Goal: Transaction & Acquisition: Purchase product/service

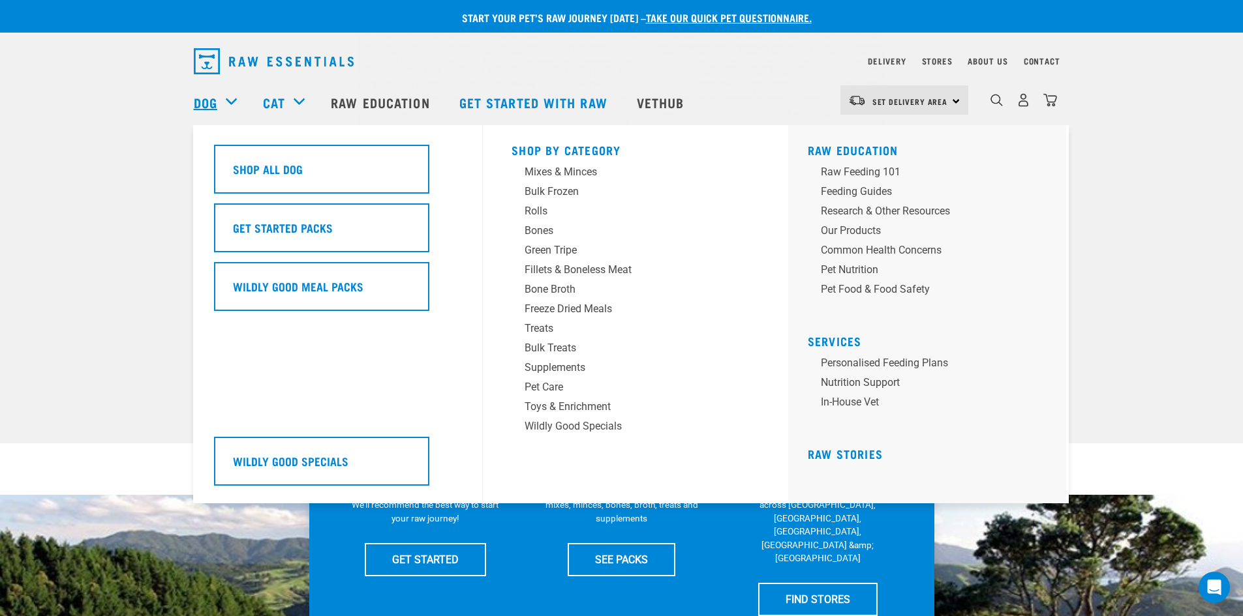
click at [206, 105] on link "Dog" at bounding box center [205, 103] width 23 height 20
click at [551, 365] on div "Supplements" at bounding box center [626, 368] width 204 height 16
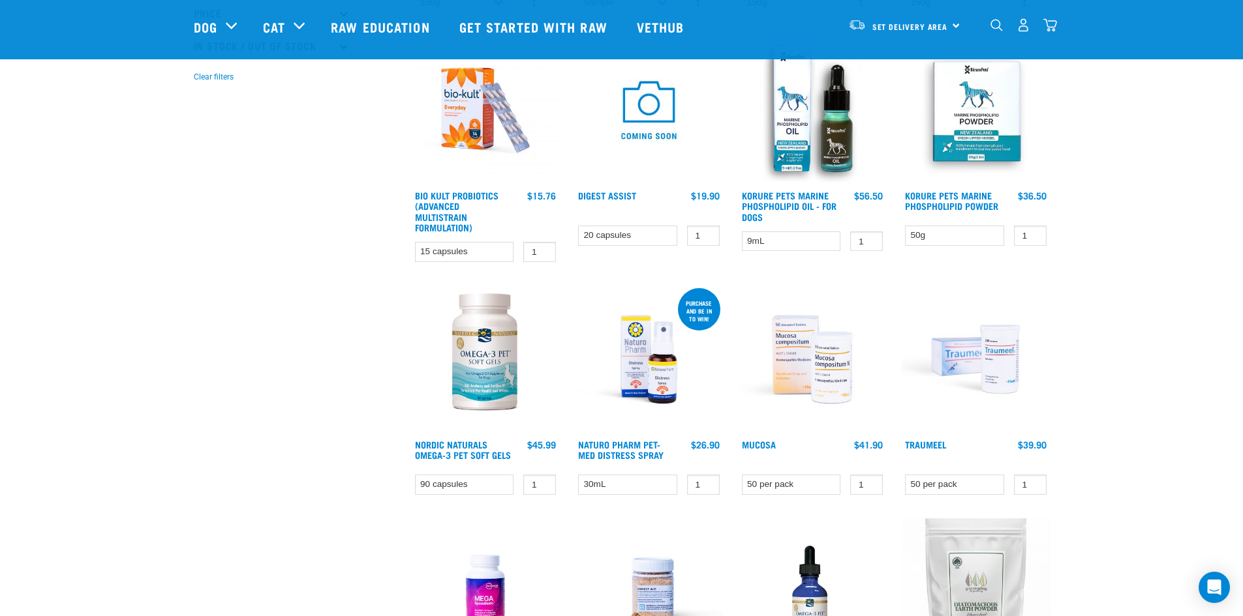
scroll to position [783, 0]
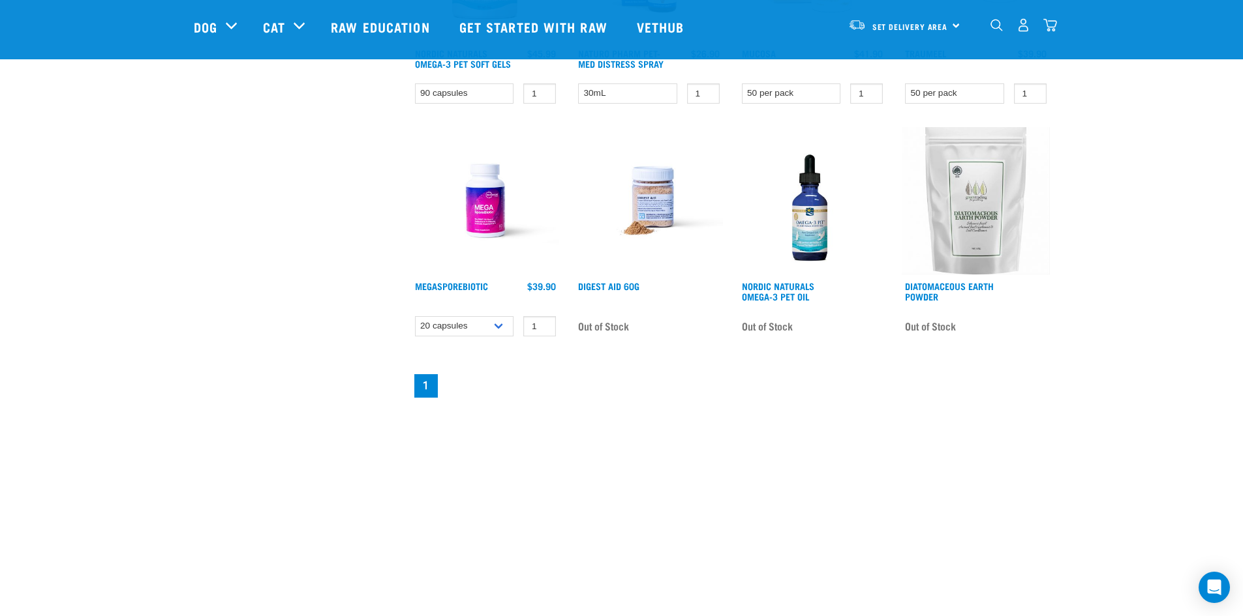
click at [803, 244] on img at bounding box center [812, 201] width 148 height 148
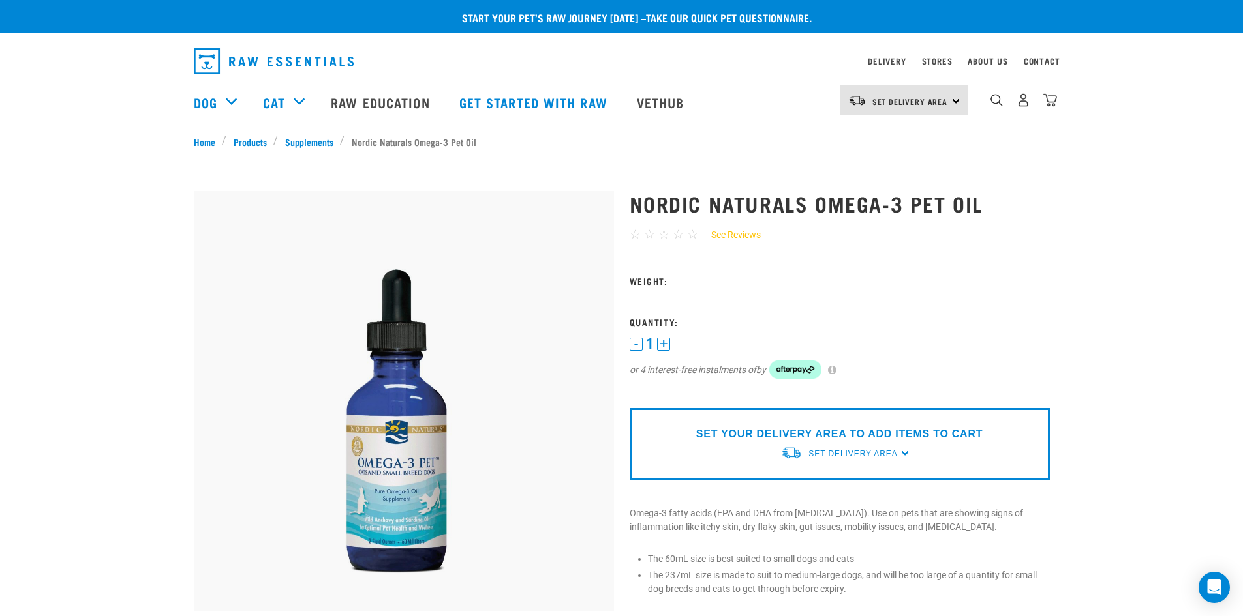
click at [668, 341] on button "+" at bounding box center [663, 344] width 13 height 13
click at [642, 345] on button "-" at bounding box center [635, 344] width 13 height 13
click at [635, 348] on button "-" at bounding box center [635, 344] width 13 height 13
click at [667, 344] on button "+" at bounding box center [663, 344] width 13 height 13
click at [637, 344] on button "-" at bounding box center [635, 344] width 13 height 13
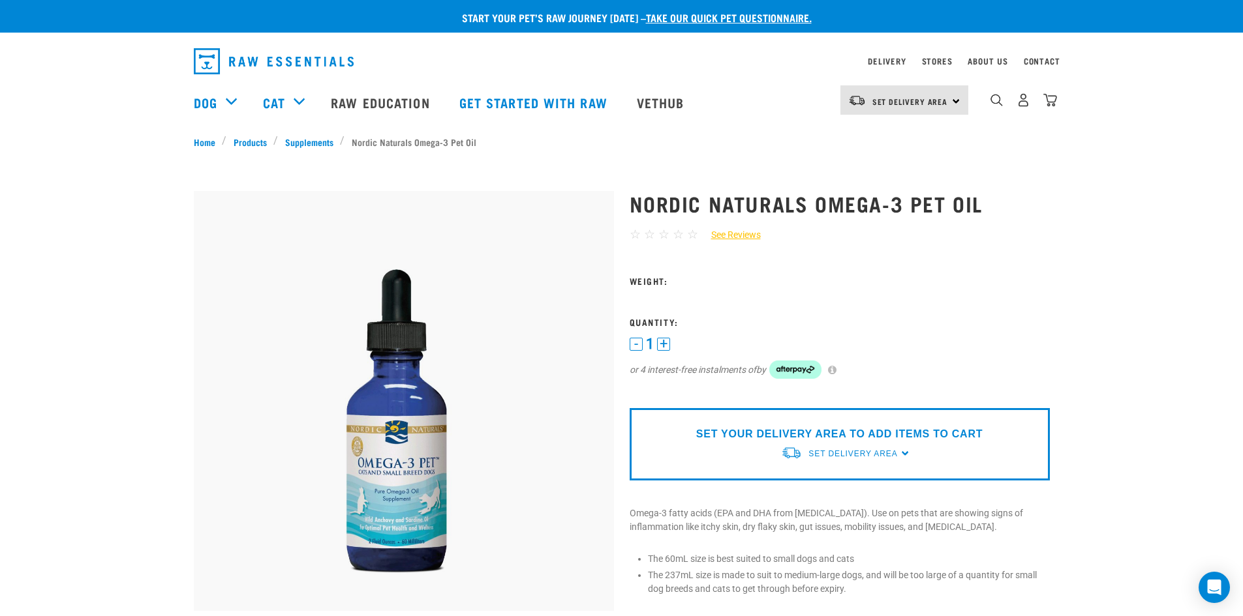
click at [905, 454] on div "SET YOUR DELIVERY AREA TO ADD ITEMS TO CART Set Delivery Area North Island Sout…" at bounding box center [839, 444] width 420 height 72
click at [870, 455] on span "Set Delivery Area" at bounding box center [852, 453] width 89 height 9
click at [830, 502] on link "[GEOGRAPHIC_DATA]" at bounding box center [846, 506] width 130 height 22
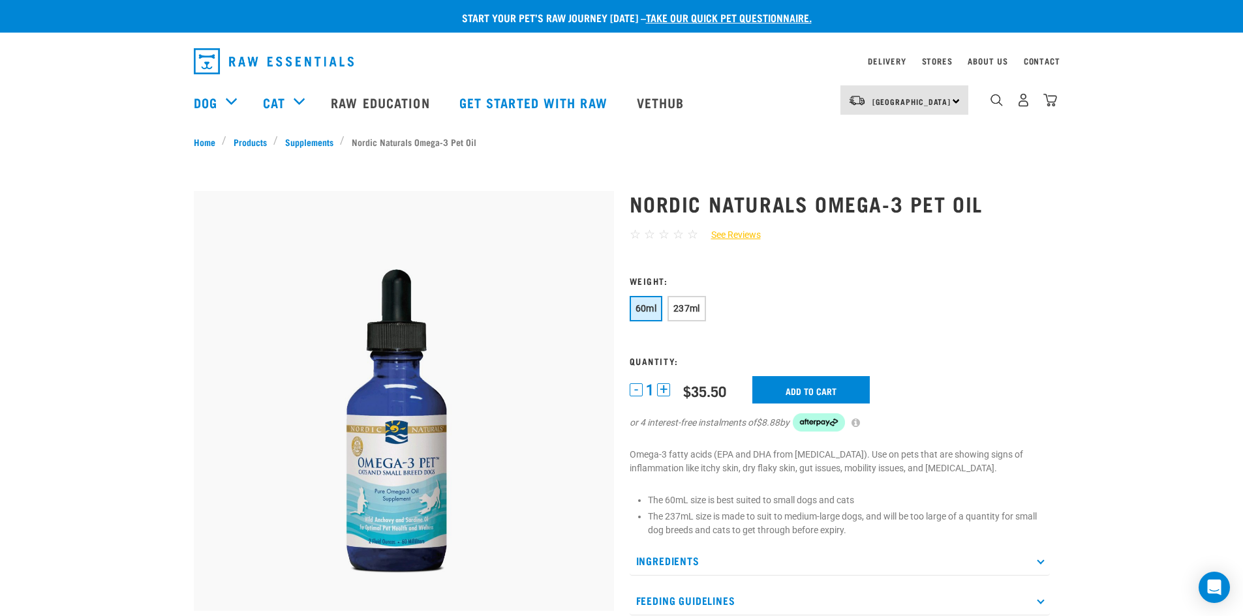
click at [661, 390] on button "+" at bounding box center [663, 390] width 13 height 13
click at [811, 387] on input "Add to cart" at bounding box center [810, 389] width 117 height 27
click at [1050, 102] on img "dropdown navigation" at bounding box center [1050, 100] width 14 height 14
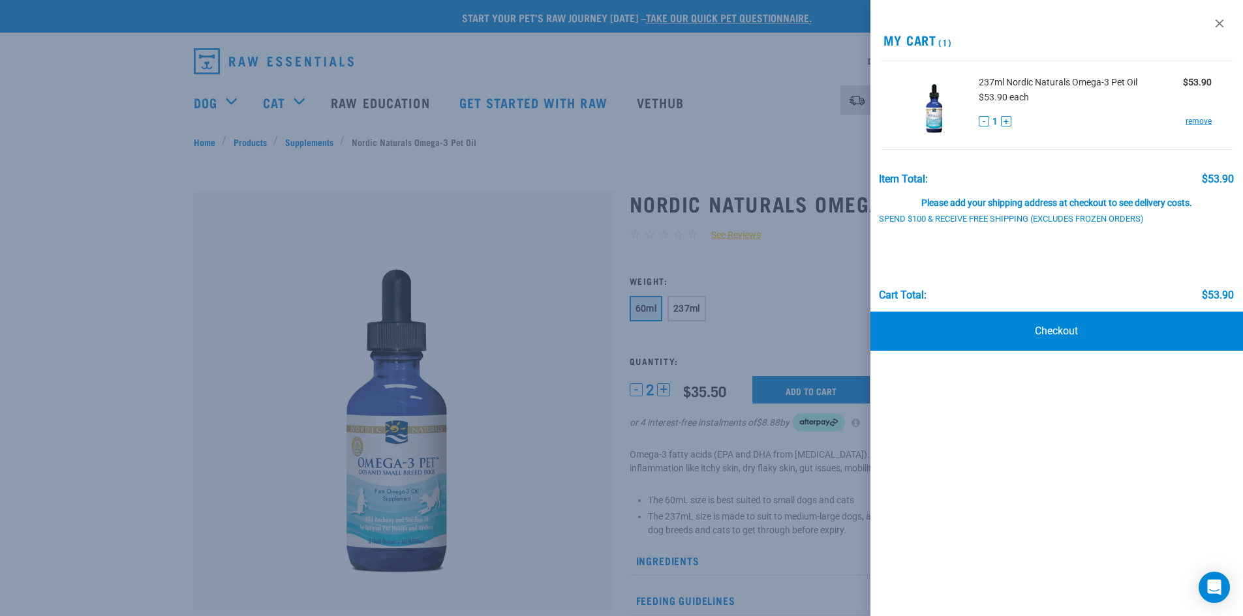
click at [1008, 121] on button "+" at bounding box center [1006, 121] width 10 height 10
click at [1005, 123] on button "+" at bounding box center [1006, 121] width 10 height 10
click at [1200, 119] on link "remove" at bounding box center [1198, 121] width 26 height 12
click at [1198, 121] on link "remove" at bounding box center [1198, 121] width 26 height 12
click at [1068, 329] on link "Checkout" at bounding box center [1056, 331] width 373 height 39
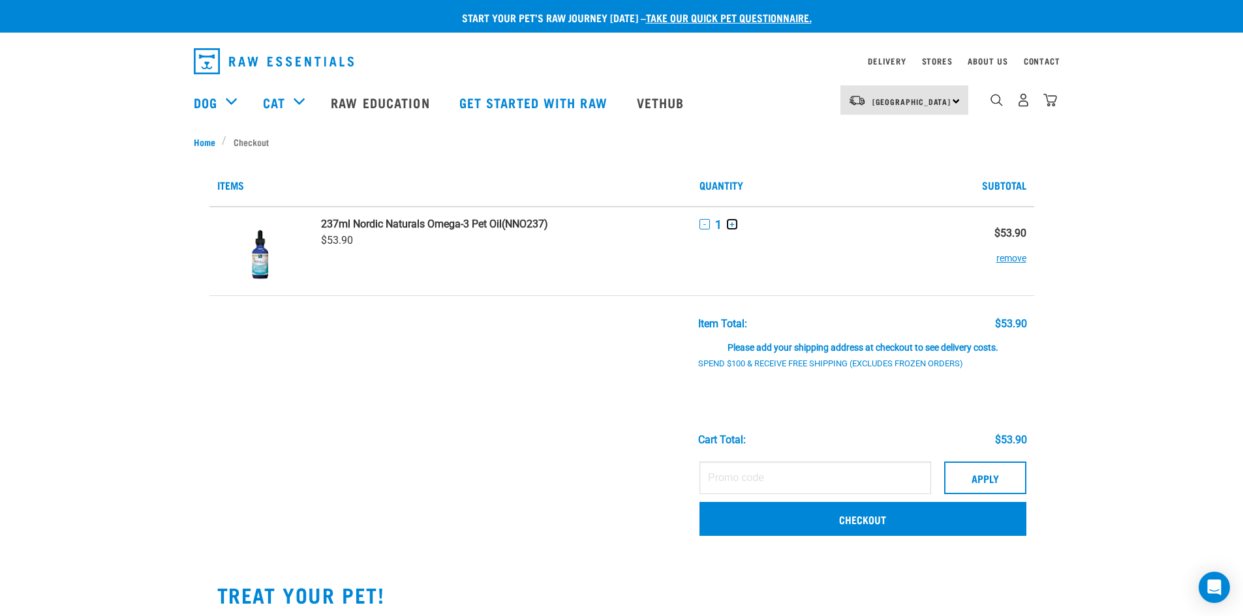
click at [731, 226] on button "+" at bounding box center [732, 224] width 10 height 10
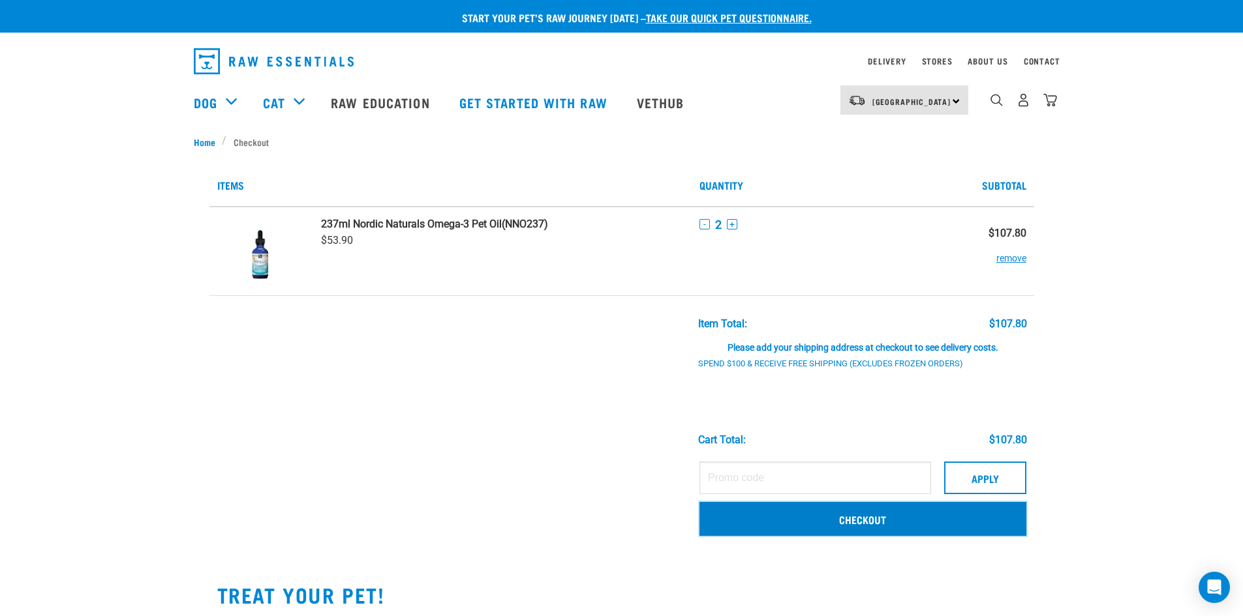
click at [862, 520] on link "Checkout" at bounding box center [862, 519] width 327 height 34
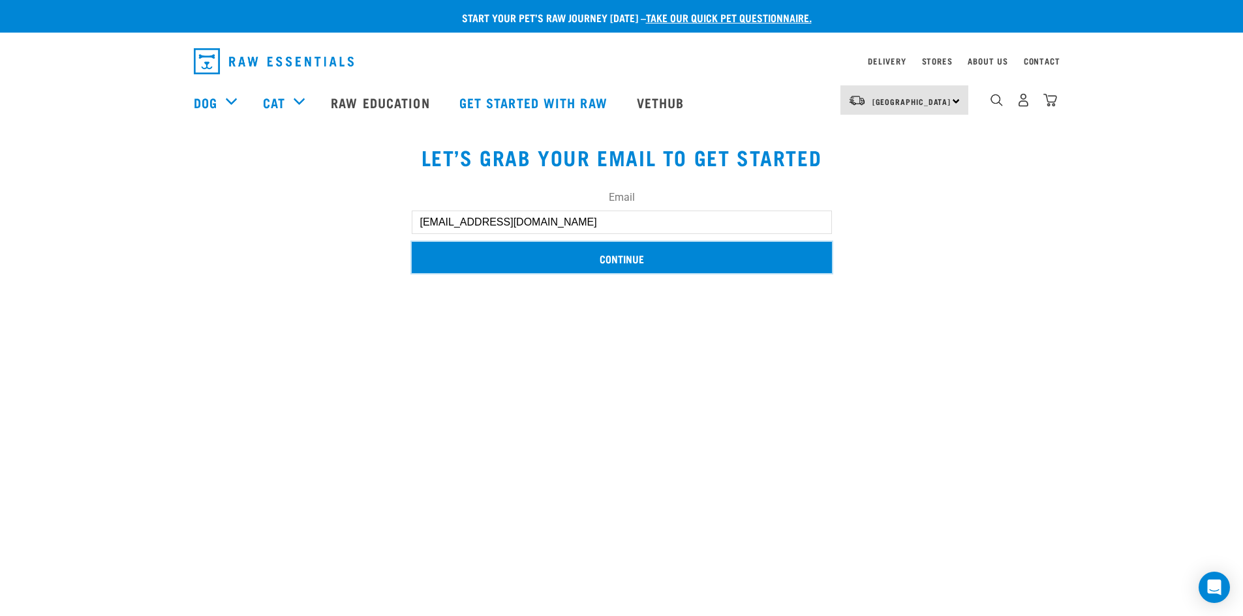
click at [618, 257] on input "Continue" at bounding box center [622, 257] width 420 height 31
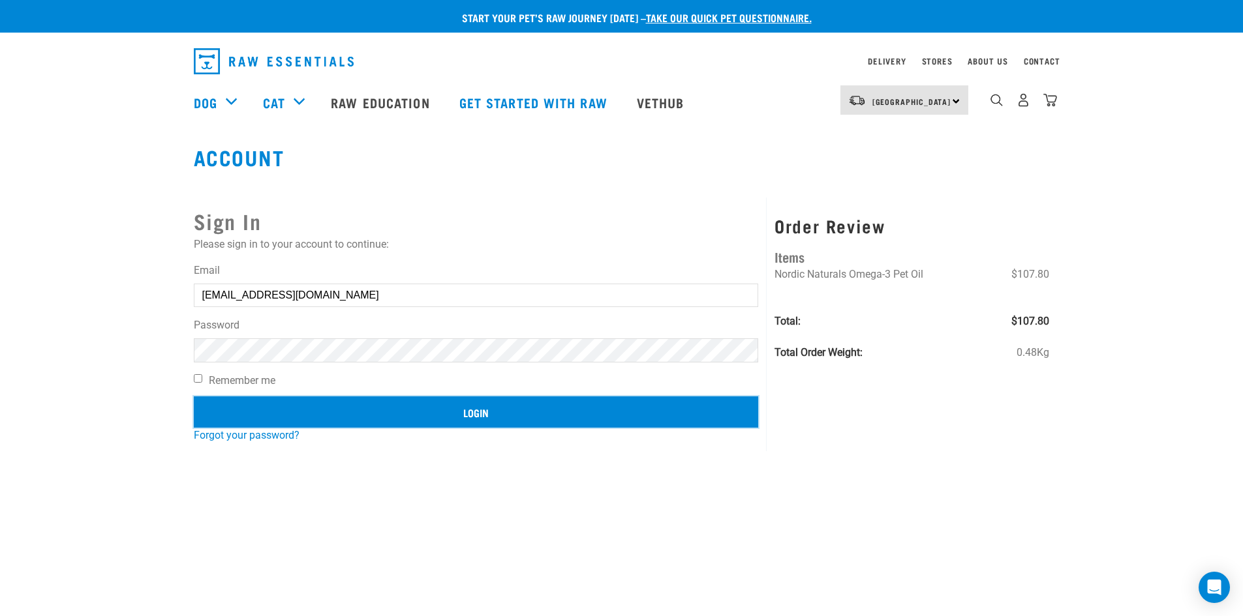
click at [478, 410] on input "Login" at bounding box center [476, 412] width 565 height 31
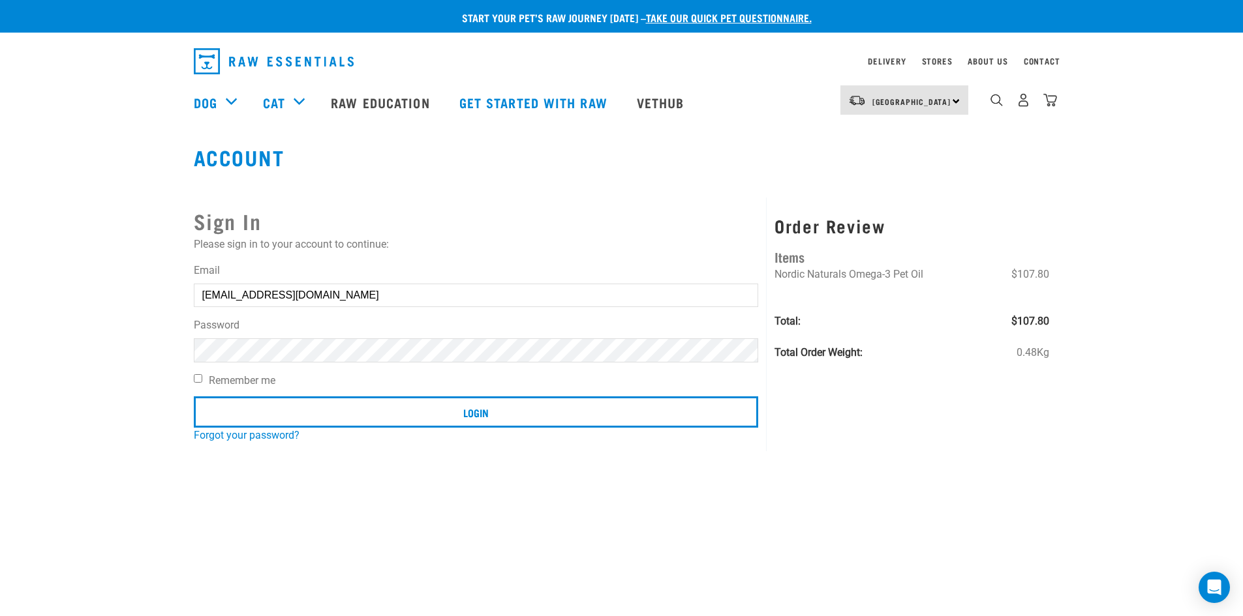
click at [0, 333] on article "Invalid username or password." at bounding box center [0, 308] width 0 height 616
click at [0, 330] on article "Invalid username or password." at bounding box center [0, 308] width 0 height 616
click at [30, 284] on button "delete" at bounding box center [23, 277] width 13 height 13
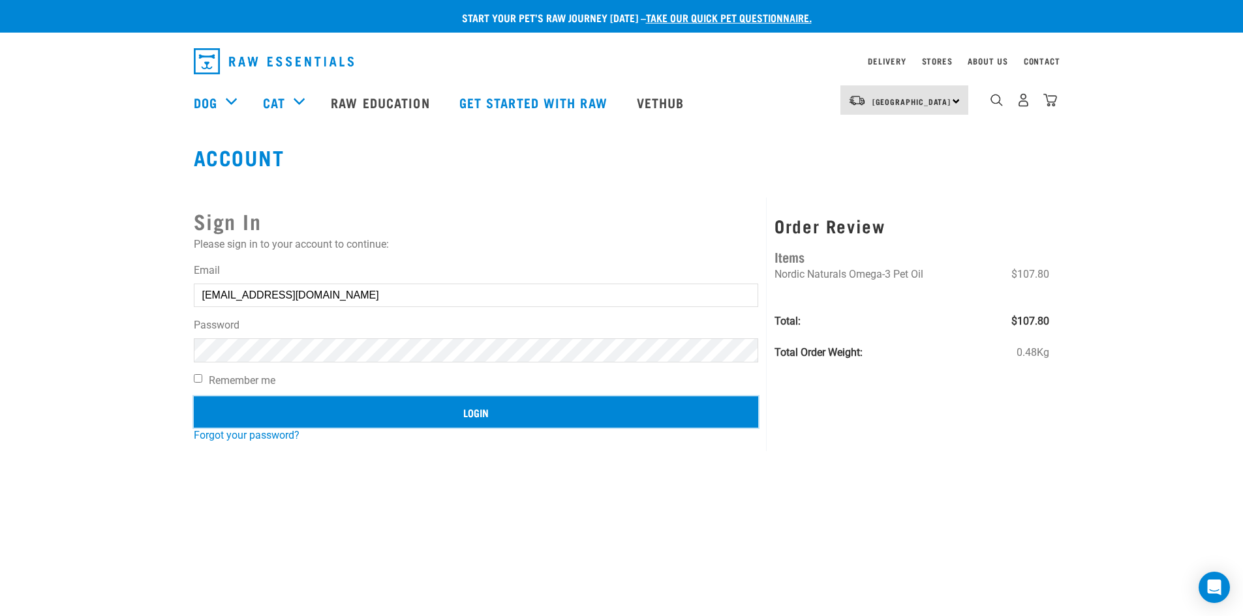
click at [477, 409] on input "Login" at bounding box center [476, 412] width 565 height 31
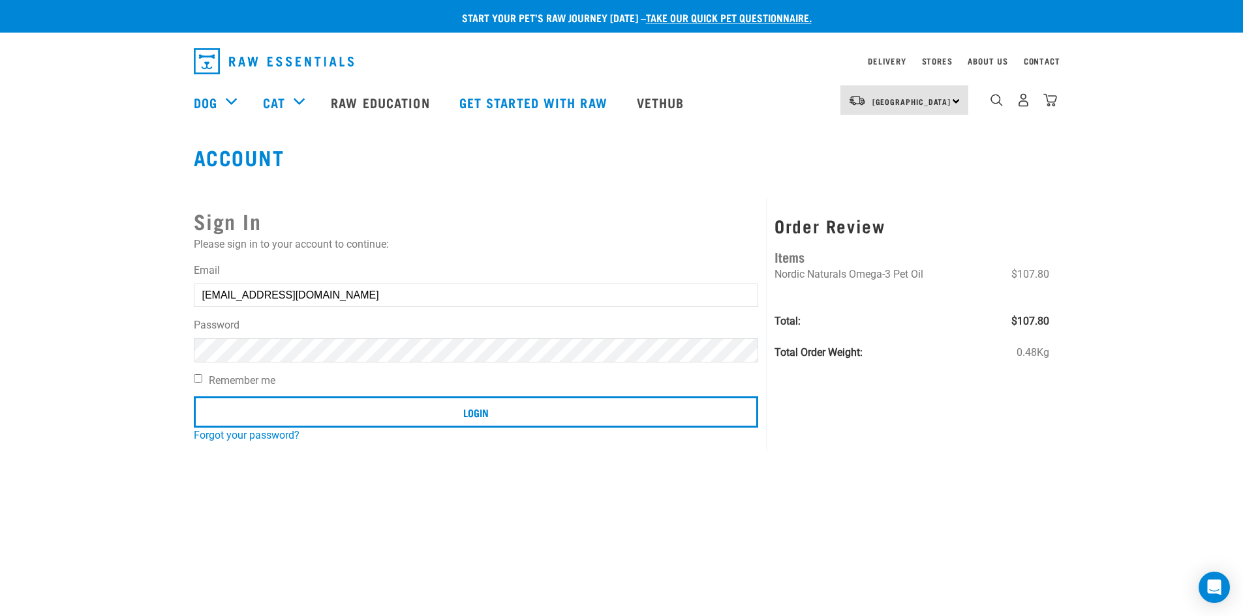
click at [0, 339] on article "Invalid username or password." at bounding box center [0, 308] width 0 height 616
drag, startPoint x: 227, startPoint y: 345, endPoint x: 696, endPoint y: 344, distance: 469.0
click at [0, 345] on article "Invalid username or password." at bounding box center [0, 308] width 0 height 616
click at [30, 284] on button "delete" at bounding box center [23, 277] width 13 height 13
click at [691, 298] on input "[EMAIL_ADDRESS][DOMAIN_NAME]" at bounding box center [476, 295] width 565 height 23
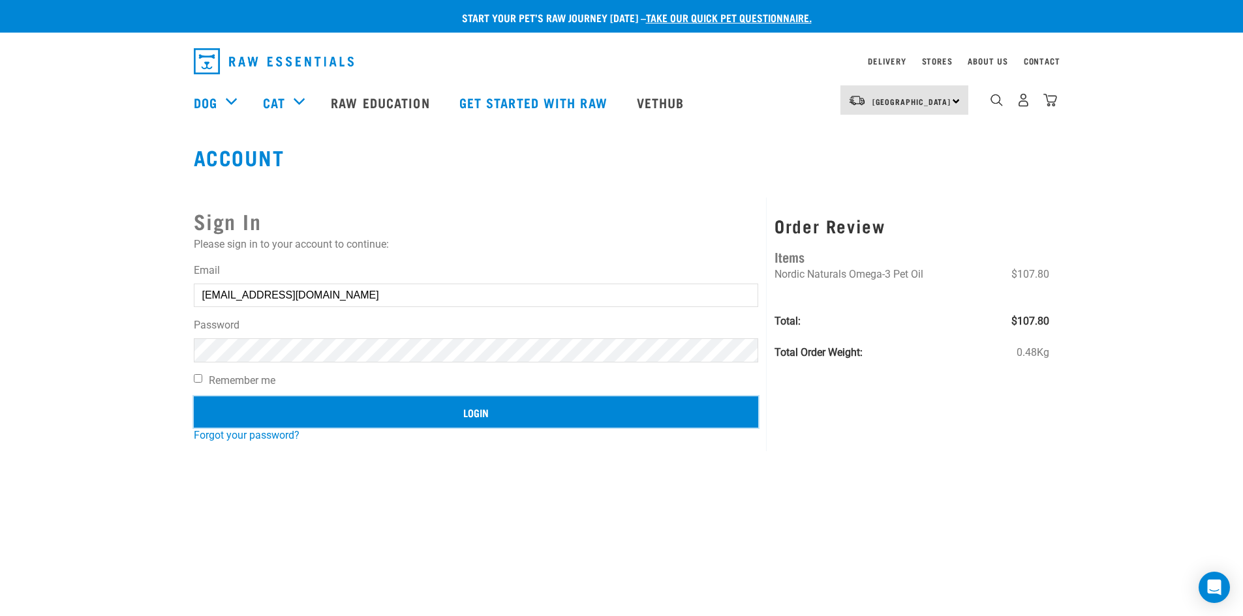
click at [472, 406] on input "Login" at bounding box center [476, 412] width 565 height 31
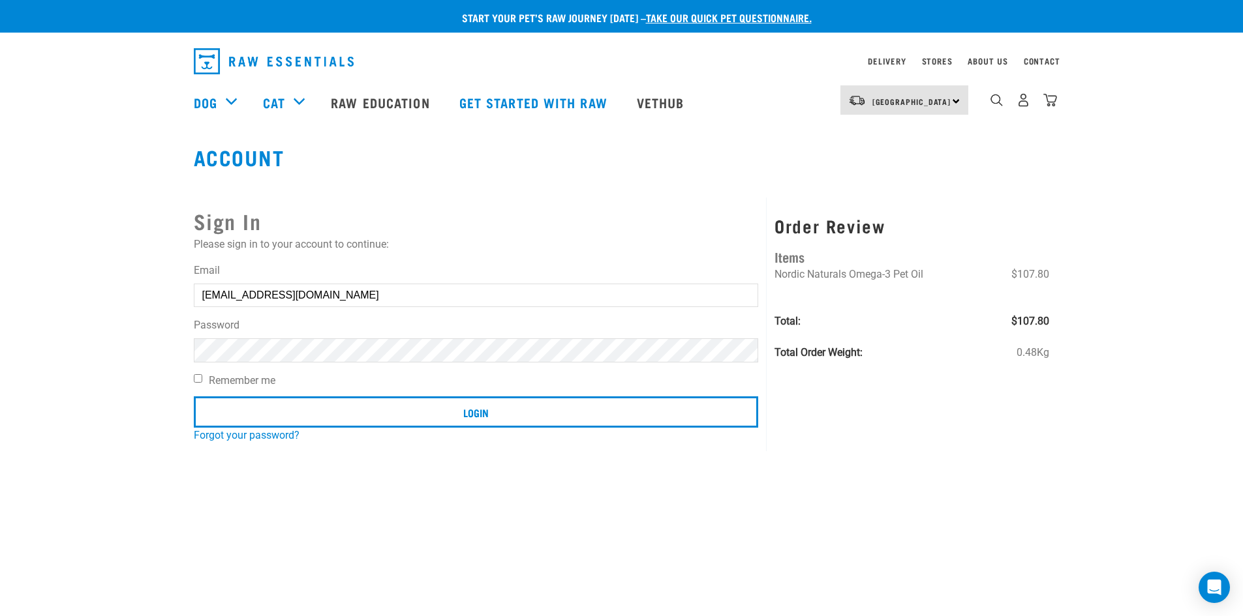
click at [30, 284] on button "delete" at bounding box center [23, 277] width 13 height 13
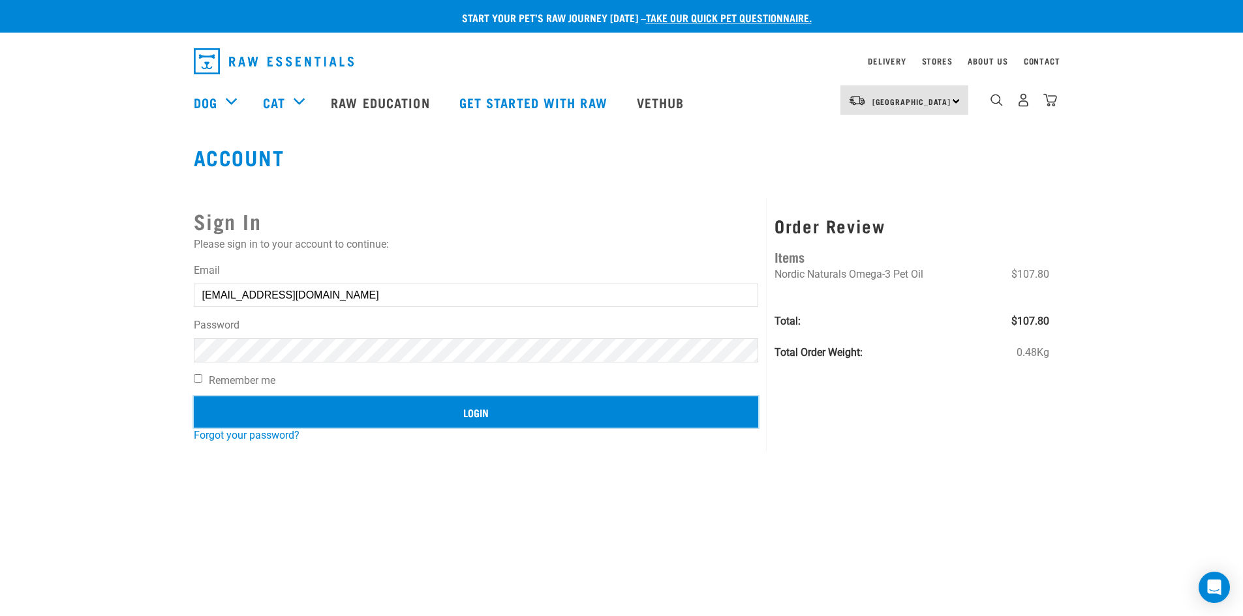
click at [471, 414] on input "Login" at bounding box center [476, 412] width 565 height 31
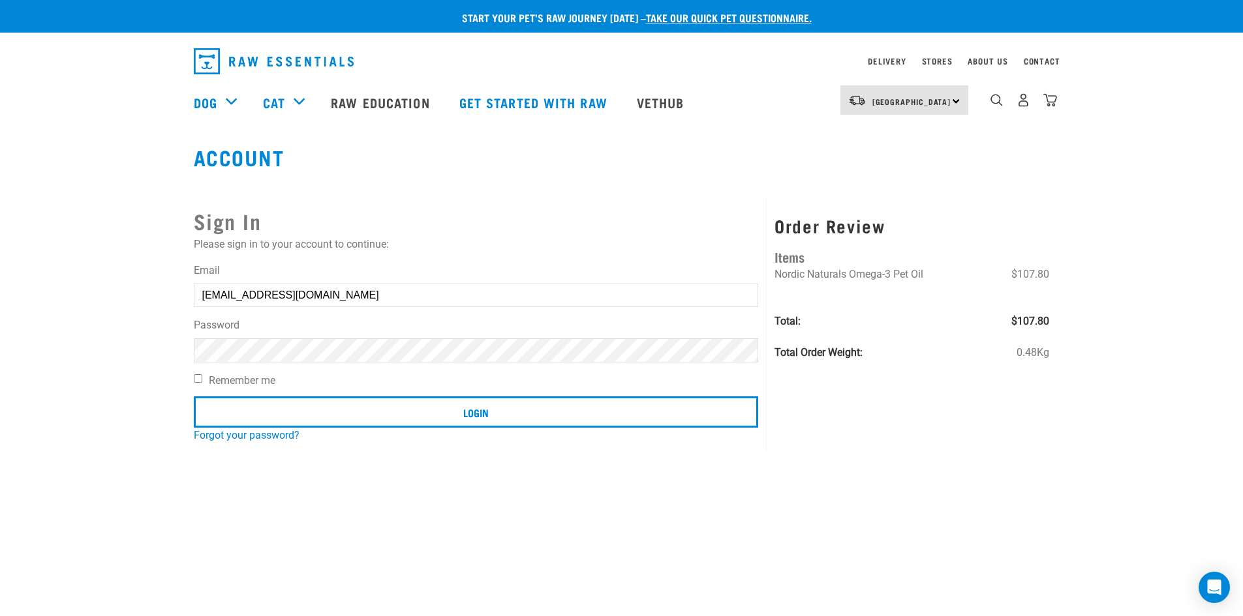
click at [30, 284] on button "delete" at bounding box center [23, 277] width 13 height 13
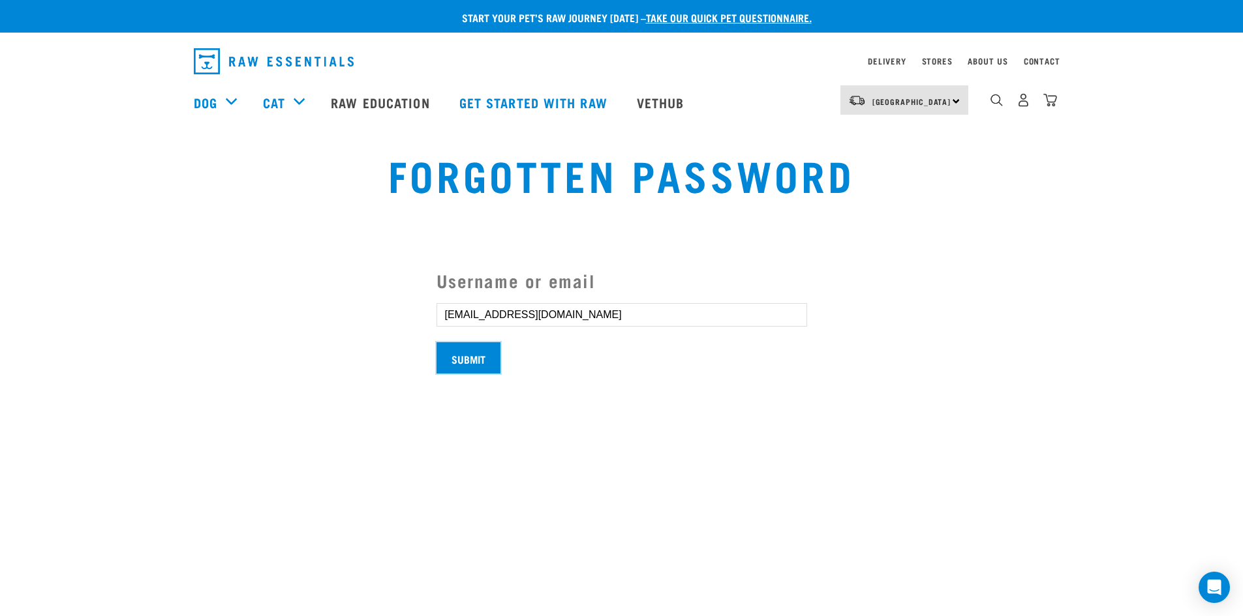
click at [466, 356] on input "Submit" at bounding box center [468, 357] width 64 height 31
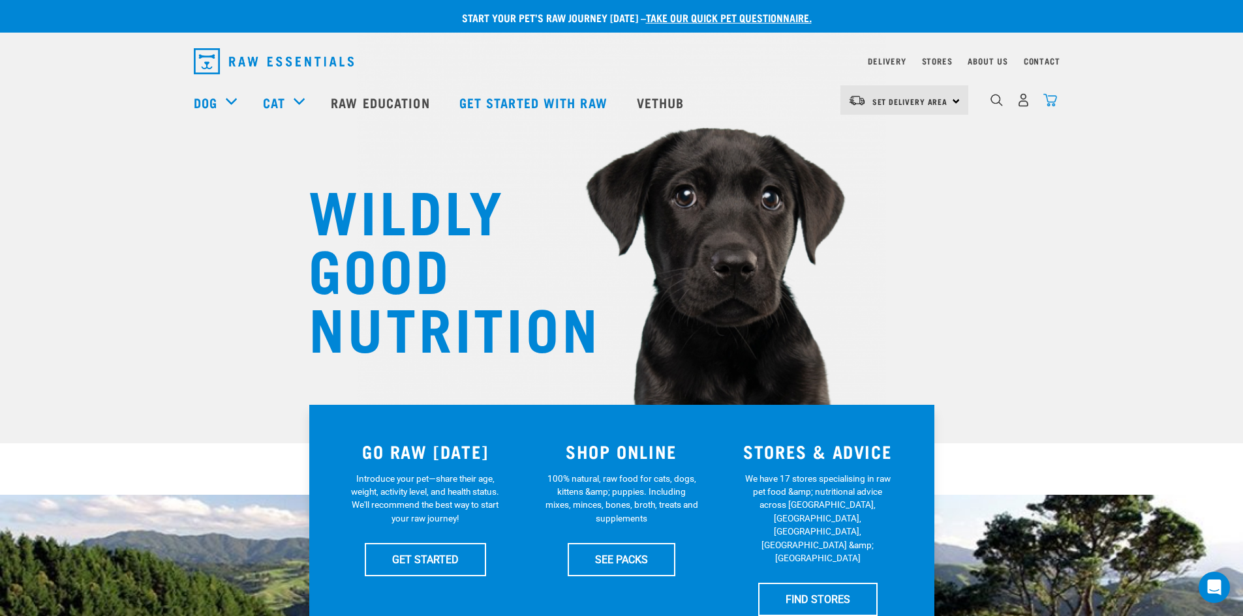
click at [1051, 104] on img "dropdown navigation" at bounding box center [1050, 100] width 14 height 14
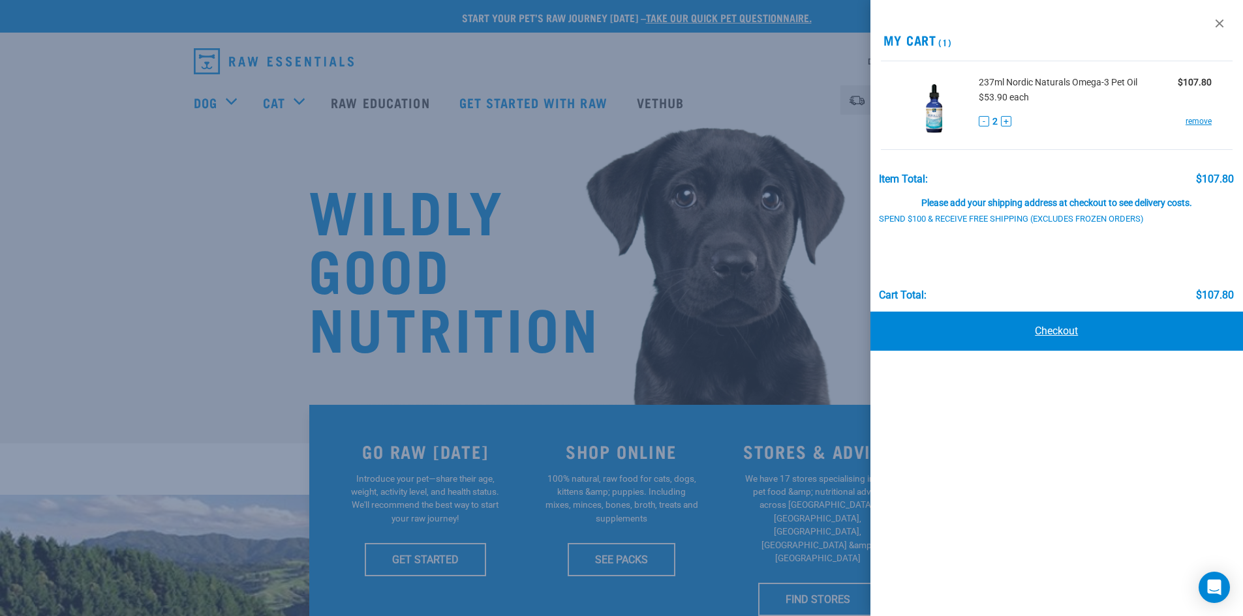
click at [1049, 327] on link "Checkout" at bounding box center [1056, 331] width 373 height 39
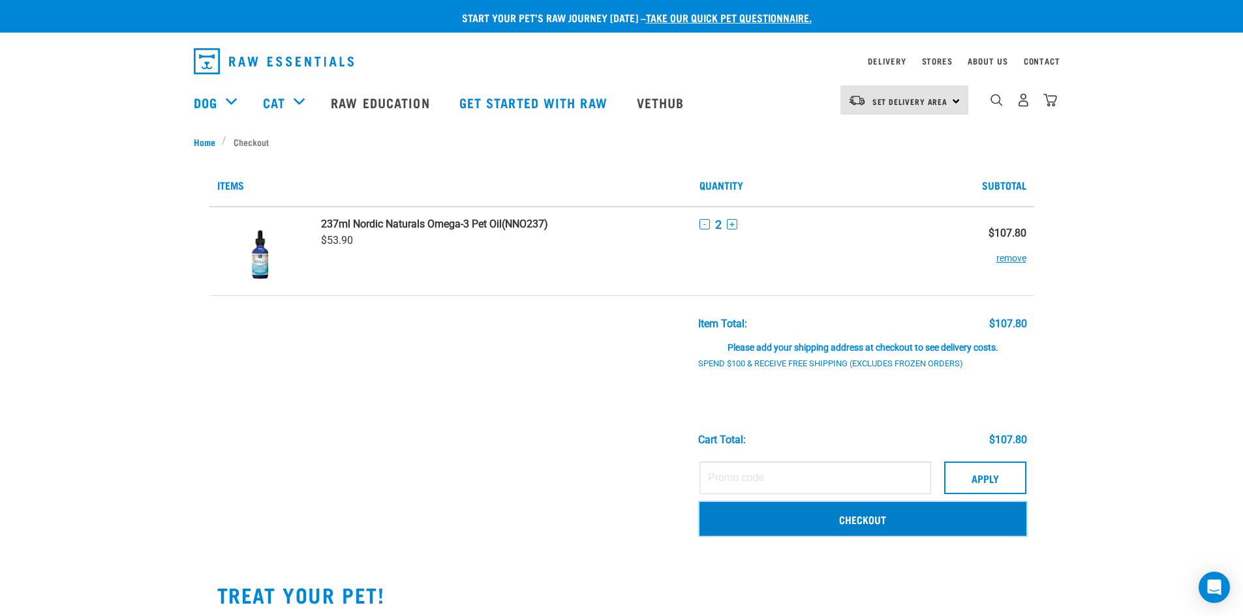
click at [849, 519] on link "Checkout" at bounding box center [862, 519] width 327 height 34
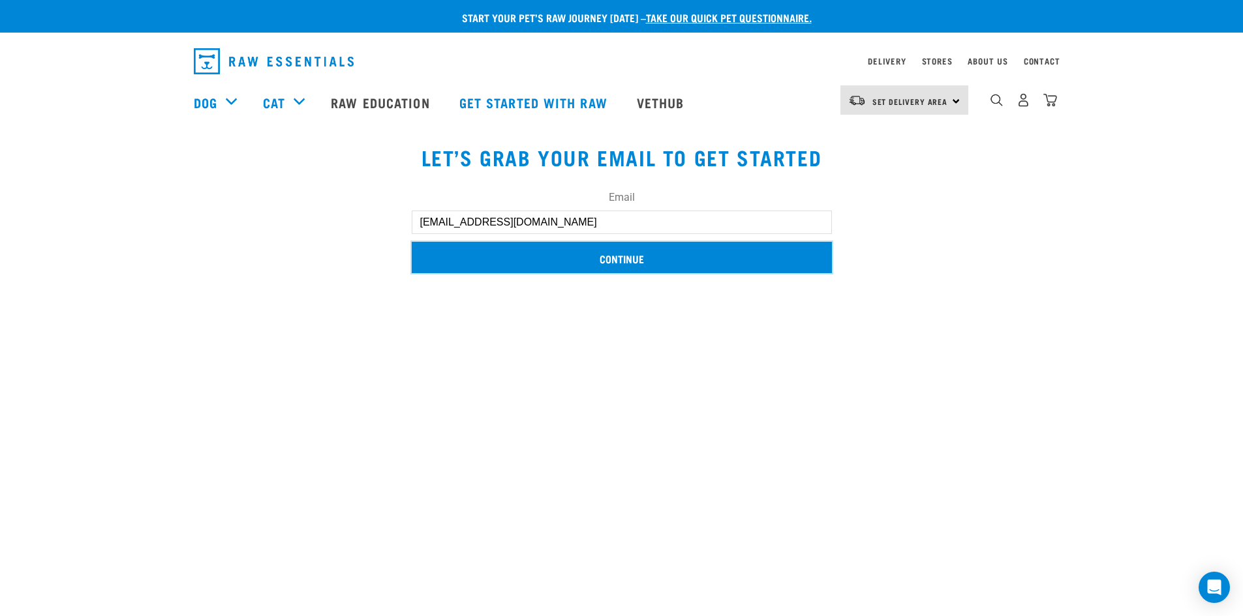
drag, startPoint x: 622, startPoint y: 255, endPoint x: 620, endPoint y: 264, distance: 9.3
click at [621, 258] on input "Continue" at bounding box center [622, 257] width 420 height 31
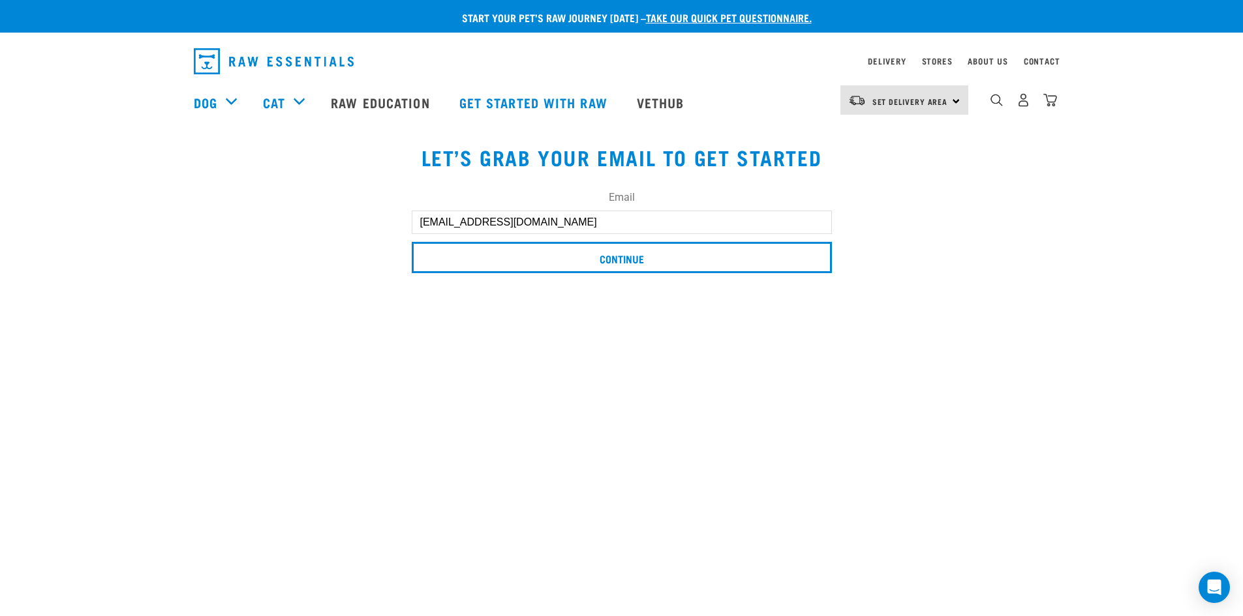
click at [25, 119] on button "delete" at bounding box center [18, 112] width 13 height 13
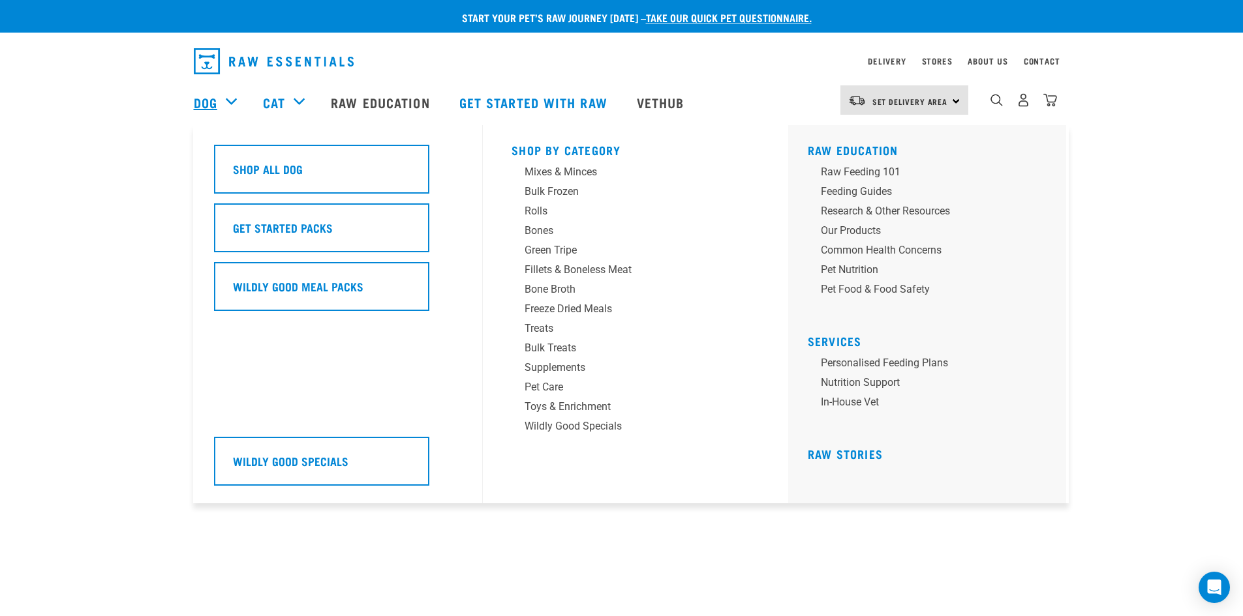
click at [211, 100] on link "Dog" at bounding box center [205, 103] width 23 height 20
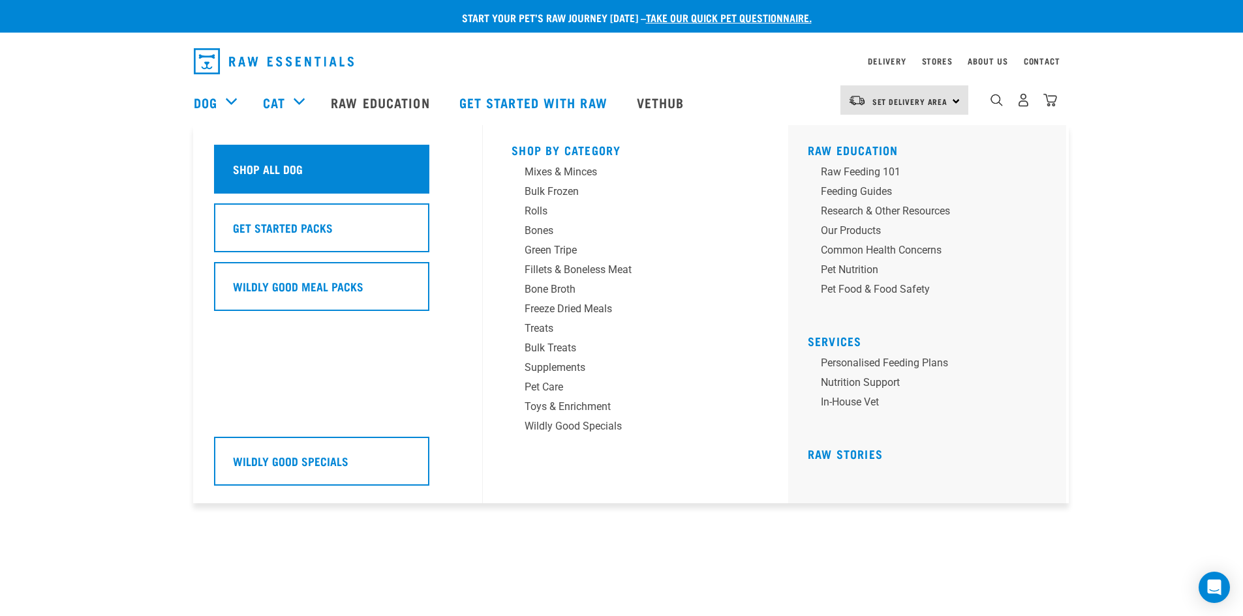
click at [256, 162] on h5 "Shop All Dog" at bounding box center [268, 168] width 70 height 17
click at [287, 165] on h5 "Shop All Dog" at bounding box center [268, 168] width 70 height 17
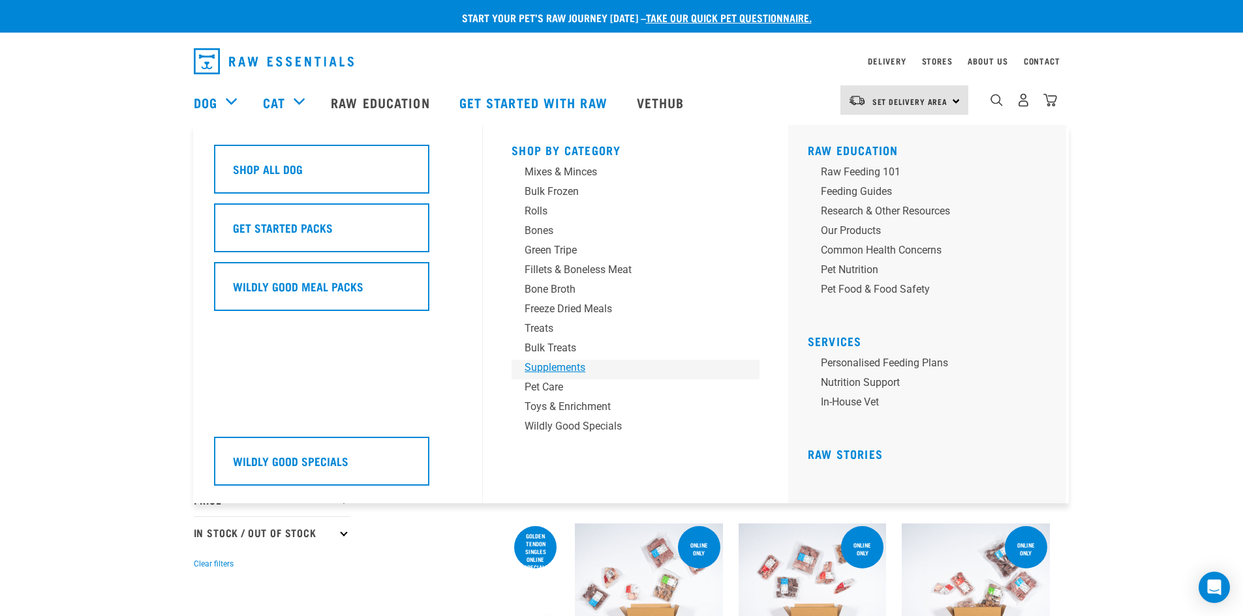
click at [571, 367] on div "Supplements" at bounding box center [626, 368] width 204 height 16
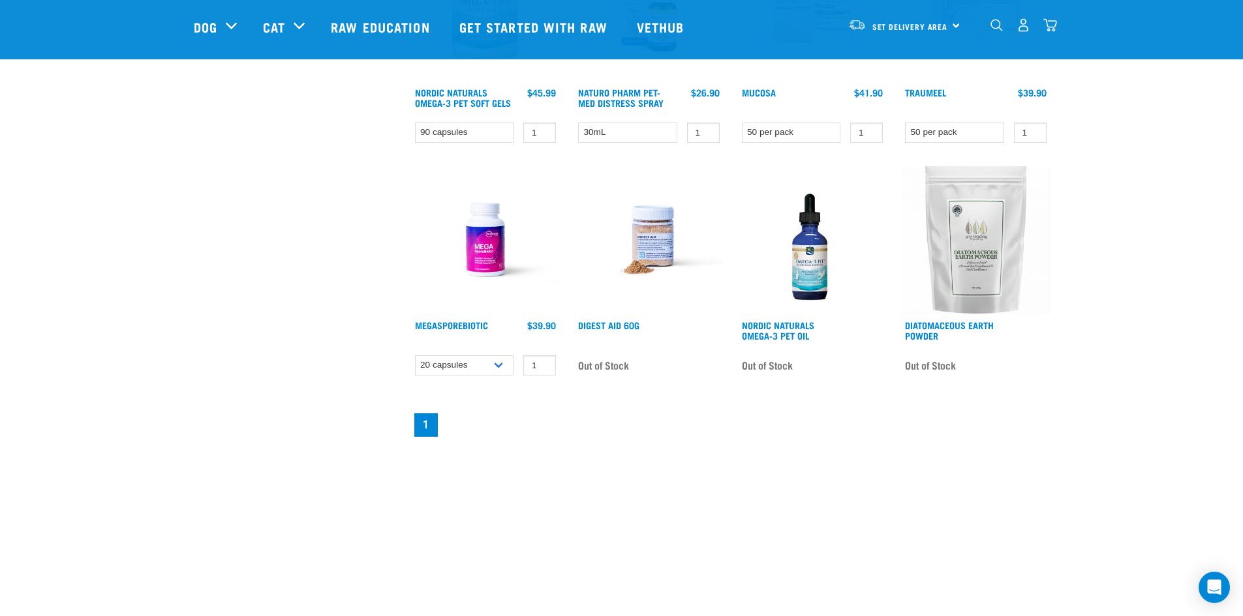
scroll to position [783, 0]
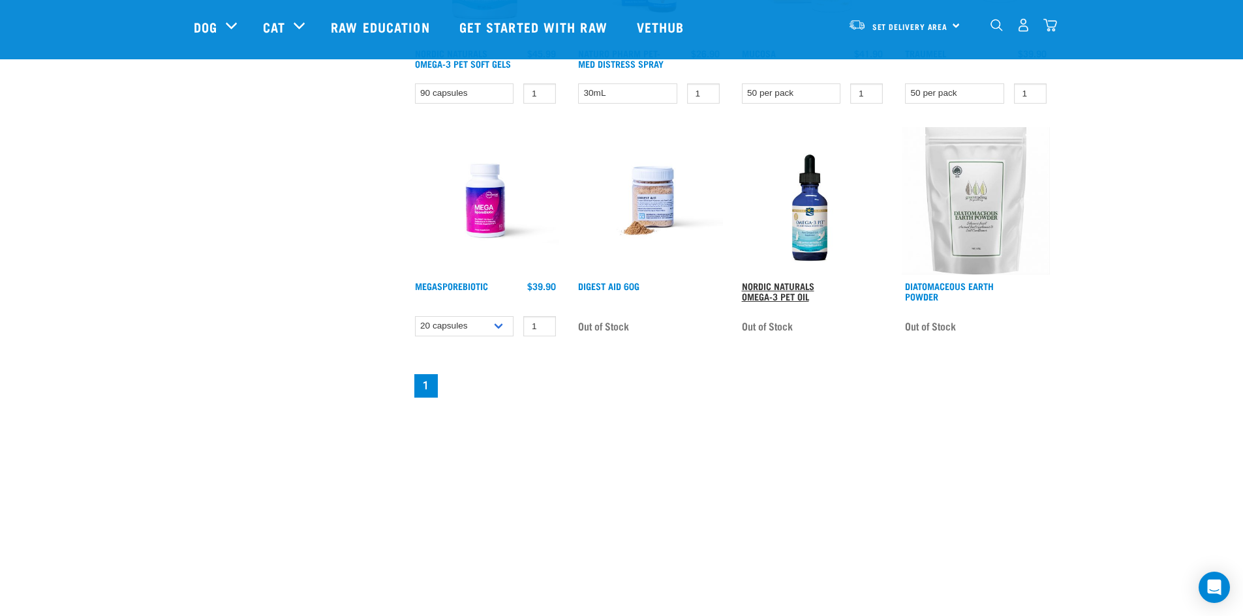
click at [776, 287] on link "Nordic Naturals Omega-3 Pet Oil" at bounding box center [778, 291] width 72 height 15
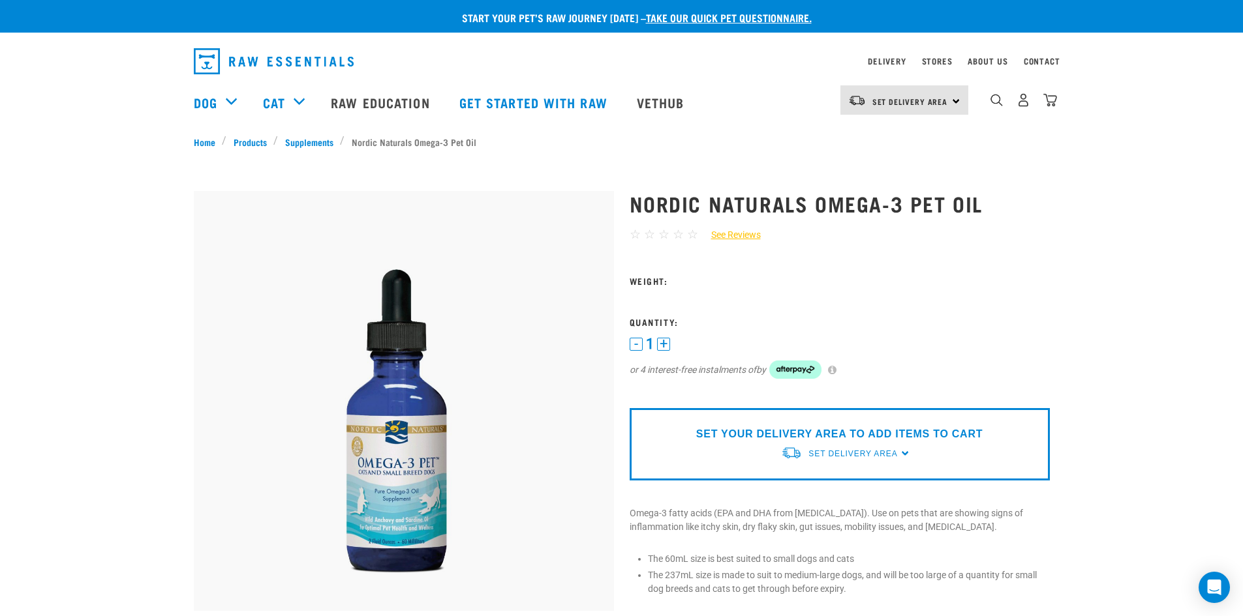
click at [660, 344] on button "+" at bounding box center [663, 344] width 13 height 13
click at [661, 344] on button "+" at bounding box center [663, 344] width 13 height 13
click at [662, 342] on button "+" at bounding box center [663, 344] width 13 height 13
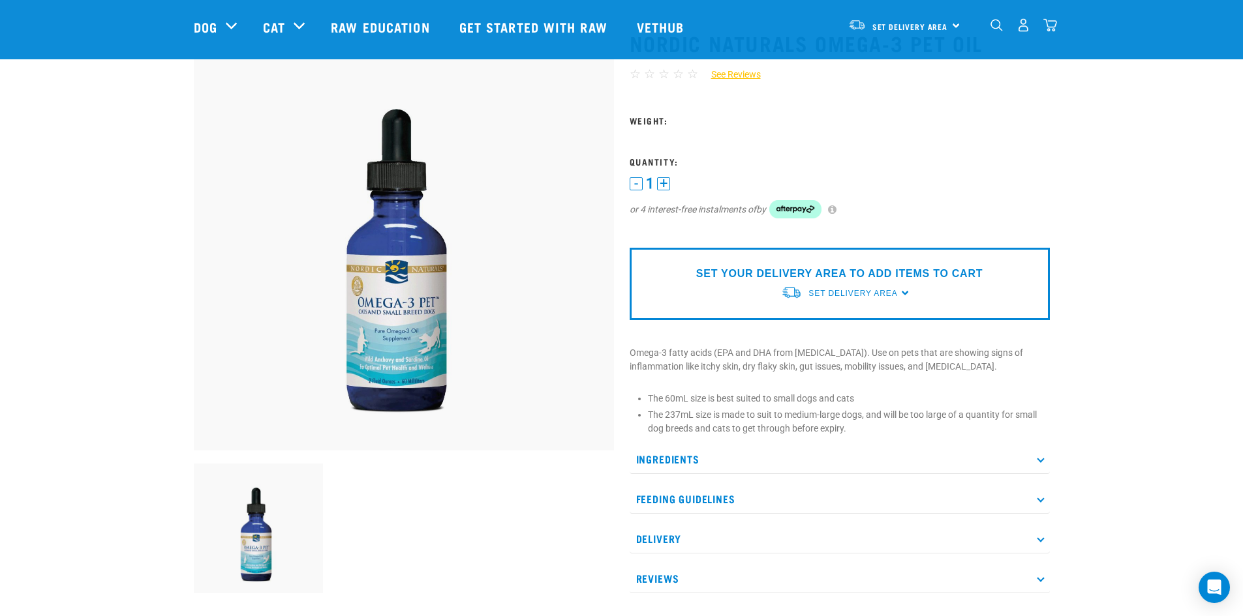
scroll to position [65, 0]
click at [904, 292] on div "SET YOUR DELIVERY AREA TO ADD ITEMS TO CART Set Delivery Area [GEOGRAPHIC_DATA]…" at bounding box center [839, 283] width 420 height 72
click at [903, 290] on div "SET YOUR DELIVERY AREA TO ADD ITEMS TO CART Set Delivery Area [GEOGRAPHIC_DATA]…" at bounding box center [839, 283] width 420 height 72
drag, startPoint x: 862, startPoint y: 292, endPoint x: 860, endPoint y: 314, distance: 22.3
click at [862, 294] on span "Set Delivery Area" at bounding box center [852, 292] width 89 height 9
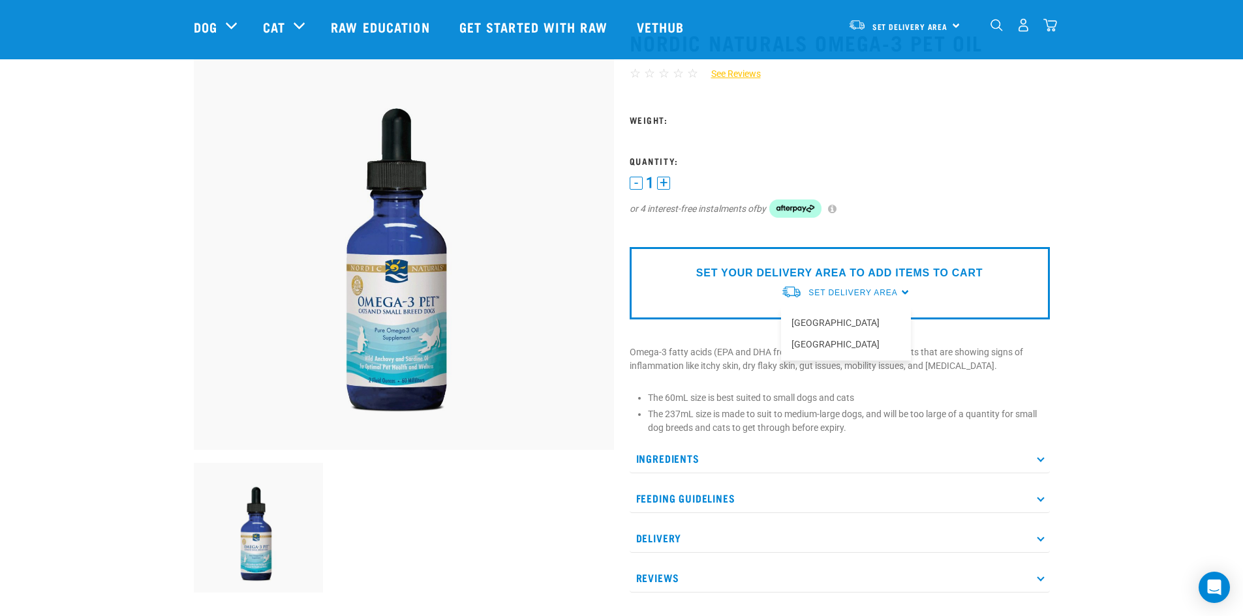
drag, startPoint x: 821, startPoint y: 342, endPoint x: 828, endPoint y: 372, distance: 30.4
click at [824, 357] on div "[GEOGRAPHIC_DATA] [GEOGRAPHIC_DATA]" at bounding box center [846, 333] width 130 height 53
drag, startPoint x: 663, startPoint y: 180, endPoint x: 669, endPoint y: 187, distance: 9.2
click at [663, 180] on button "+" at bounding box center [663, 183] width 13 height 13
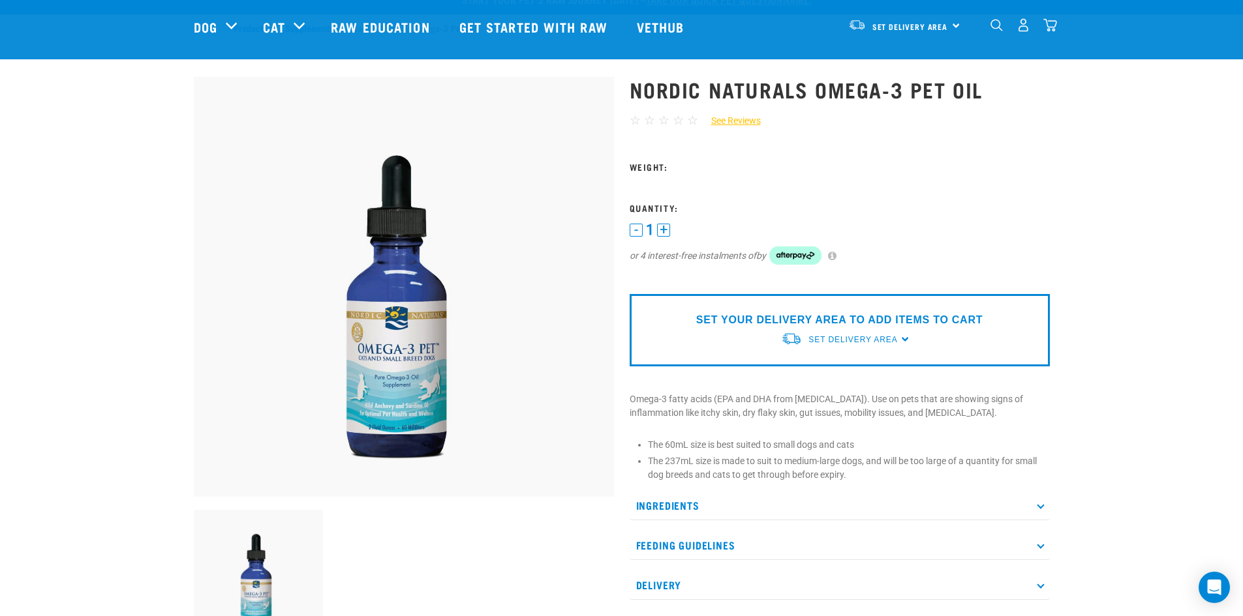
scroll to position [0, 0]
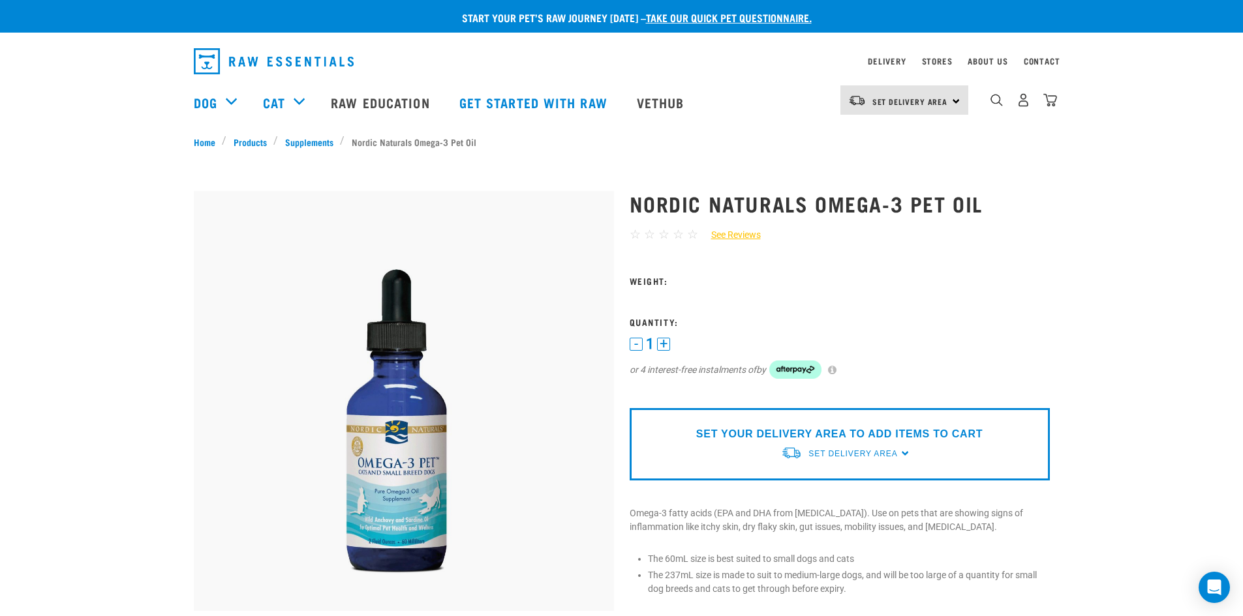
click at [662, 344] on button "+" at bounding box center [663, 344] width 13 height 13
click at [667, 341] on button "+" at bounding box center [663, 344] width 13 height 13
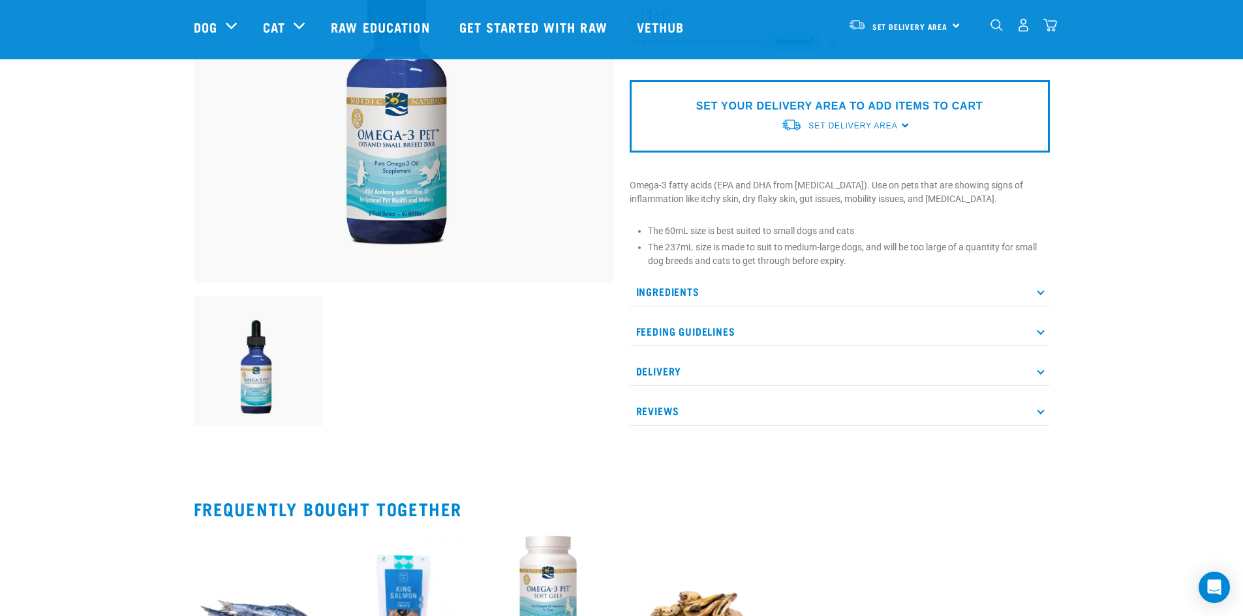
scroll to position [261, 0]
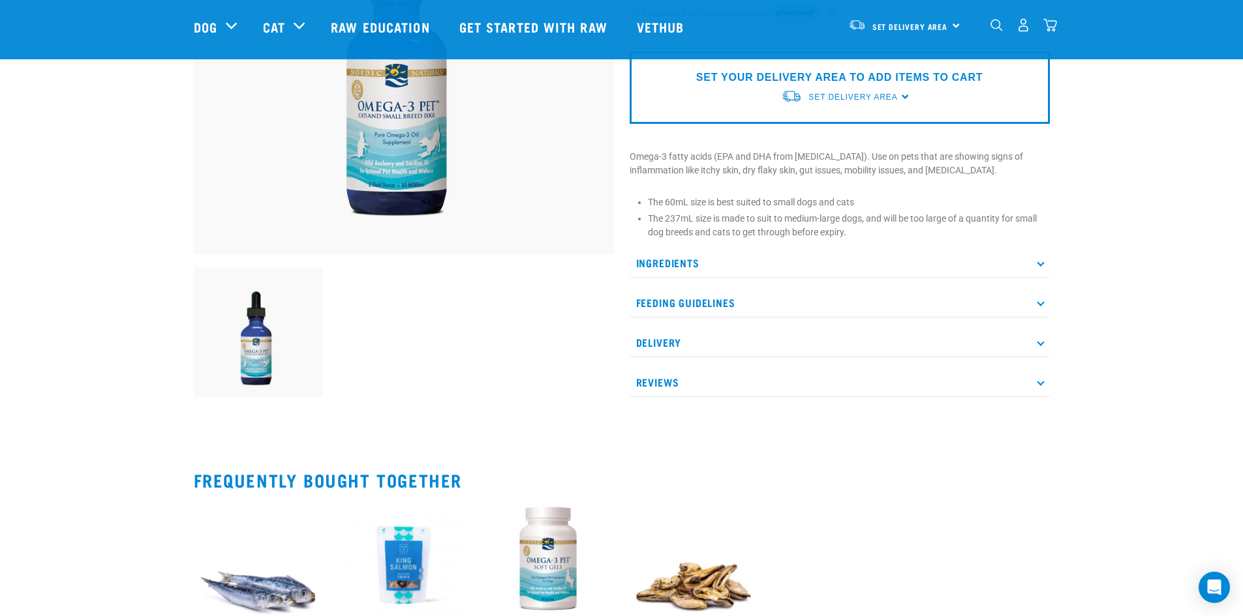
click at [1039, 342] on icon at bounding box center [1040, 342] width 7 height 7
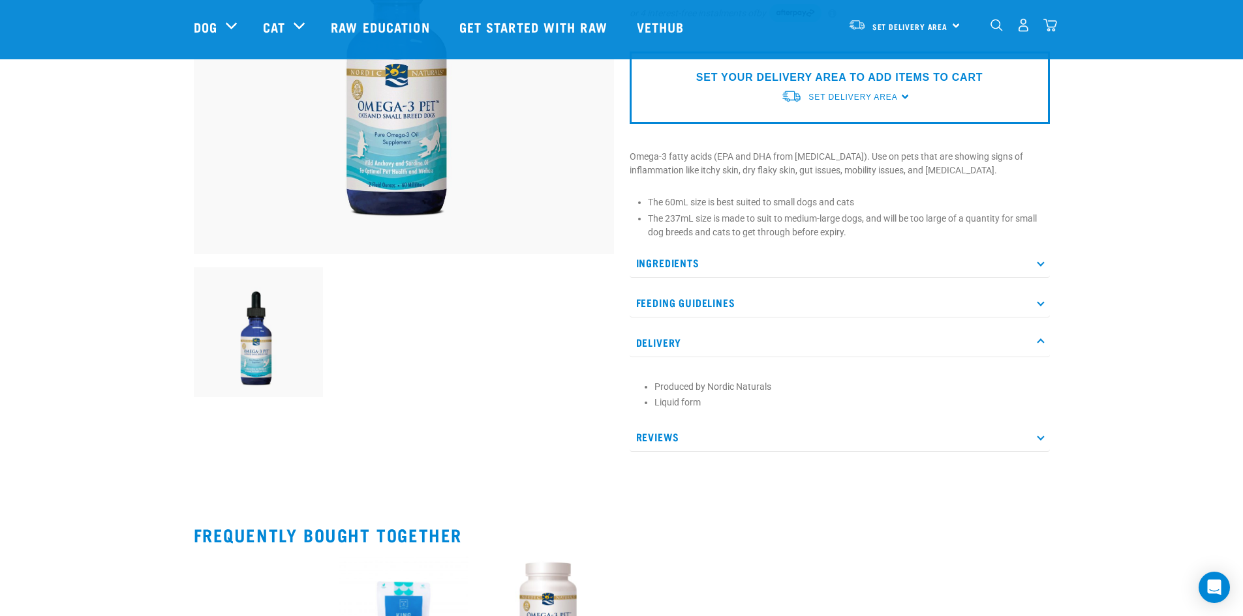
click at [1039, 341] on icon at bounding box center [1040, 342] width 7 height 7
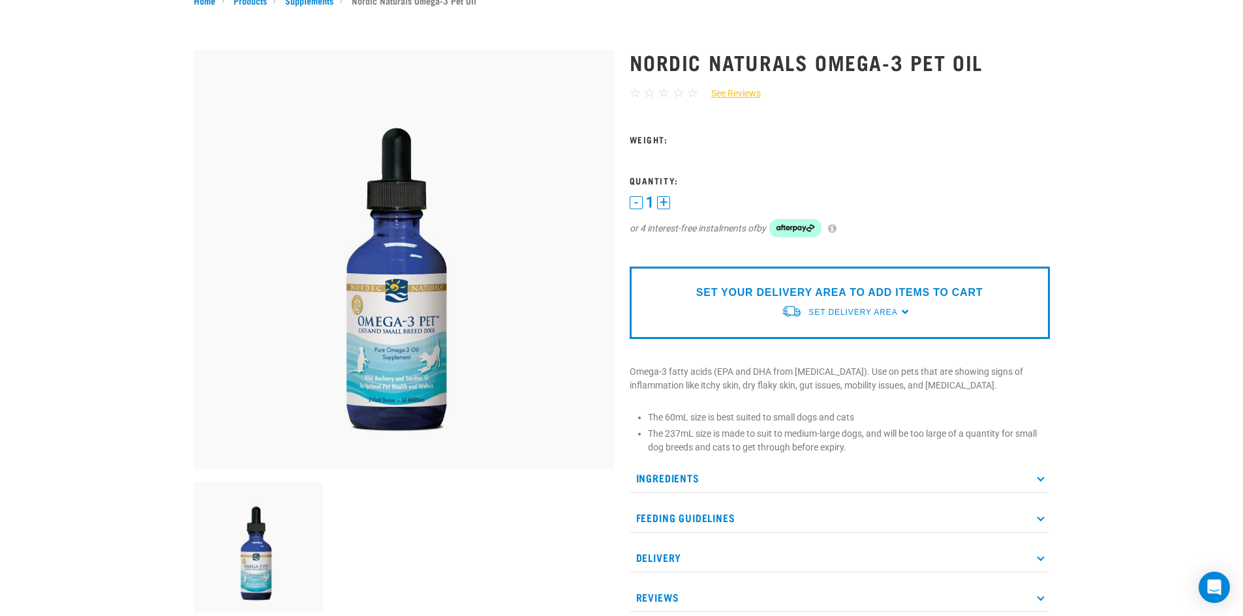
scroll to position [0, 0]
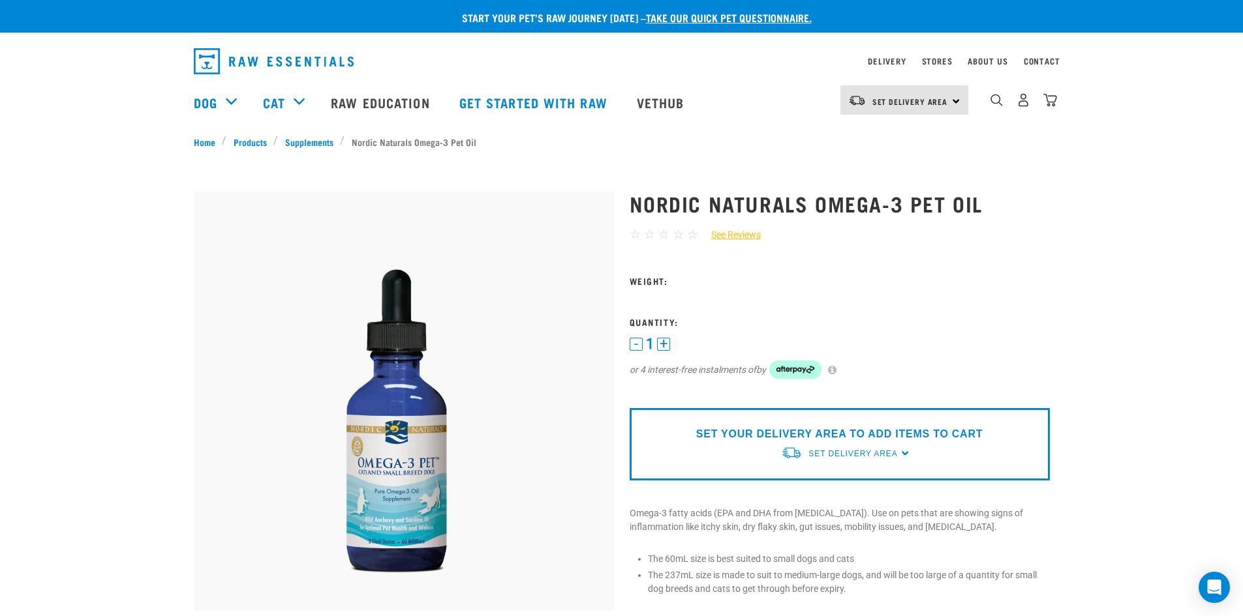
click at [905, 453] on div "SET YOUR DELIVERY AREA TO ADD ITEMS TO CART Set Delivery Area North Island Sout…" at bounding box center [839, 444] width 420 height 72
click at [883, 456] on span "Set Delivery Area" at bounding box center [852, 453] width 89 height 9
click at [834, 505] on link "[GEOGRAPHIC_DATA]" at bounding box center [846, 506] width 130 height 22
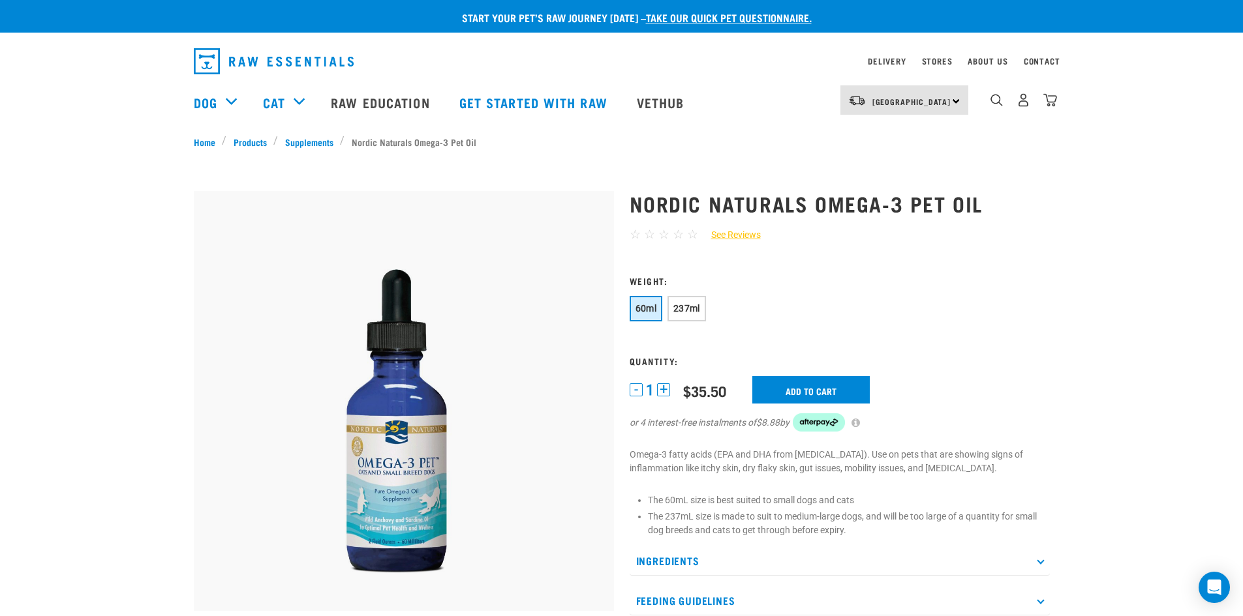
click at [664, 390] on button "+" at bounding box center [663, 390] width 13 height 13
click at [820, 387] on input "Add to cart" at bounding box center [810, 389] width 117 height 27
click at [636, 389] on button "-" at bounding box center [635, 390] width 13 height 13
click at [802, 388] on input "Add to cart" at bounding box center [810, 389] width 117 height 27
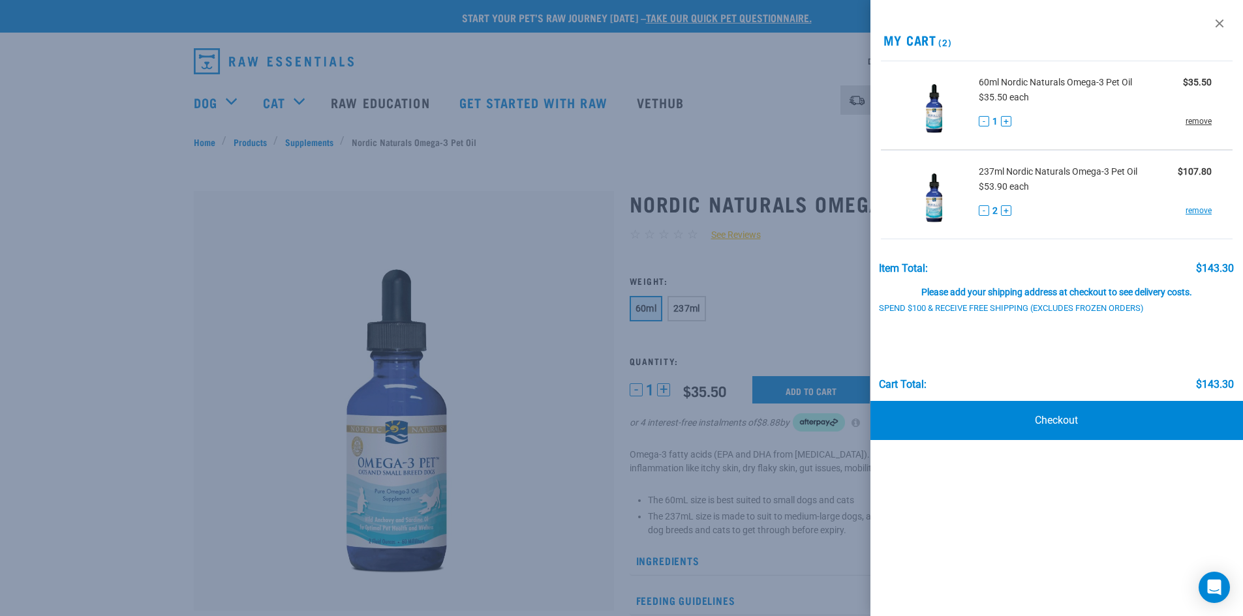
drag, startPoint x: 1200, startPoint y: 119, endPoint x: 1190, endPoint y: 130, distance: 15.3
click at [1200, 120] on link "remove" at bounding box center [1198, 121] width 26 height 12
click at [1194, 121] on link "remove" at bounding box center [1198, 121] width 26 height 12
click at [1194, 117] on link "remove" at bounding box center [1198, 121] width 26 height 12
click at [1201, 119] on link "remove" at bounding box center [1198, 121] width 26 height 12
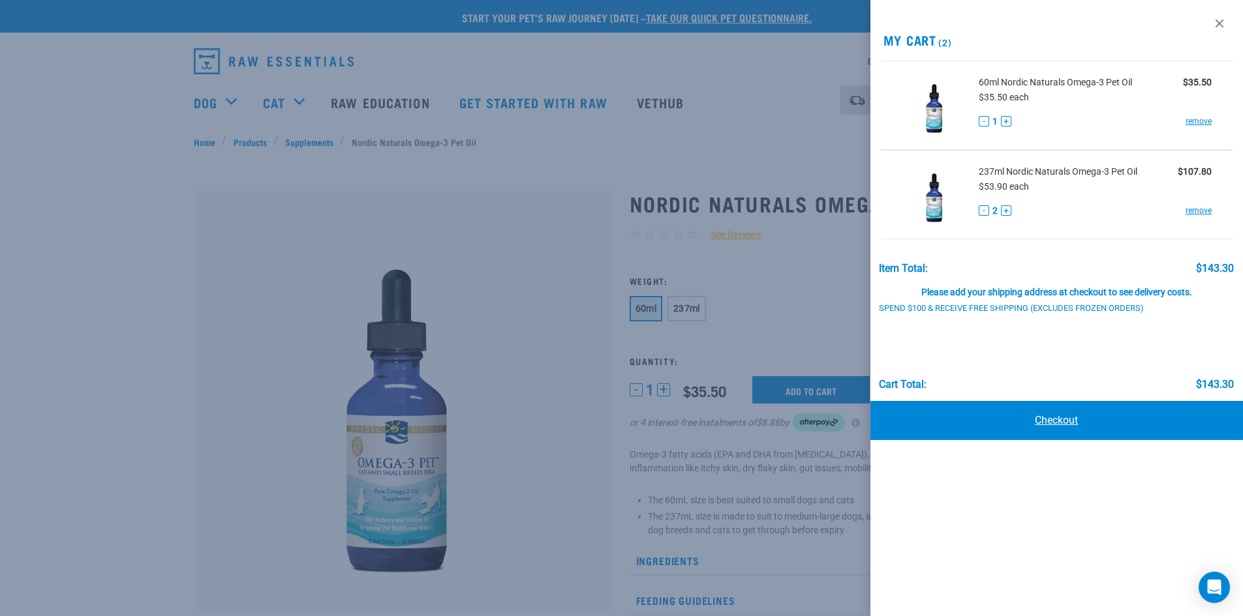
click at [1063, 421] on link "Checkout" at bounding box center [1056, 420] width 373 height 39
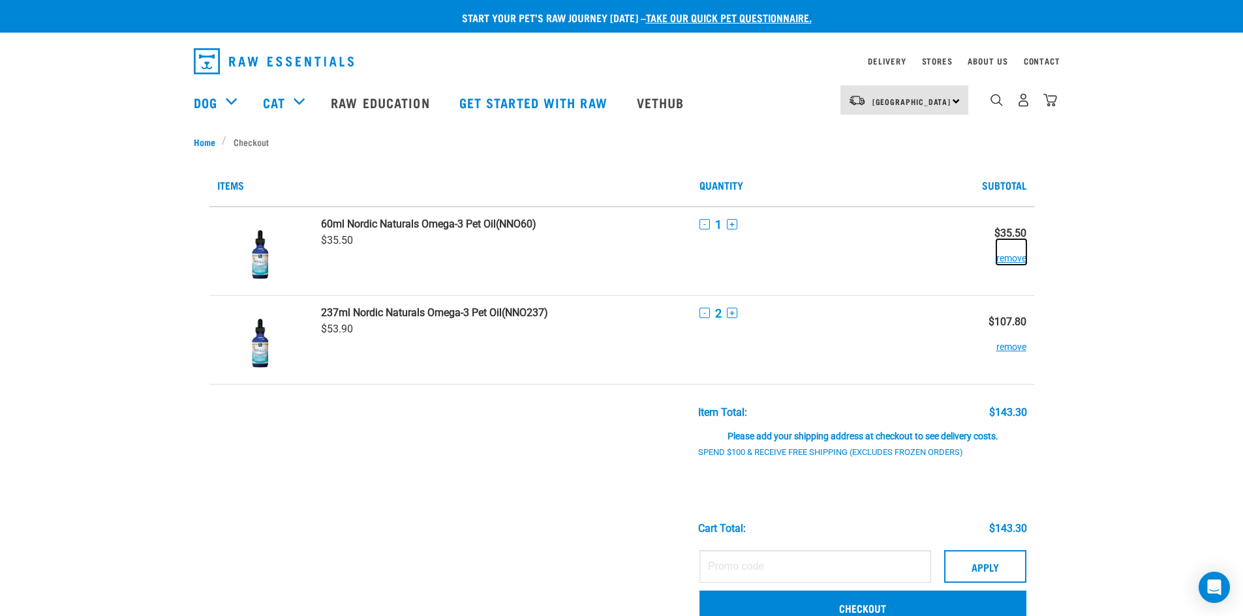
click at [1007, 258] on button "remove" at bounding box center [1011, 251] width 30 height 25
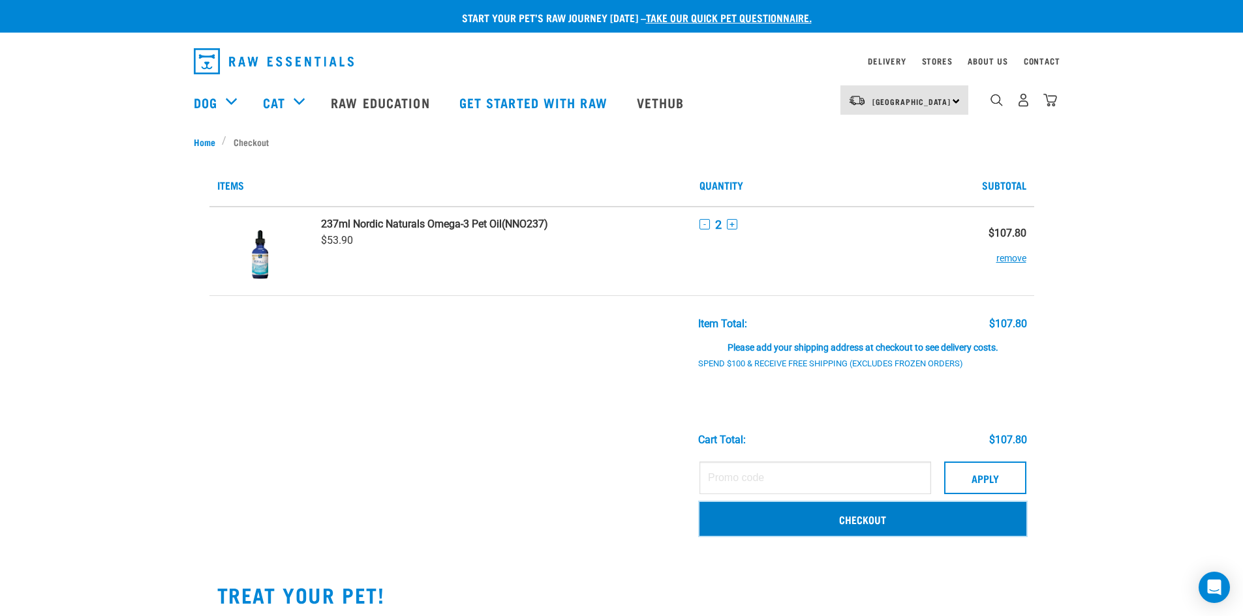
click at [873, 519] on link "Checkout" at bounding box center [862, 519] width 327 height 34
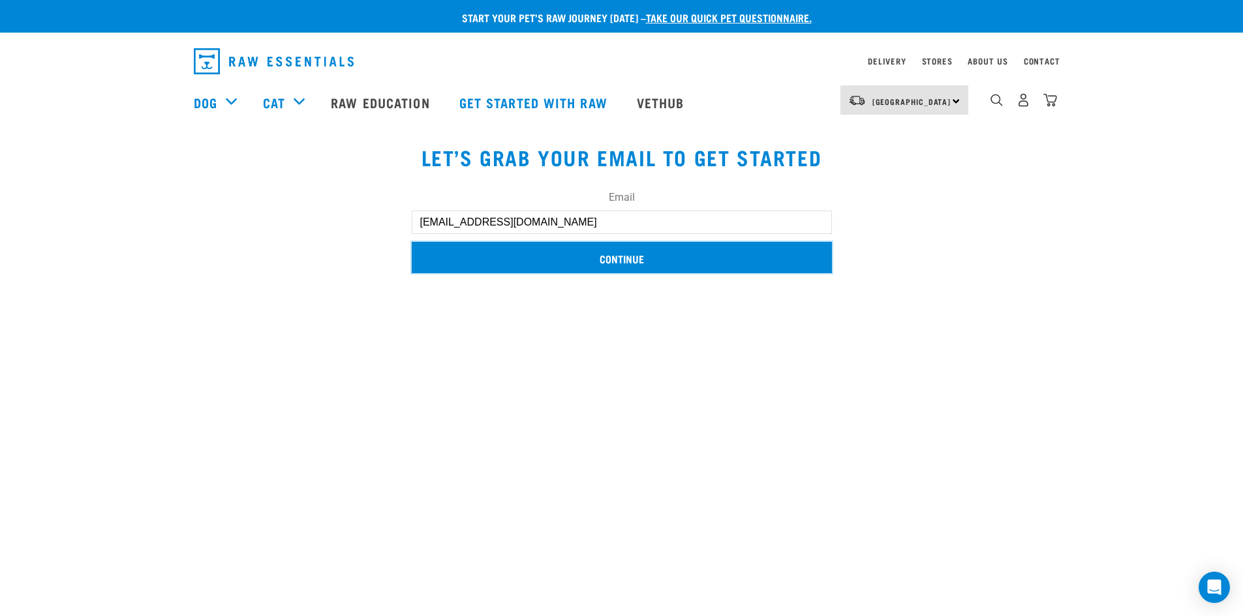
drag, startPoint x: 615, startPoint y: 245, endPoint x: 616, endPoint y: 260, distance: 14.4
click at [616, 255] on input "Continue" at bounding box center [622, 257] width 420 height 31
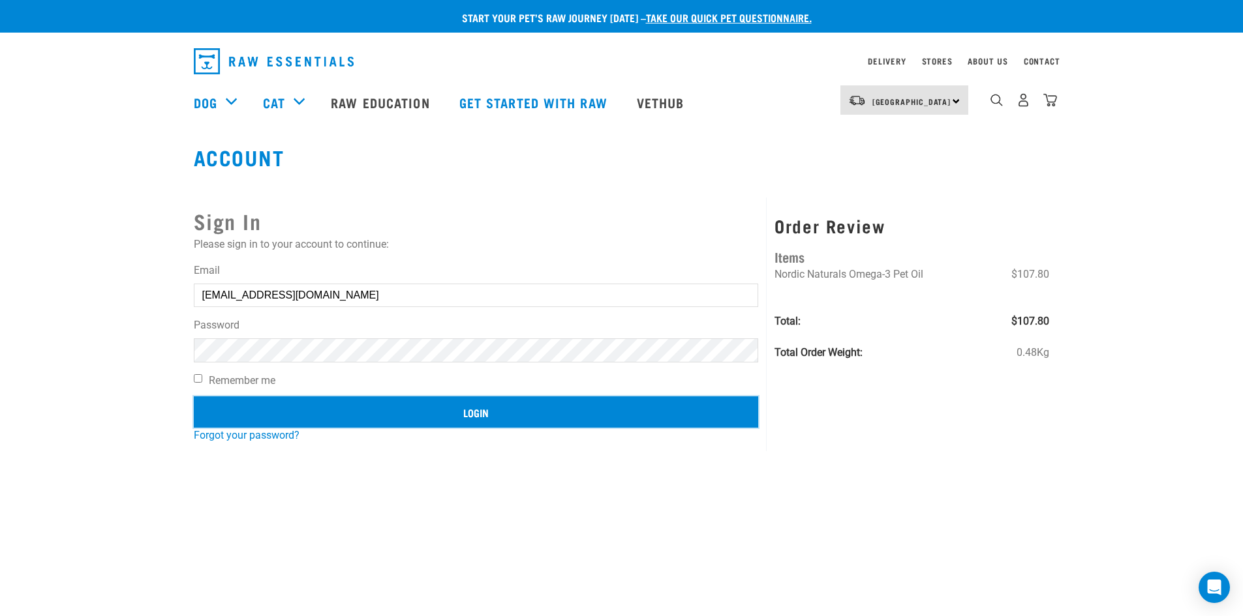
click at [481, 412] on input "Login" at bounding box center [476, 412] width 565 height 31
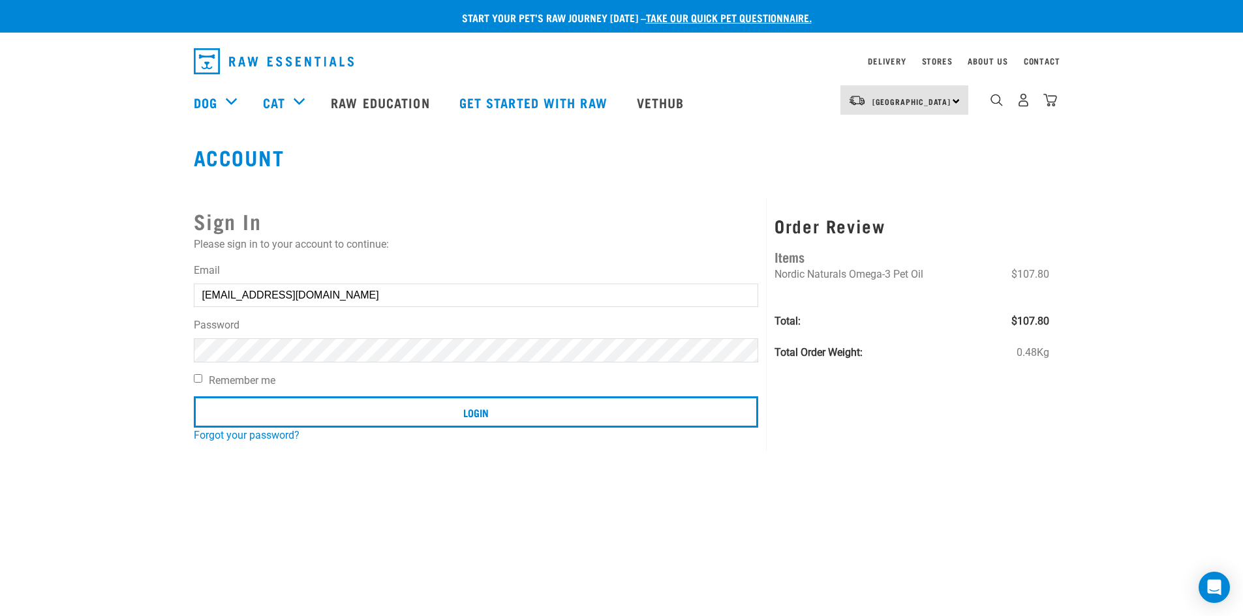
drag, startPoint x: 691, startPoint y: 299, endPoint x: 678, endPoint y: 320, distance: 24.3
click at [30, 284] on button "delete" at bounding box center [23, 277] width 13 height 13
click at [688, 299] on body "Invalid username or password. Start your pet’s raw journey today – take our qui…" at bounding box center [621, 615] width 1243 height 1230
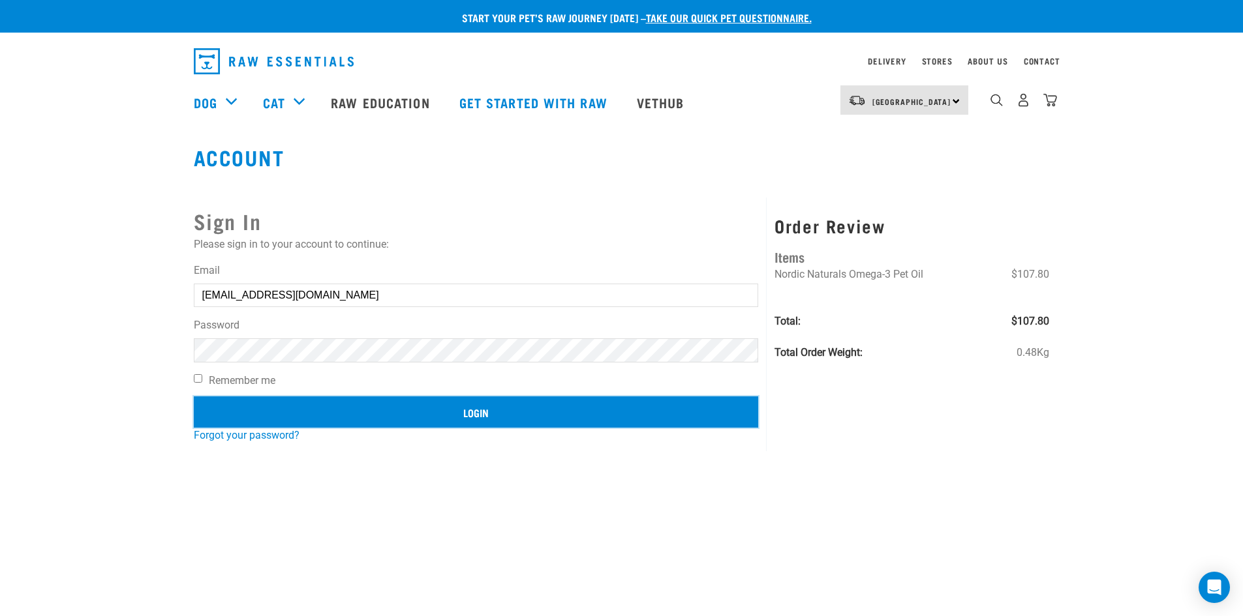
click at [481, 412] on input "Login" at bounding box center [476, 412] width 565 height 31
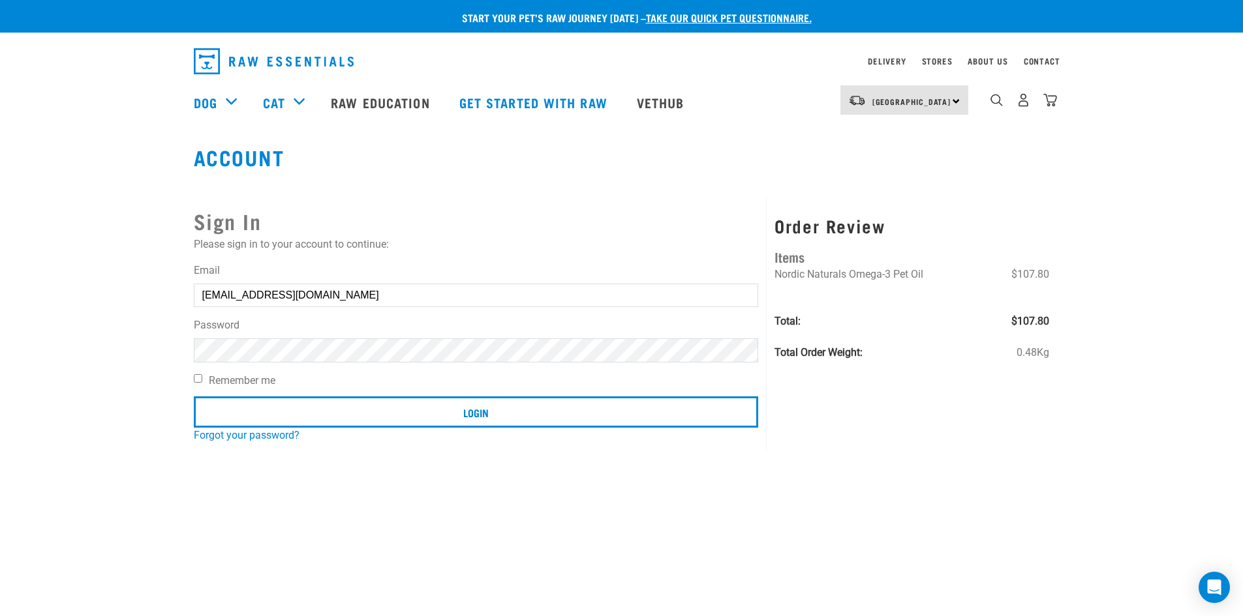
click at [30, 284] on button "delete" at bounding box center [23, 277] width 13 height 13
click at [40, 311] on div "Invalid username or password." at bounding box center [0, 309] width 79 height 102
click at [682, 297] on input "[EMAIL_ADDRESS][DOMAIN_NAME]" at bounding box center [476, 295] width 565 height 23
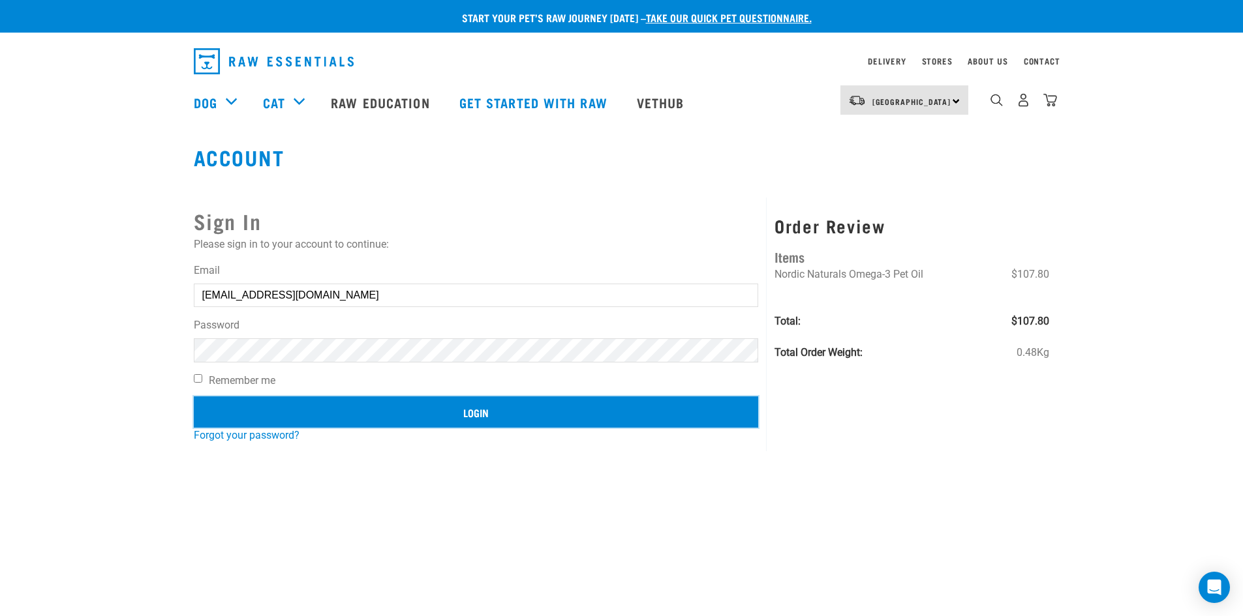
click at [475, 413] on input "Login" at bounding box center [476, 412] width 565 height 31
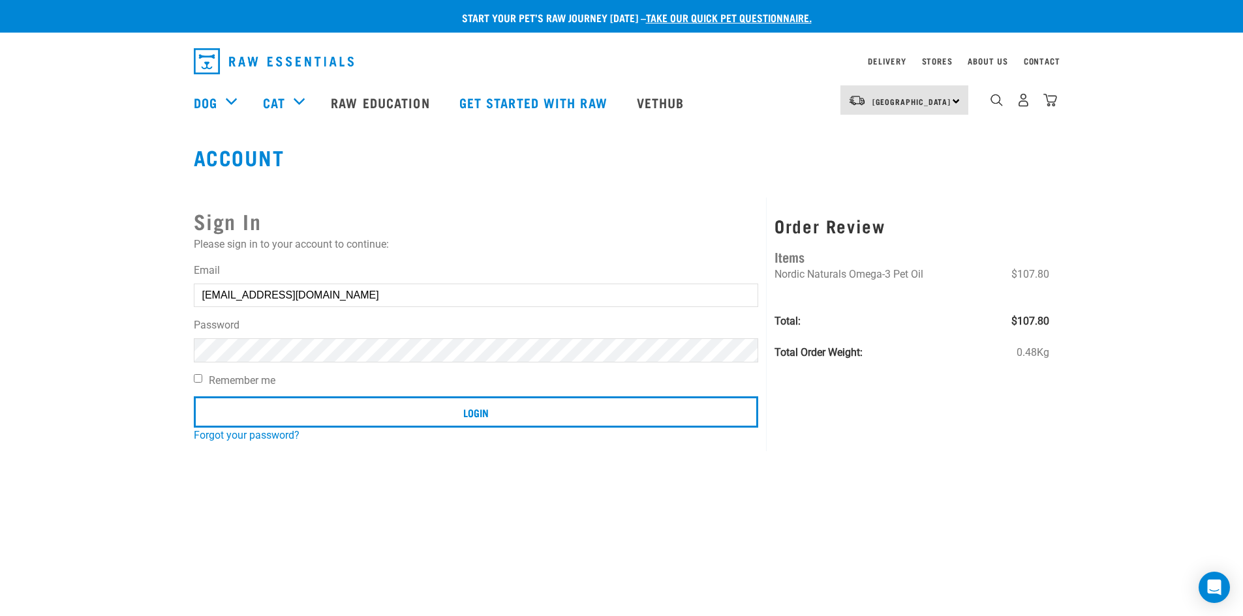
click at [30, 284] on button "delete" at bounding box center [23, 277] width 13 height 13
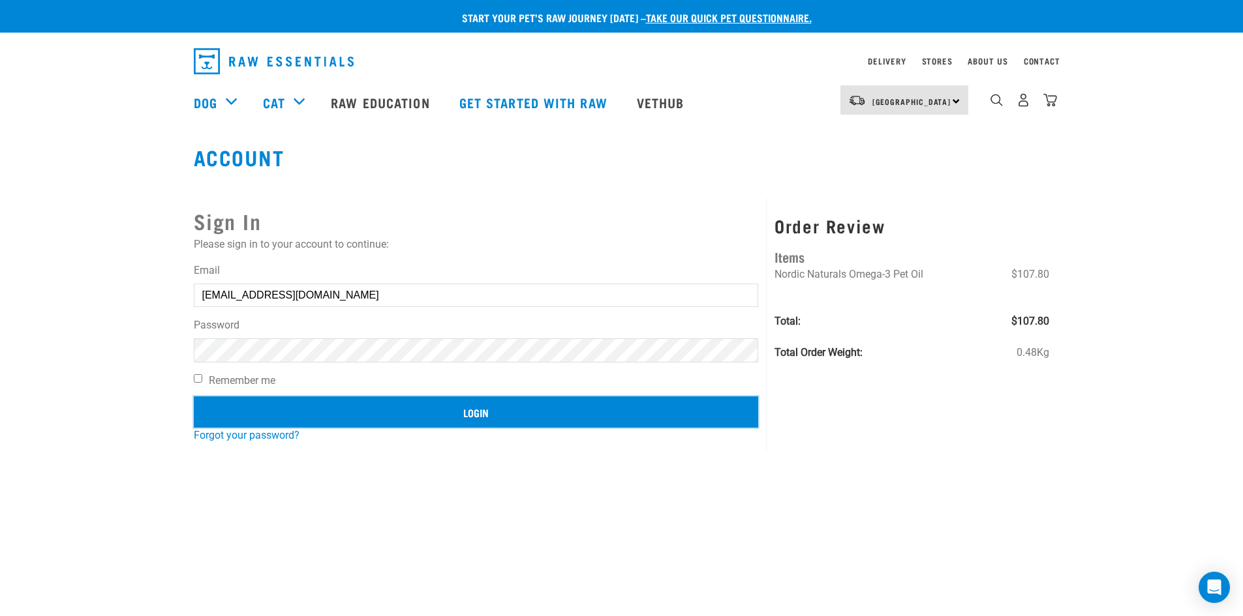
click at [476, 408] on input "Login" at bounding box center [476, 412] width 565 height 31
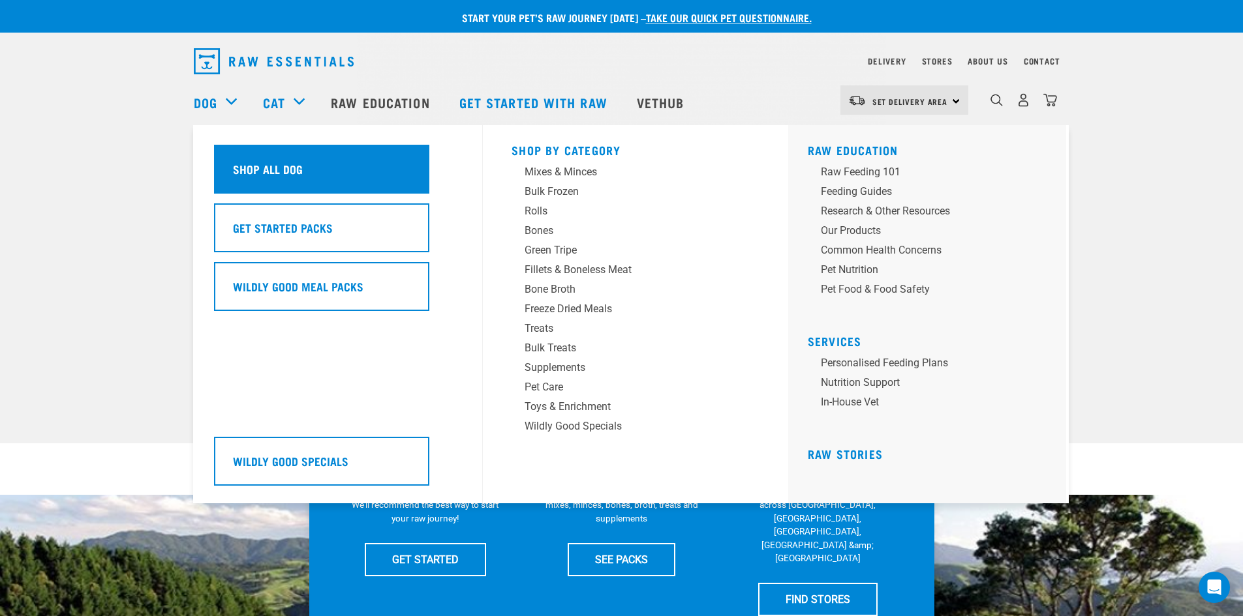
click at [269, 164] on h5 "Shop All Dog" at bounding box center [268, 168] width 70 height 17
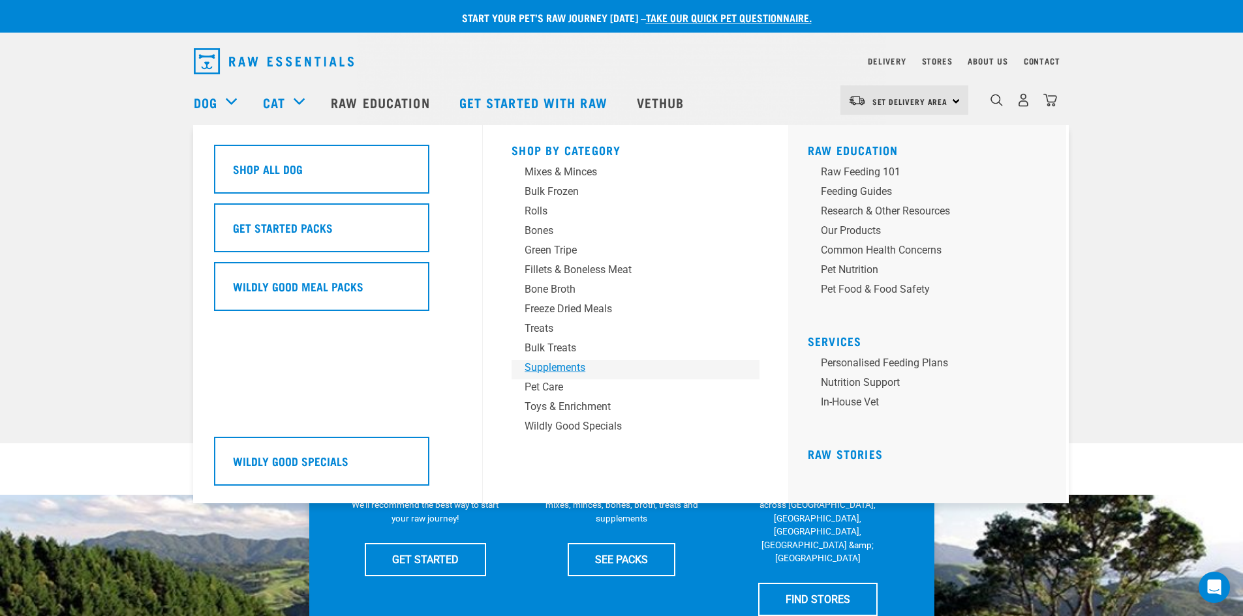
click at [559, 366] on div "Supplements" at bounding box center [626, 368] width 204 height 16
click at [563, 364] on div "Supplements" at bounding box center [626, 368] width 204 height 16
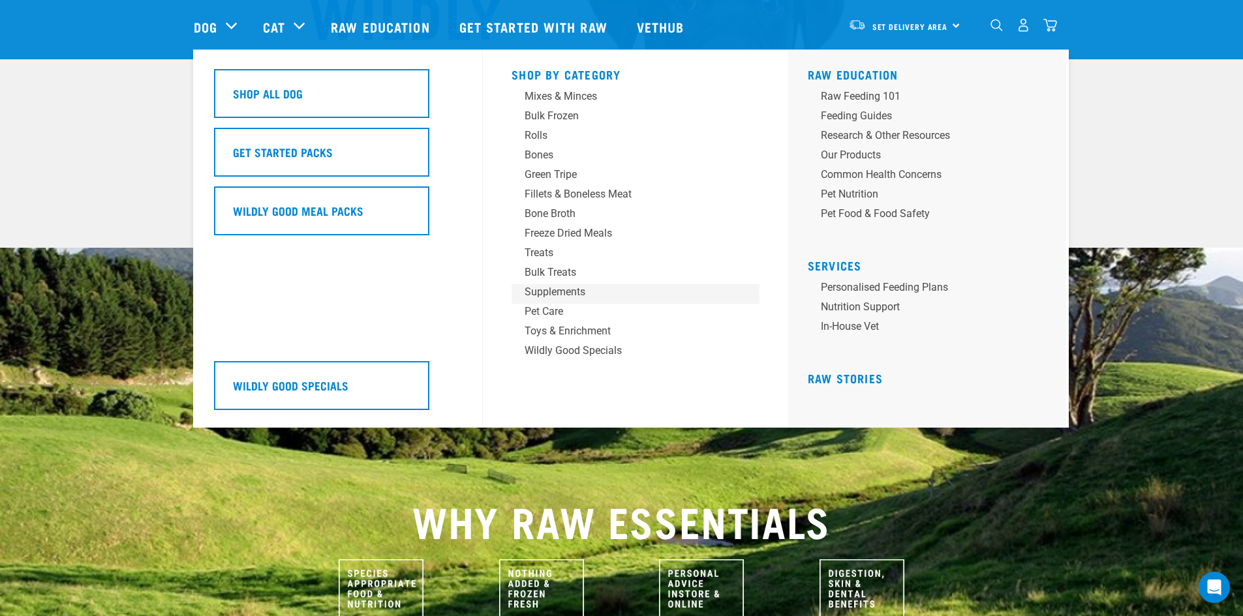
scroll to position [130, 0]
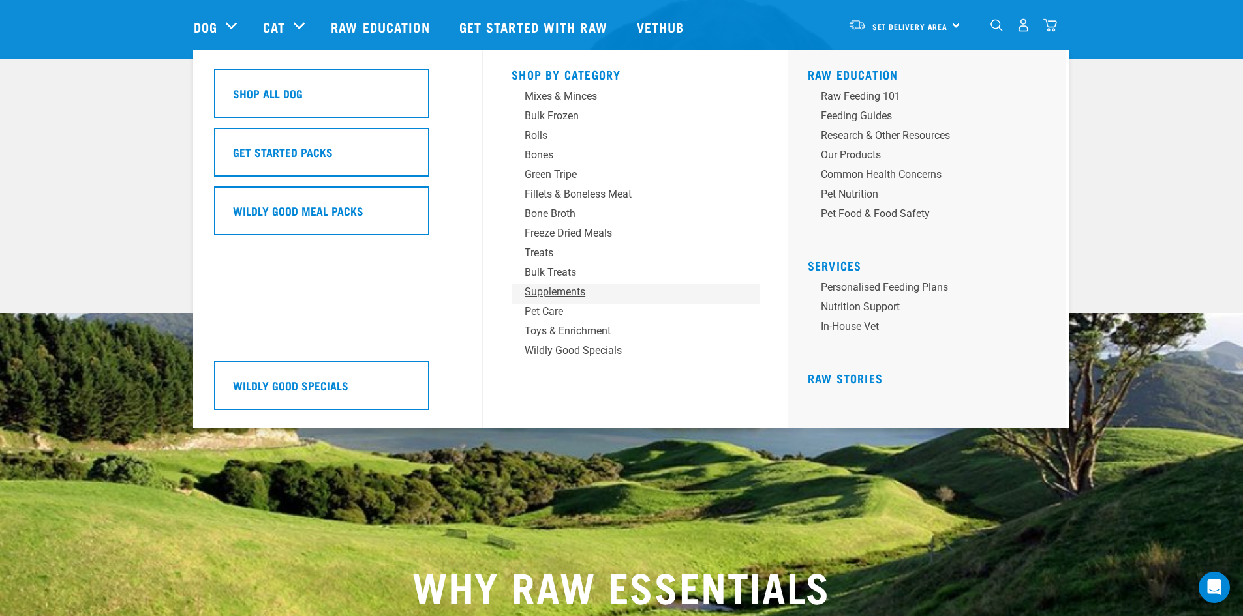
click at [566, 292] on div "Supplements" at bounding box center [626, 292] width 204 height 16
click at [569, 291] on div "Supplements" at bounding box center [626, 292] width 204 height 16
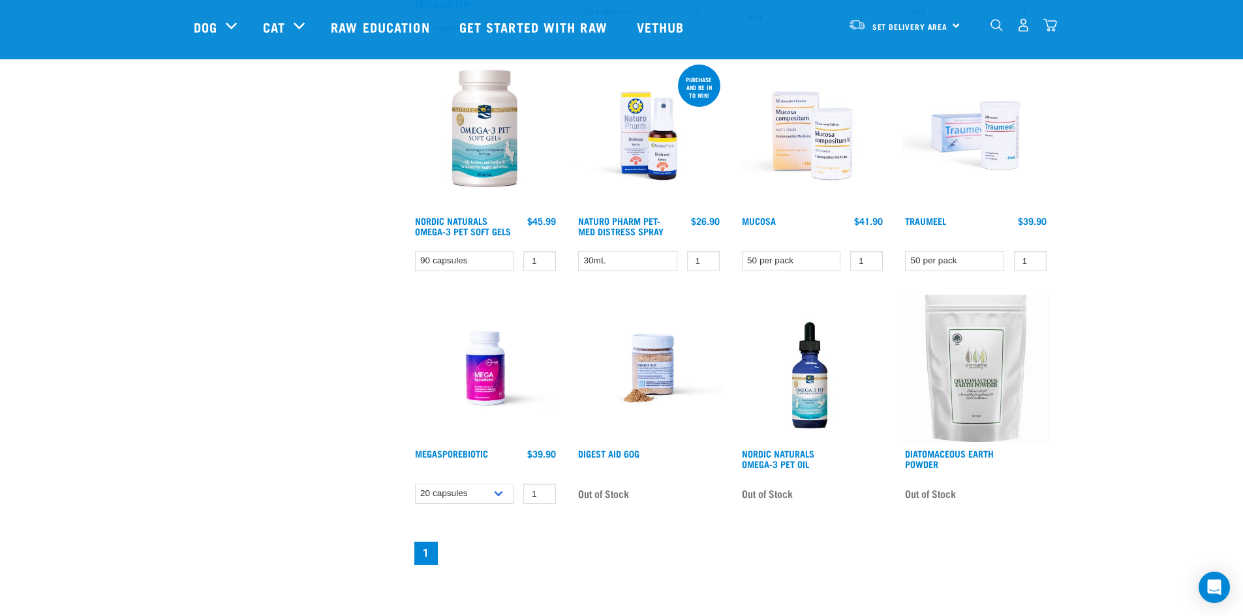
scroll to position [652, 0]
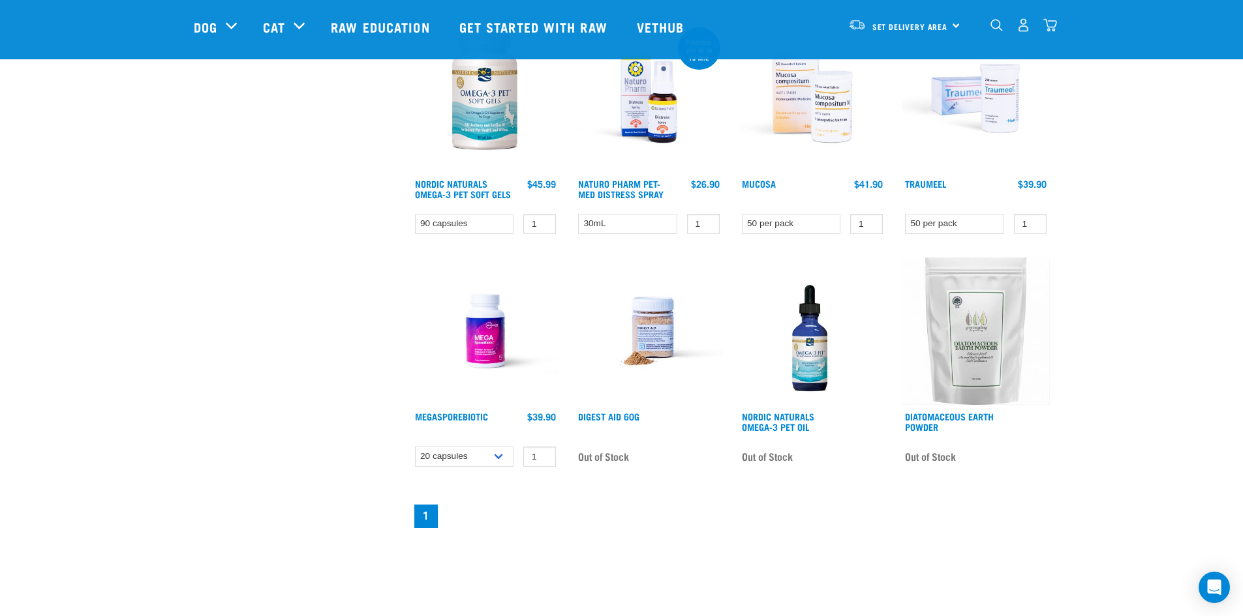
click at [810, 375] on img at bounding box center [812, 332] width 148 height 148
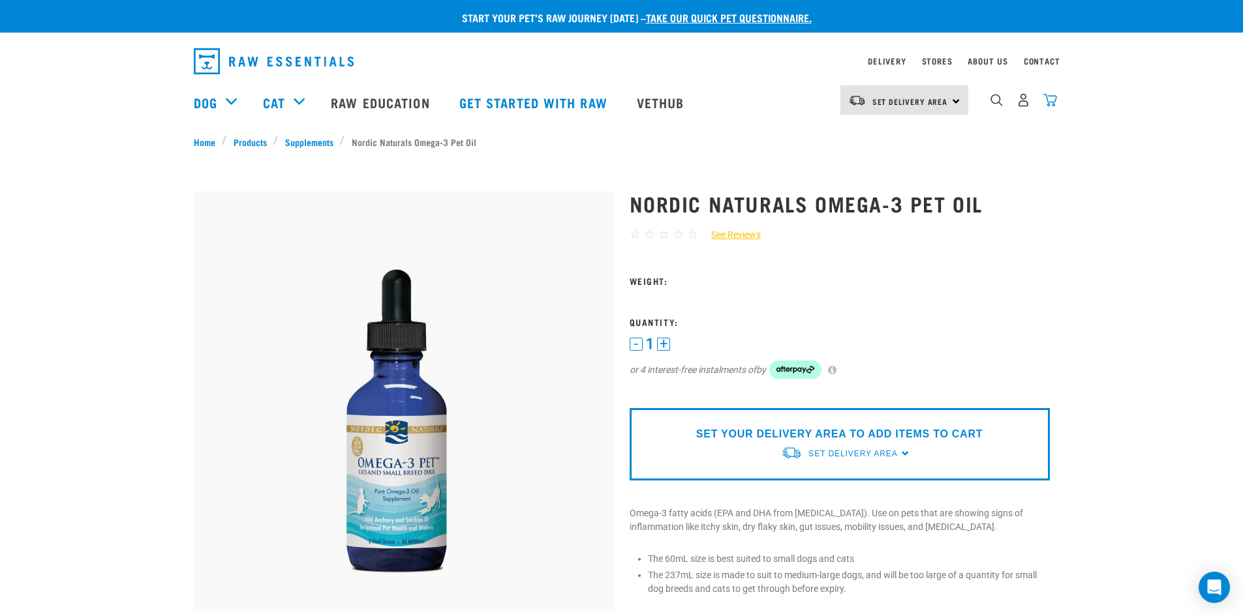
click at [1051, 103] on img "dropdown navigation" at bounding box center [1050, 100] width 14 height 14
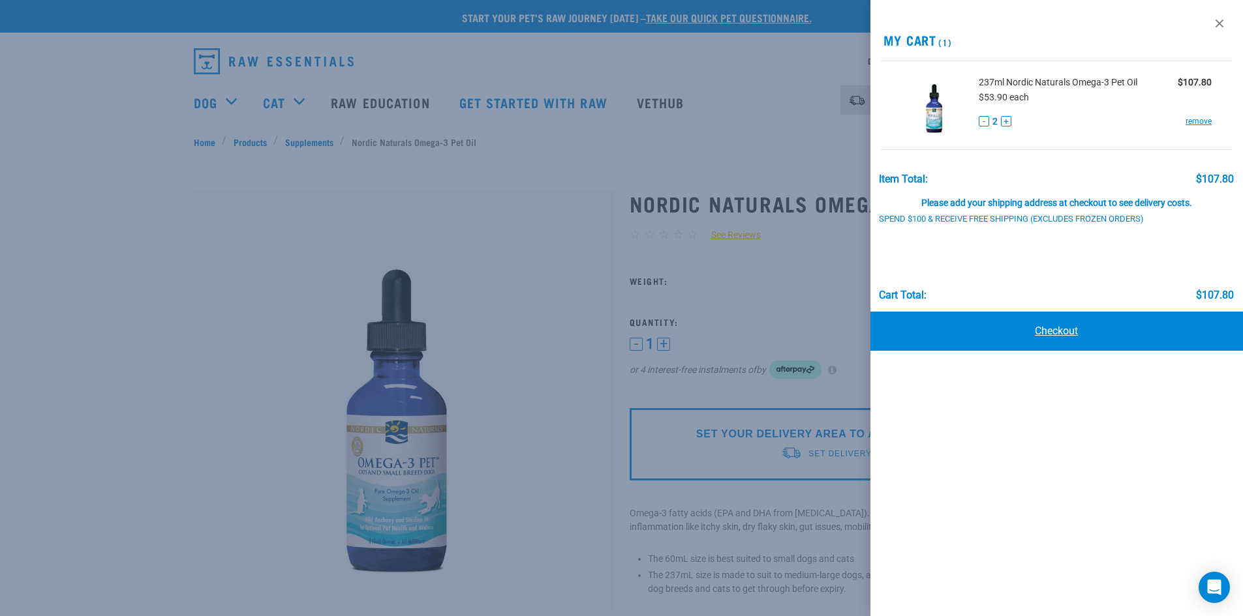
click at [1055, 329] on link "Checkout" at bounding box center [1056, 331] width 373 height 39
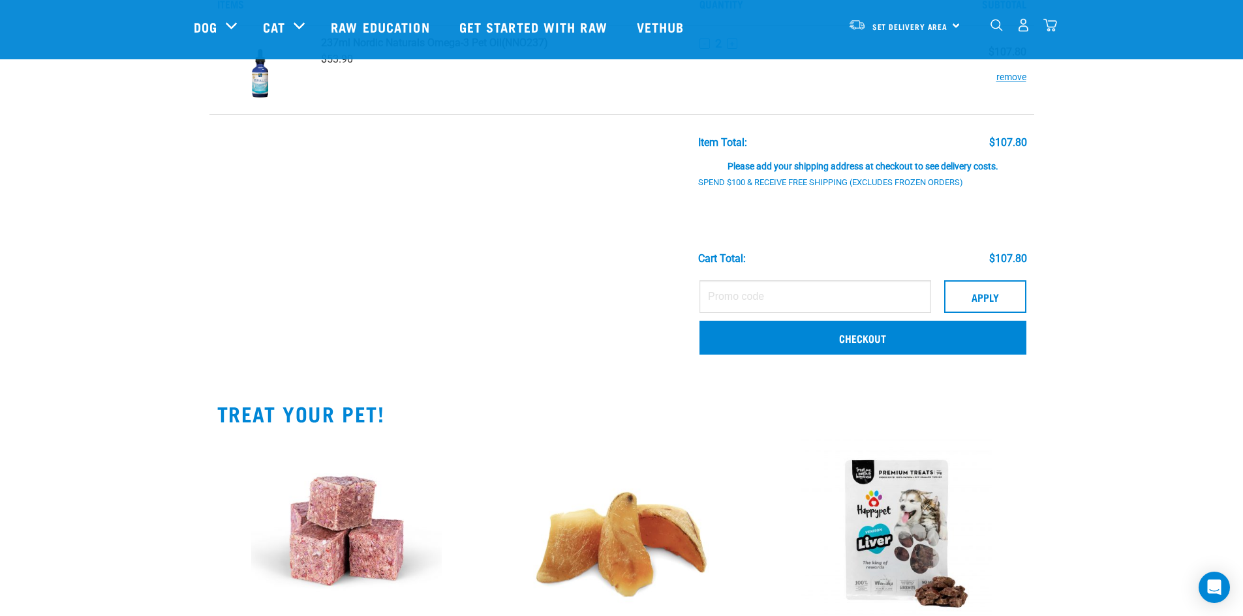
scroll to position [65, 0]
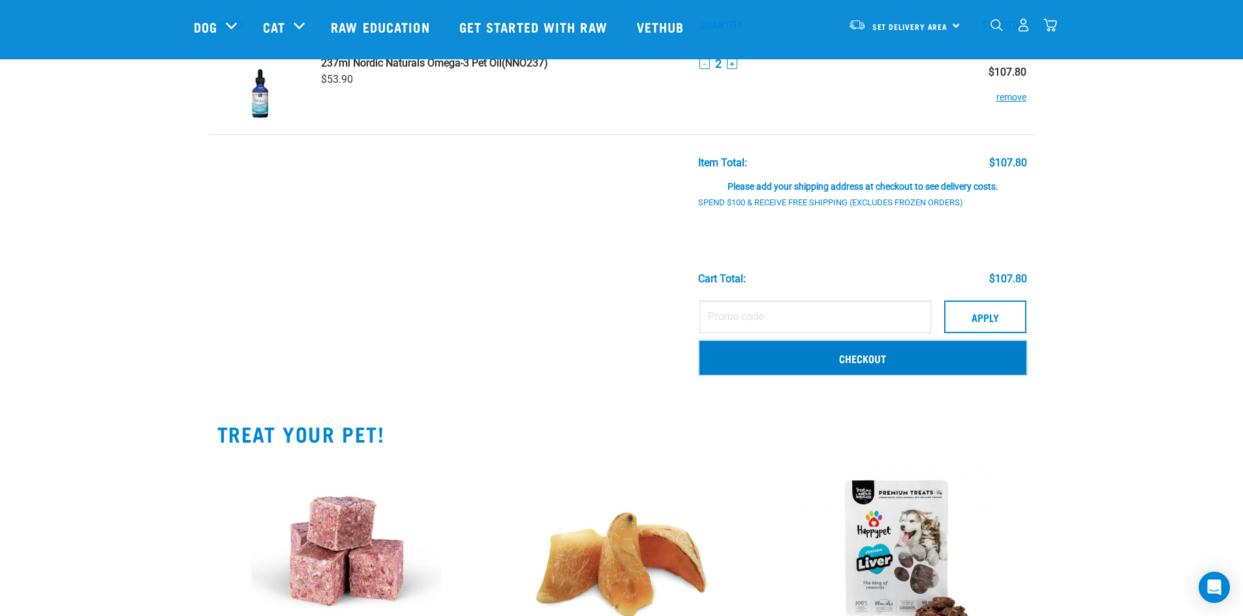
click at [870, 357] on link "Checkout" at bounding box center [862, 358] width 327 height 34
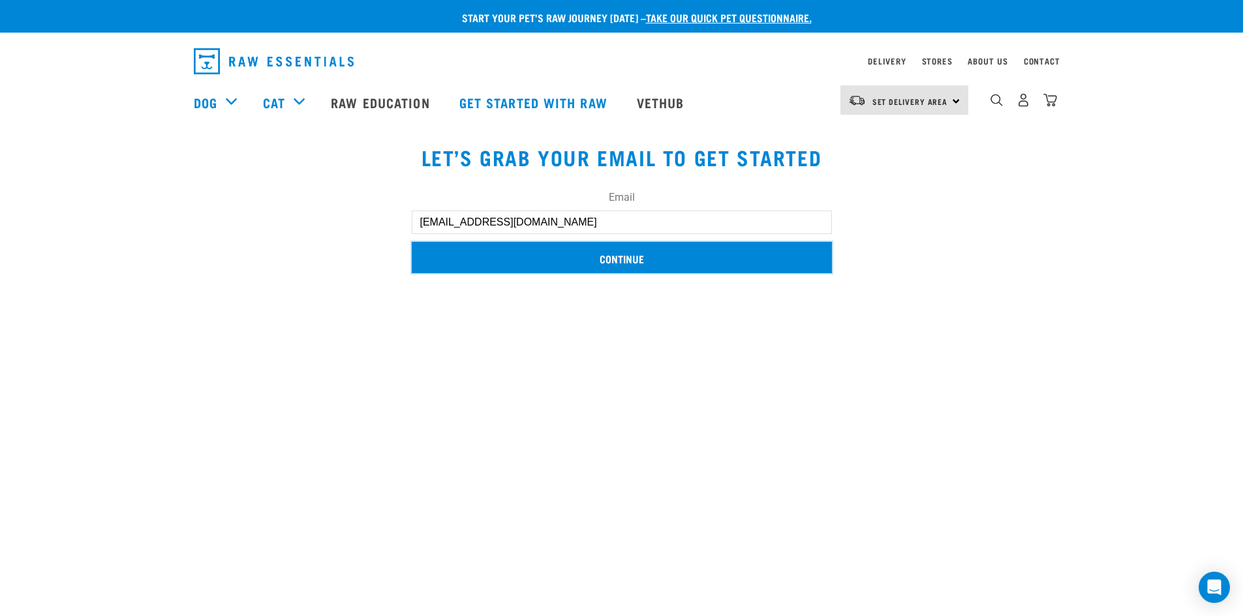
click at [620, 256] on input "Continue" at bounding box center [622, 257] width 420 height 31
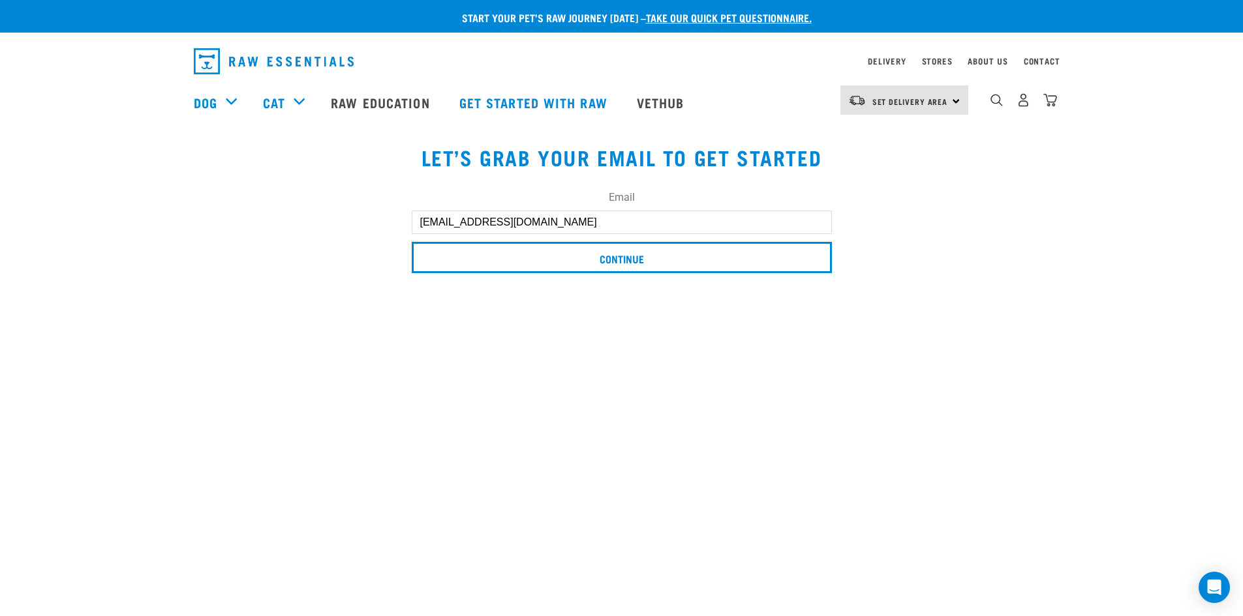
click at [25, 119] on button "delete" at bounding box center [18, 112] width 13 height 13
drag, startPoint x: 1047, startPoint y: 102, endPoint x: 1050, endPoint y: 109, distance: 7.3
click at [1048, 102] on img "dropdown navigation" at bounding box center [1050, 100] width 14 height 14
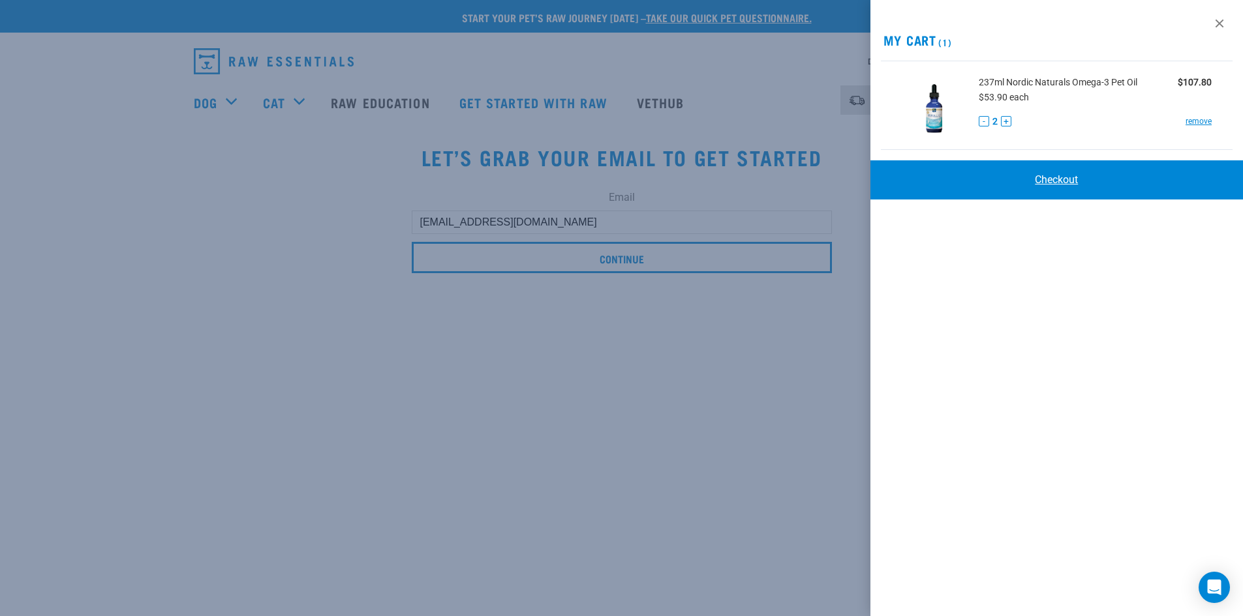
click at [1067, 177] on link "Checkout" at bounding box center [1056, 179] width 373 height 39
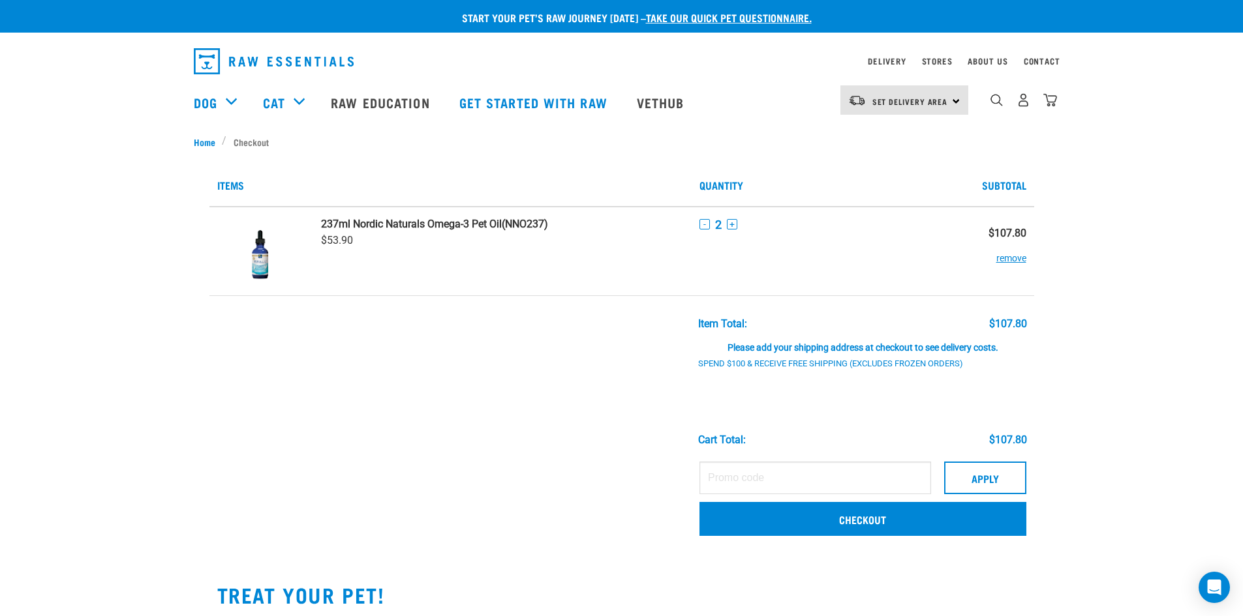
click at [958, 101] on div "Set Delivery Area North Island South Island" at bounding box center [904, 99] width 128 height 29
drag, startPoint x: 885, startPoint y: 160, endPoint x: 888, endPoint y: 169, distance: 9.1
click at [886, 164] on link "[GEOGRAPHIC_DATA]" at bounding box center [902, 165] width 125 height 29
click at [865, 519] on link "Checkout" at bounding box center [862, 519] width 327 height 34
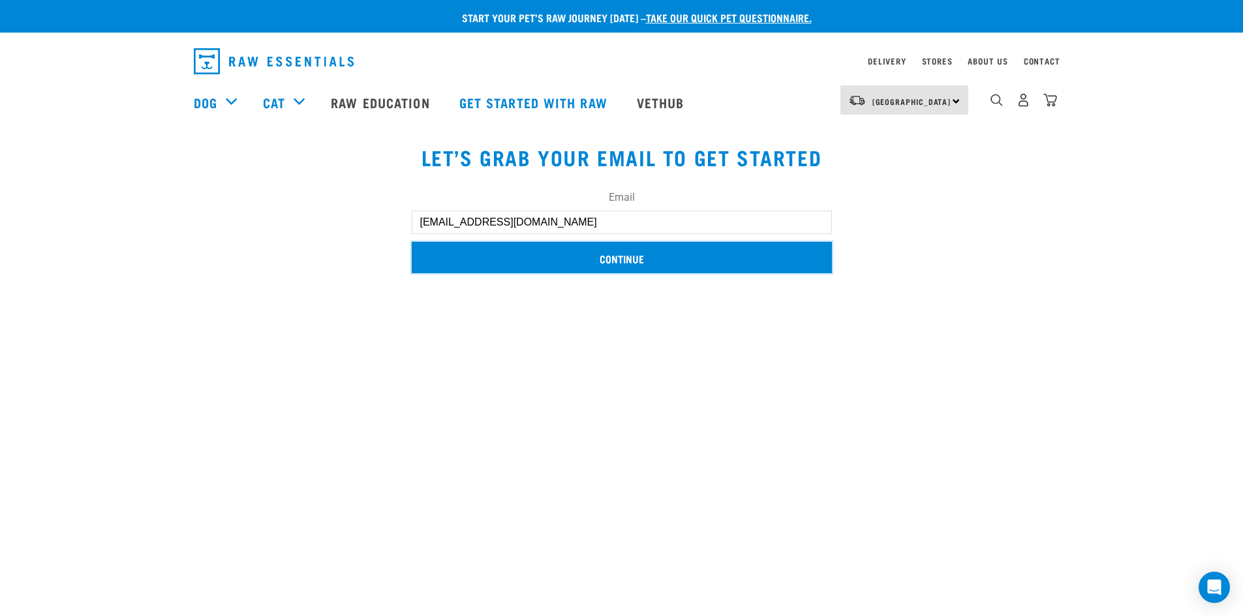
click at [628, 259] on input "Continue" at bounding box center [622, 257] width 420 height 31
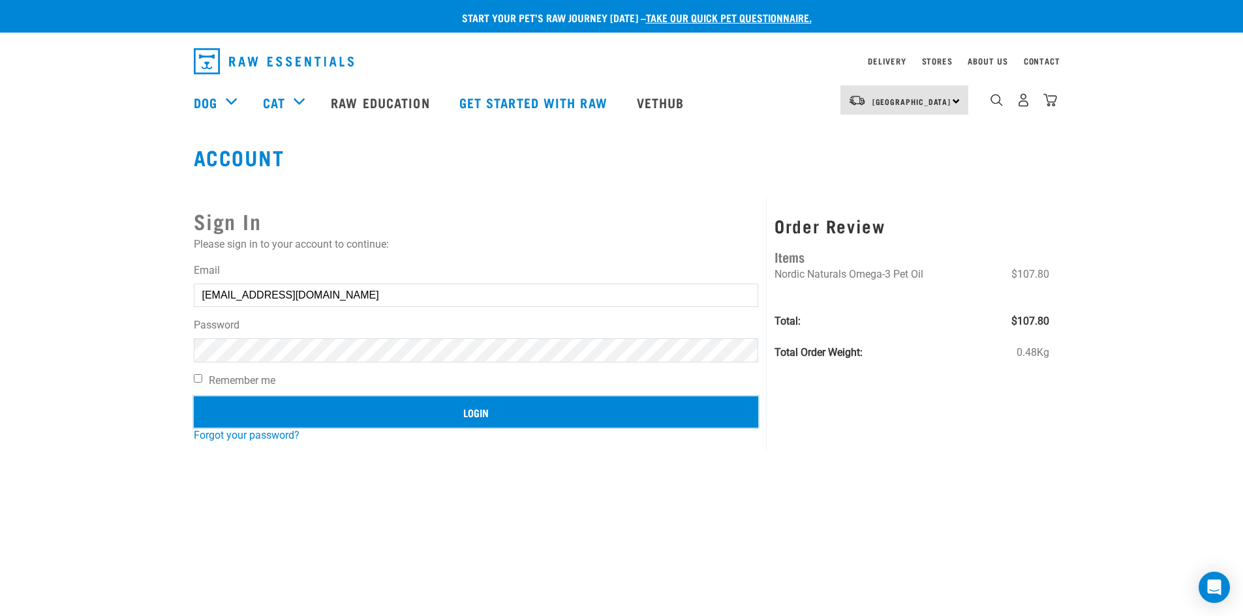
click at [475, 410] on input "Login" at bounding box center [476, 412] width 565 height 31
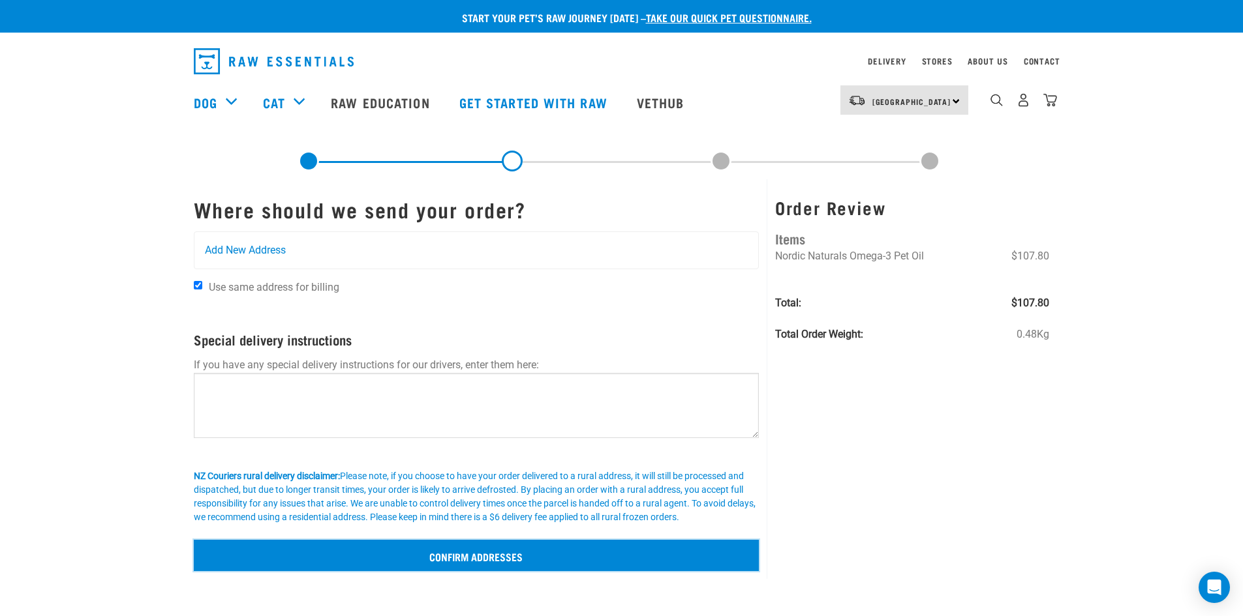
click at [494, 554] on input "Confirm addresses" at bounding box center [477, 555] width 566 height 31
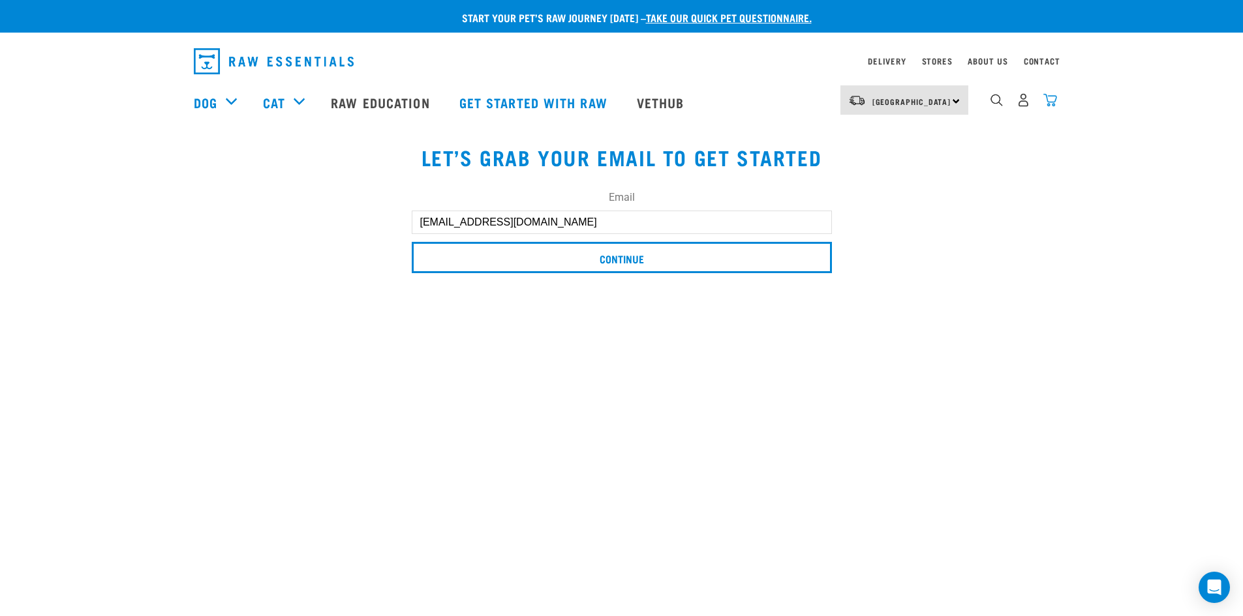
click at [1050, 103] on img "dropdown navigation" at bounding box center [1050, 100] width 14 height 14
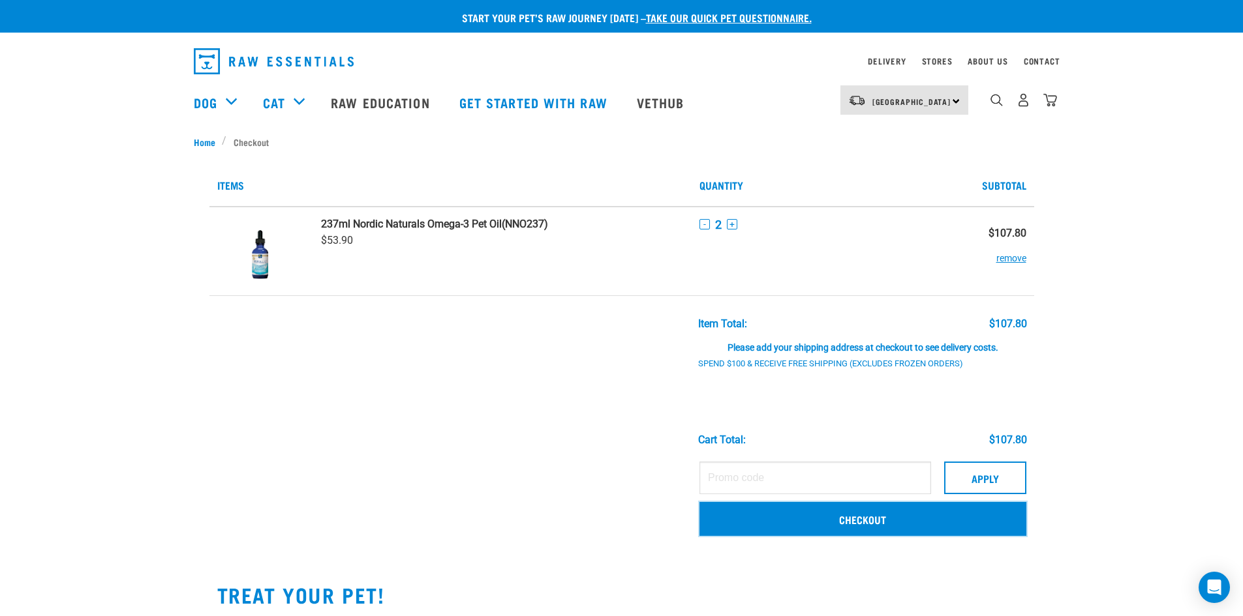
drag, startPoint x: 839, startPoint y: 516, endPoint x: 862, endPoint y: 550, distance: 40.9
click at [839, 517] on link "Checkout" at bounding box center [862, 519] width 327 height 34
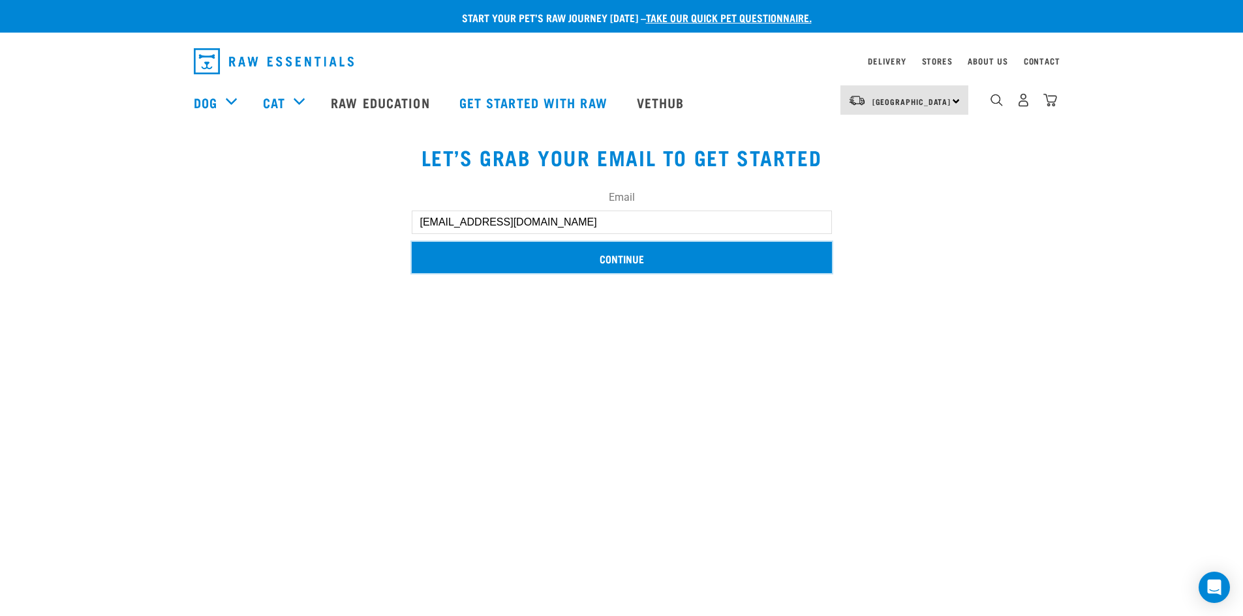
drag, startPoint x: 609, startPoint y: 255, endPoint x: 618, endPoint y: 306, distance: 51.7
click at [607, 262] on input "Continue" at bounding box center [622, 257] width 420 height 31
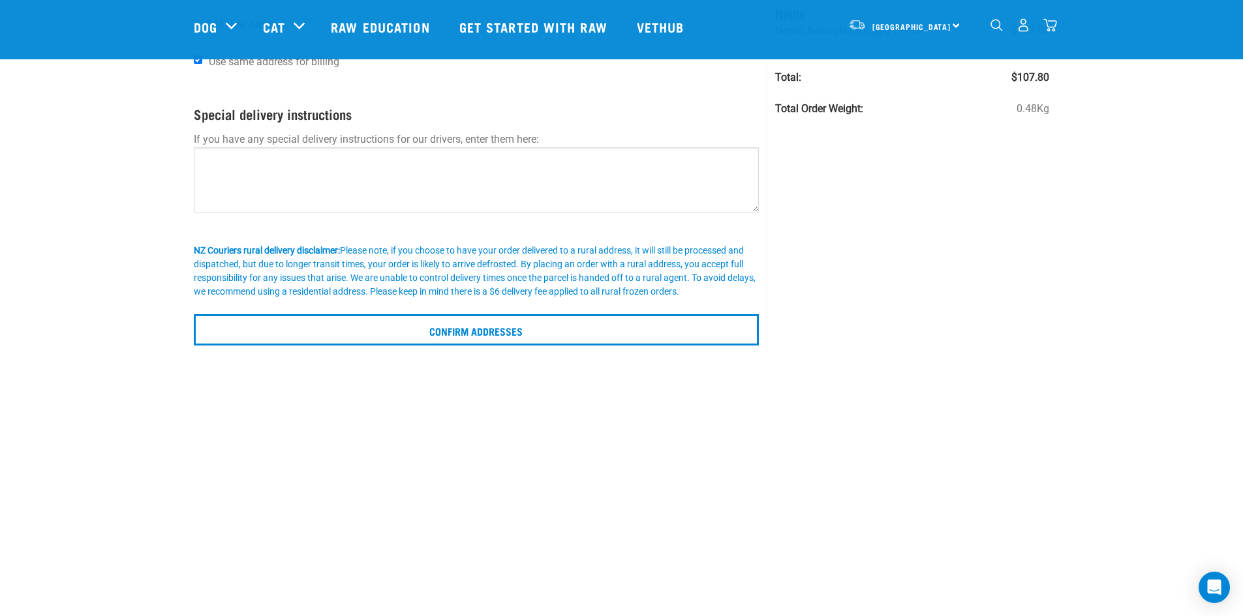
scroll to position [130, 0]
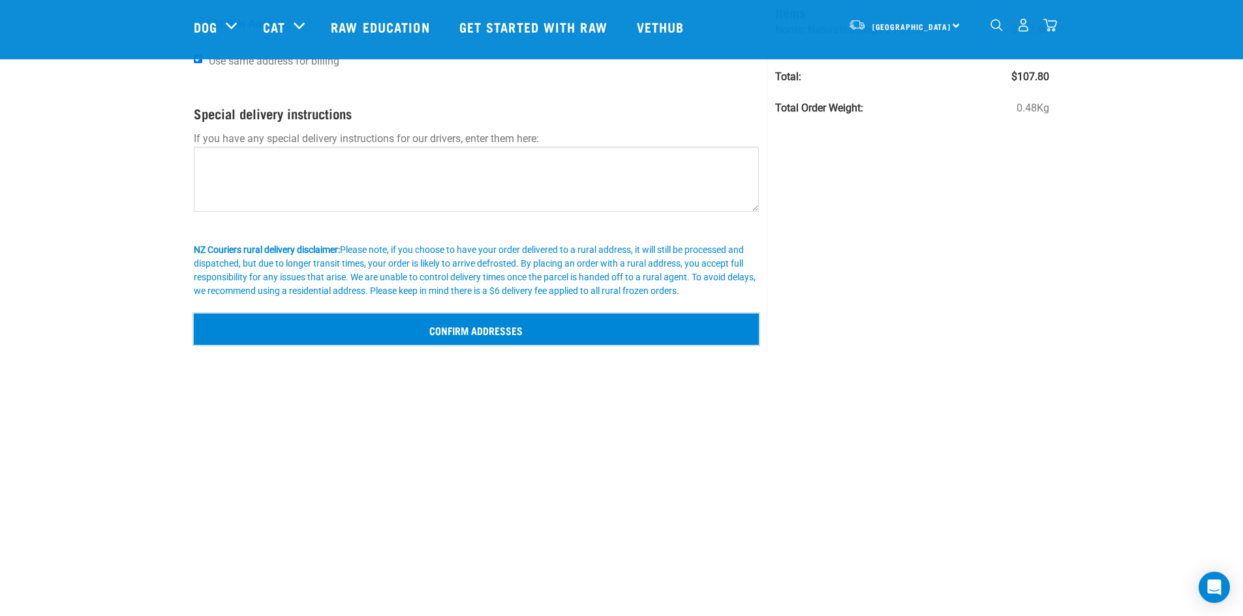
click at [494, 328] on input "Confirm addresses" at bounding box center [477, 329] width 566 height 31
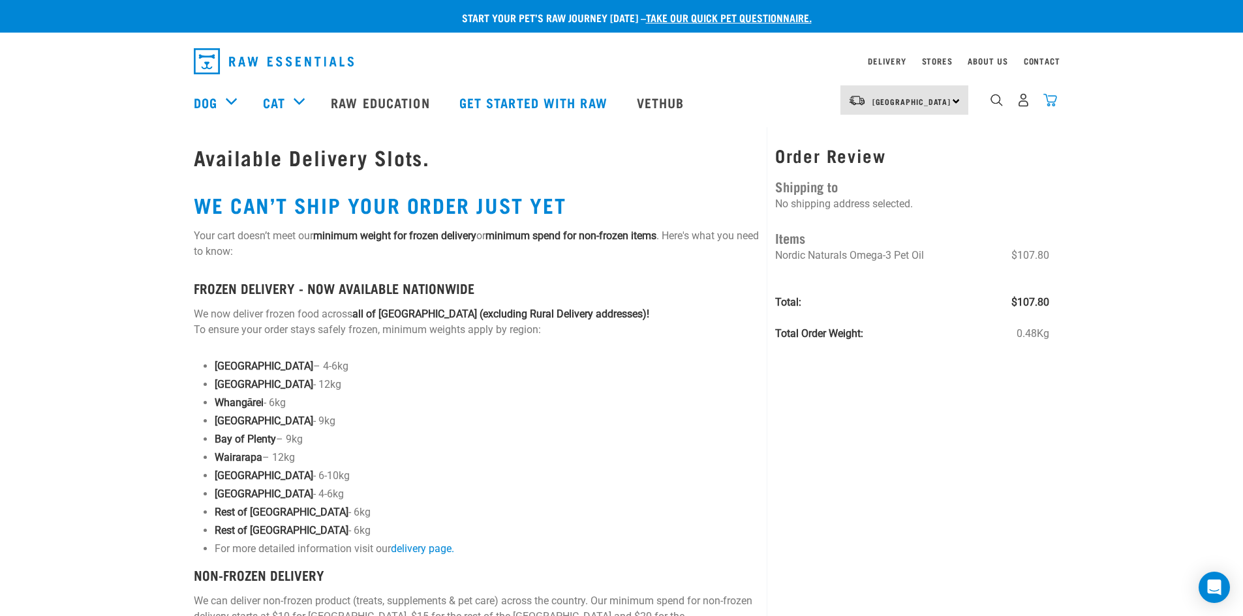
click at [1054, 103] on img "dropdown navigation" at bounding box center [1050, 100] width 14 height 14
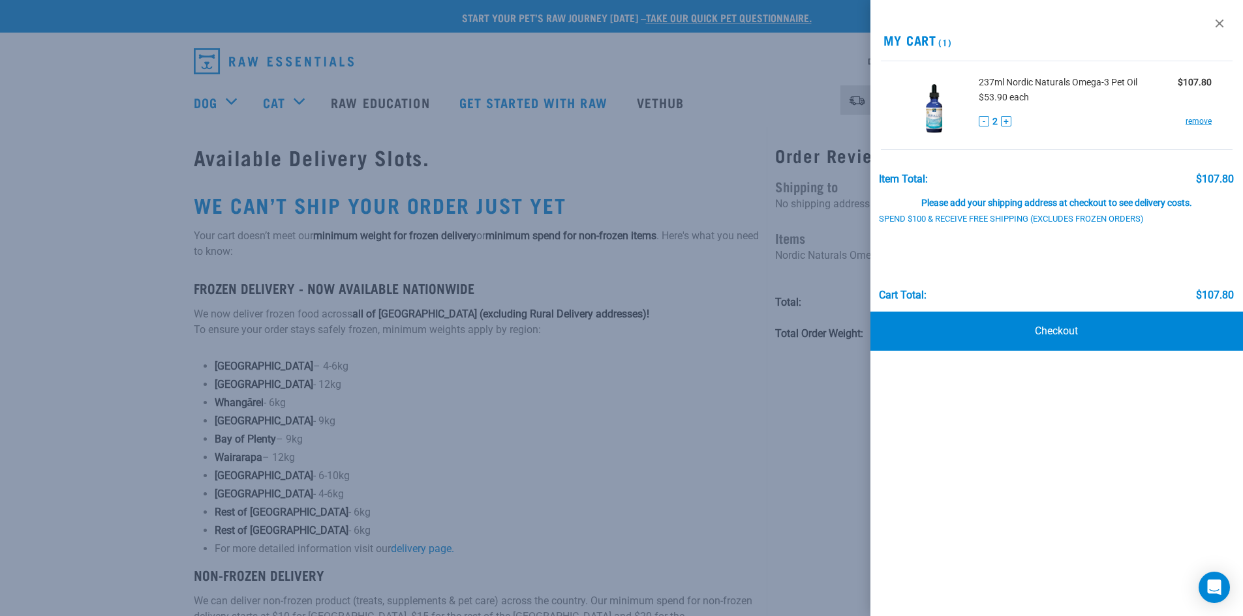
click at [928, 115] on img at bounding box center [934, 105] width 67 height 67
click at [1055, 324] on link "Checkout" at bounding box center [1056, 331] width 373 height 39
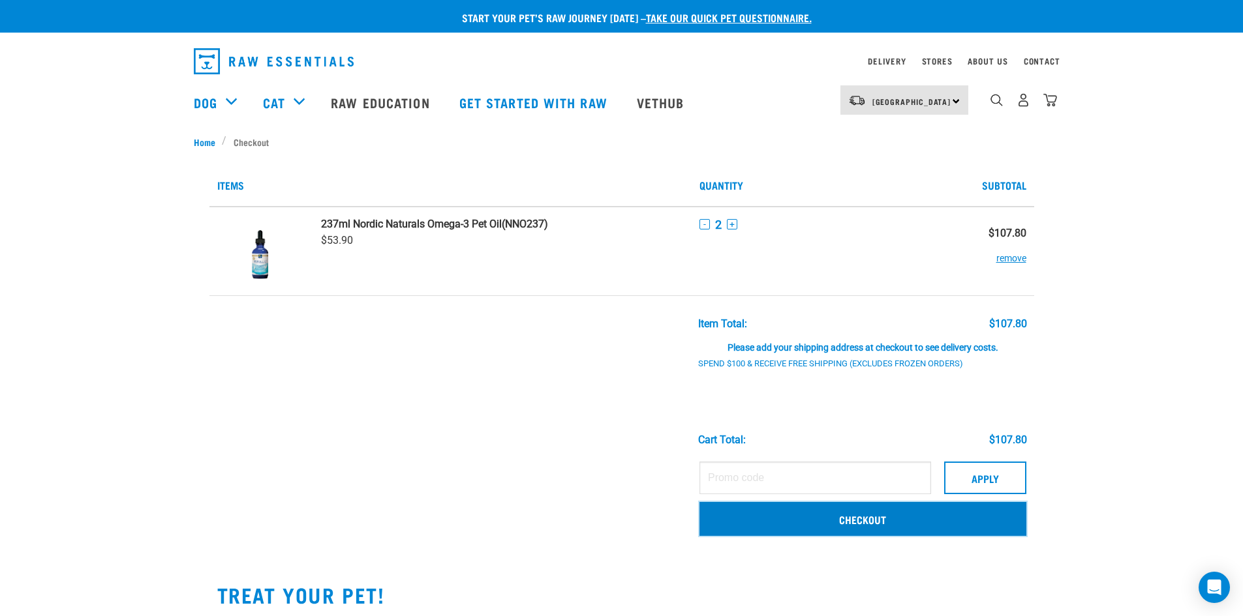
click at [847, 520] on link "Checkout" at bounding box center [862, 519] width 327 height 34
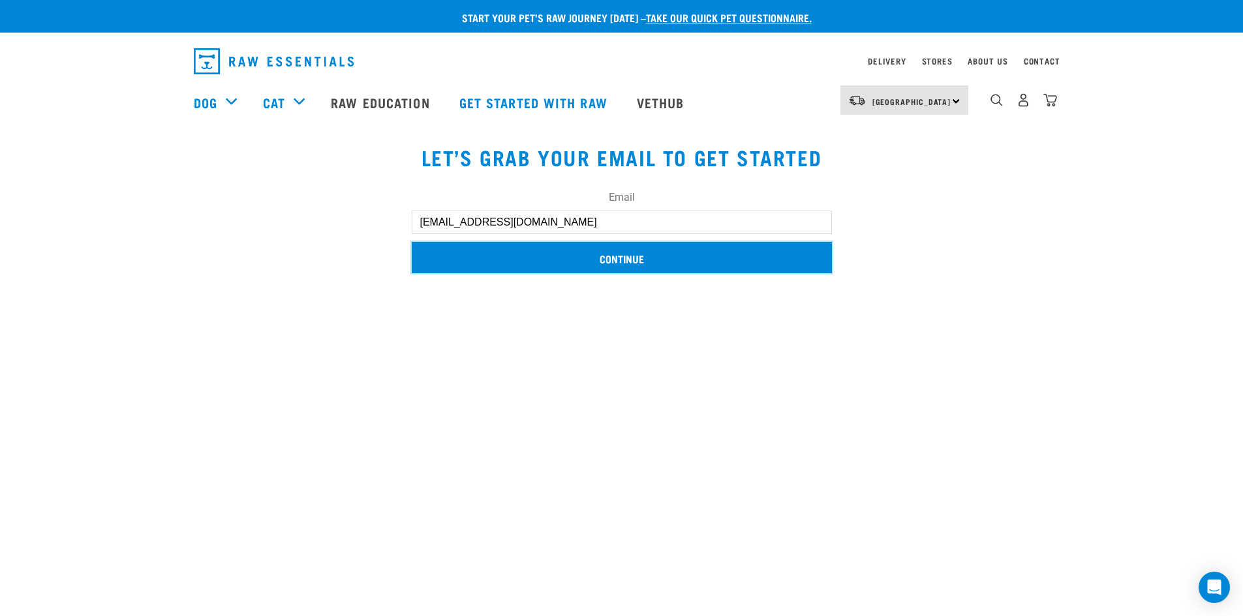
click at [622, 256] on input "Continue" at bounding box center [622, 257] width 420 height 31
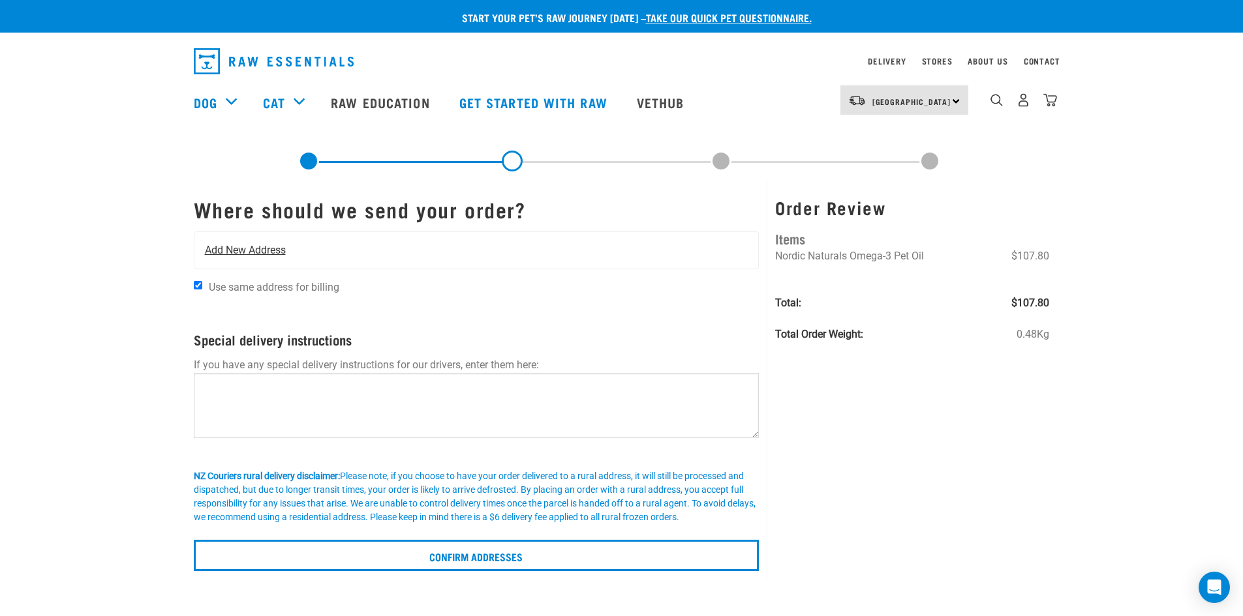
click at [275, 251] on span "Add New Address" at bounding box center [245, 251] width 81 height 16
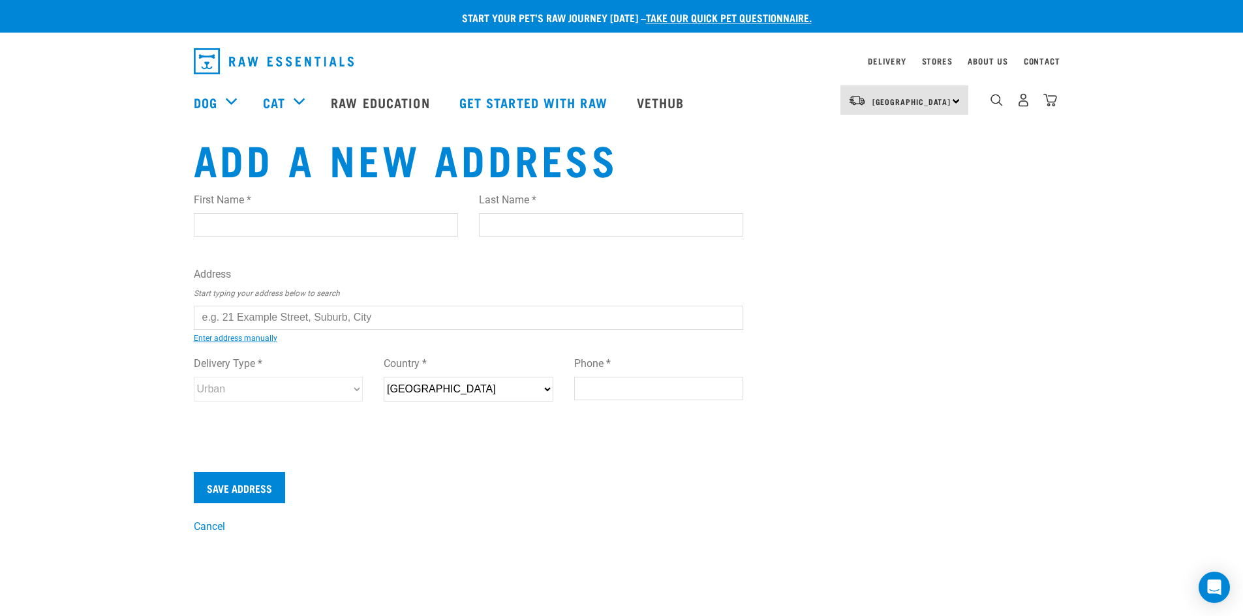
click at [209, 224] on input "First Name *" at bounding box center [326, 224] width 264 height 23
type input "[PERSON_NAME]"
drag, startPoint x: 529, startPoint y: 212, endPoint x: 545, endPoint y: 265, distance: 55.7
click at [529, 213] on div "Last Name *" at bounding box center [611, 209] width 264 height 55
drag, startPoint x: 501, startPoint y: 221, endPoint x: 515, endPoint y: 232, distance: 17.6
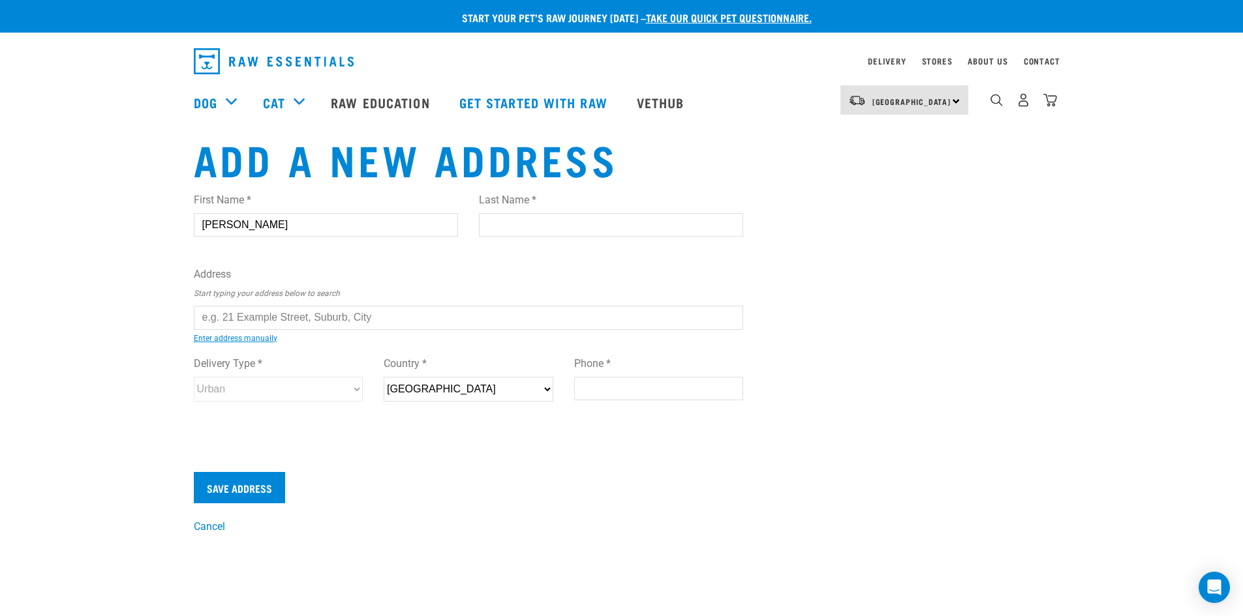
click at [502, 222] on input "Last Name *" at bounding box center [611, 224] width 264 height 23
type input "Hill"
click at [249, 316] on input "text" at bounding box center [469, 317] width 550 height 23
click at [362, 354] on div "First Name * Karyn Last Name * Hill Address Start typing your address below to …" at bounding box center [469, 309] width 550 height 255
type input "621 Tay Street, Hawthorndale, Invercargill 9810"
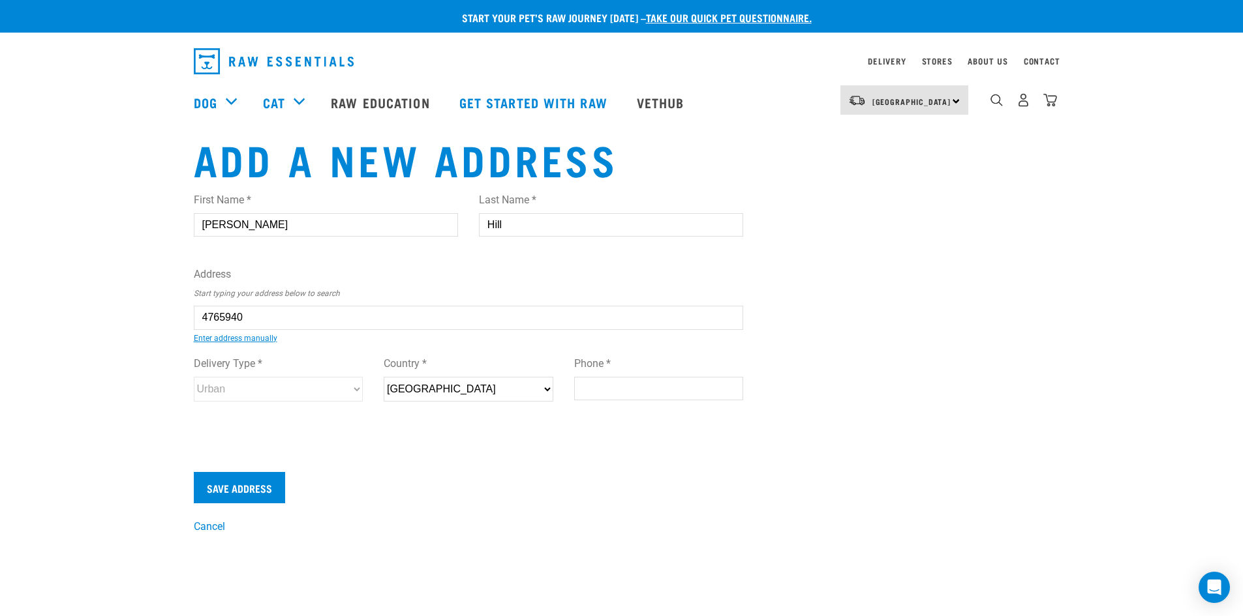
type input "621 Tay Street"
type input "Hawthorndale"
type input "Southland"
select select "STL"
type input "9810"
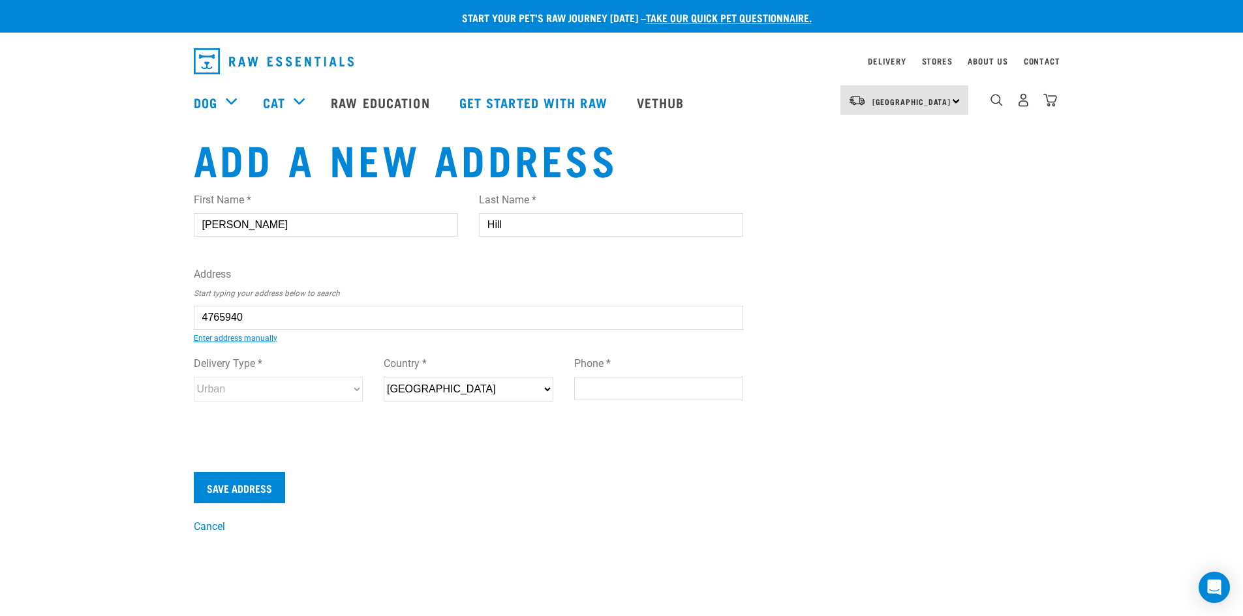
select select "Urban"
type input "621 Tay Street, Hawthorndale, Invercargill 9810"
click at [593, 385] on input "Phone *" at bounding box center [659, 388] width 170 height 23
type input "027 844 3569"
click at [254, 489] on input "Save Address" at bounding box center [239, 487] width 91 height 31
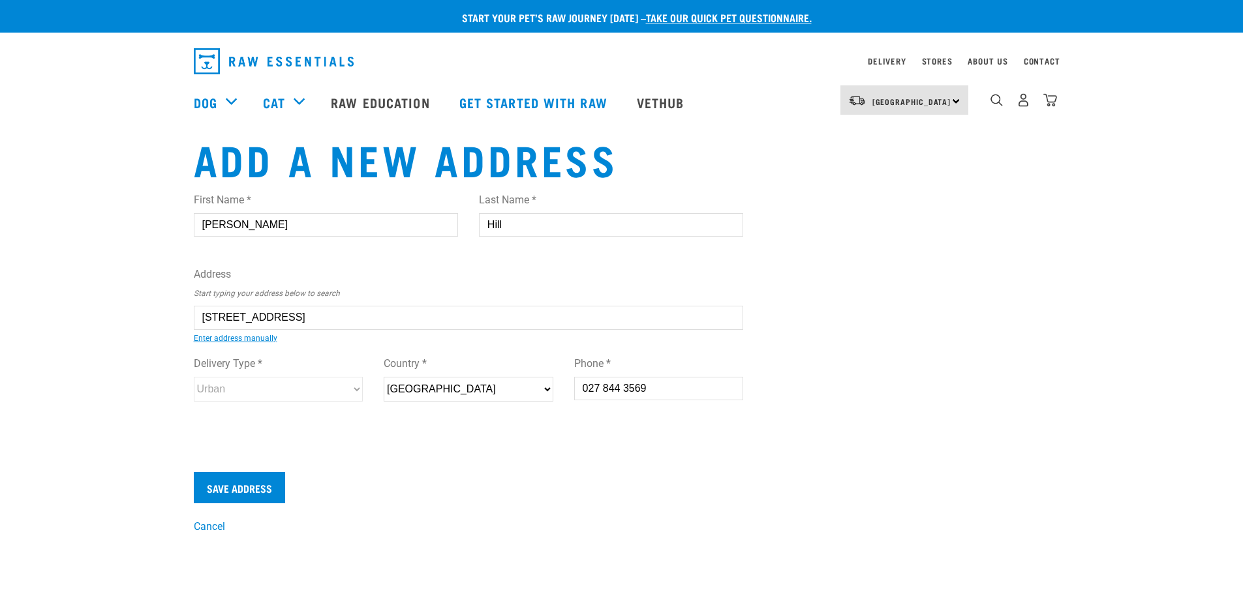
select select "STL"
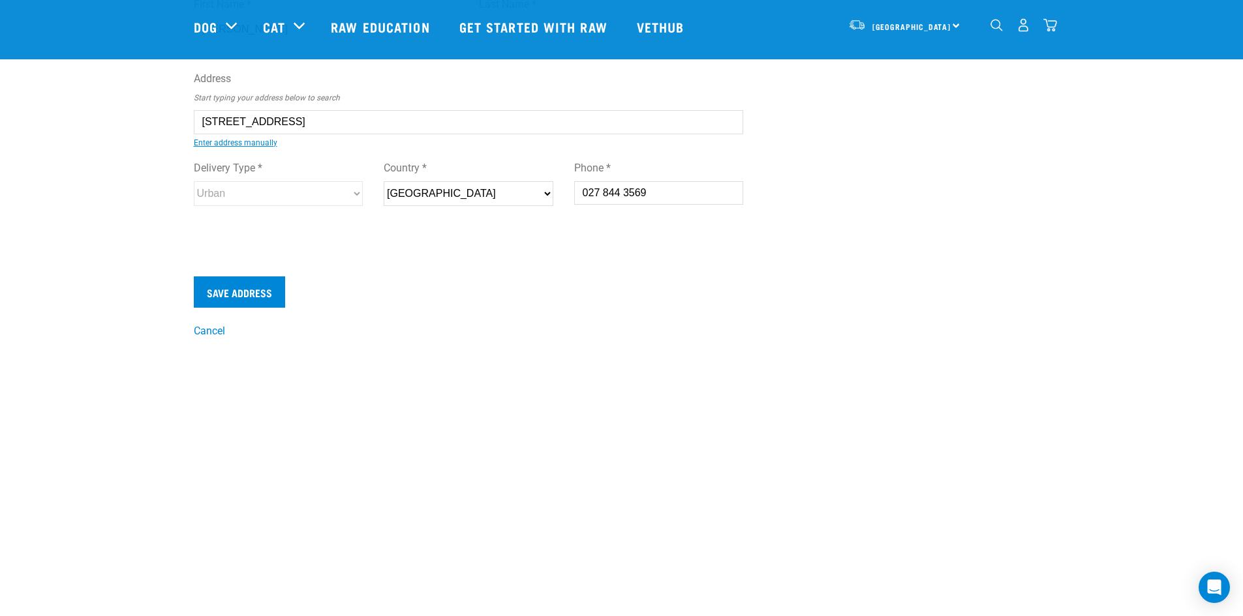
scroll to position [130, 0]
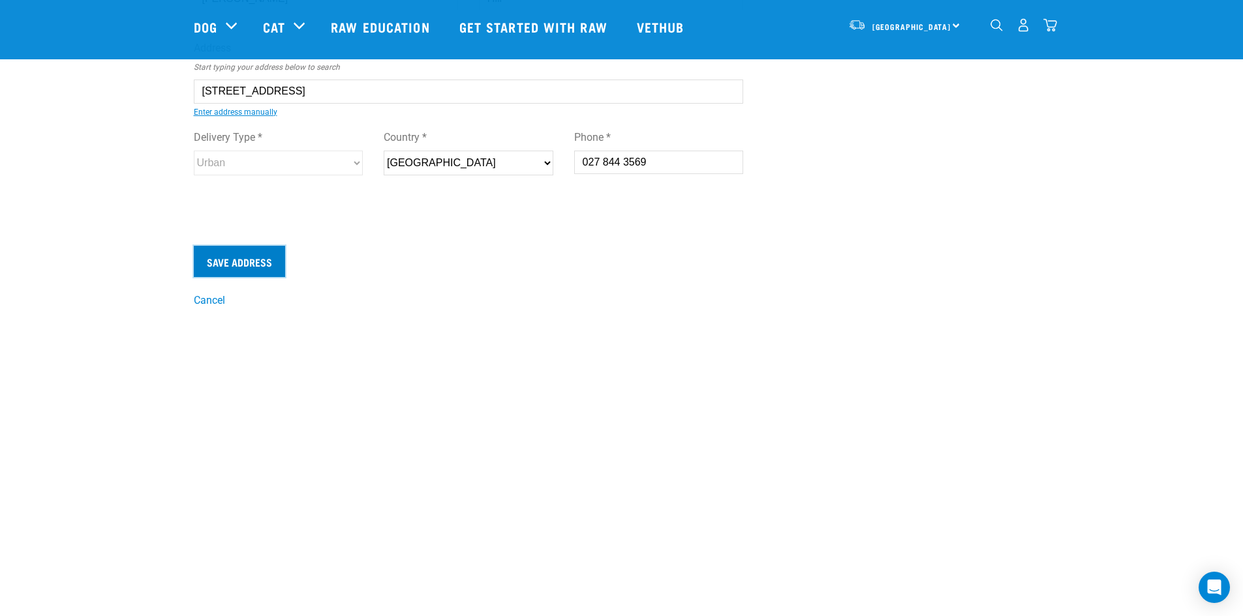
click at [258, 260] on input "Save Address" at bounding box center [239, 261] width 91 height 31
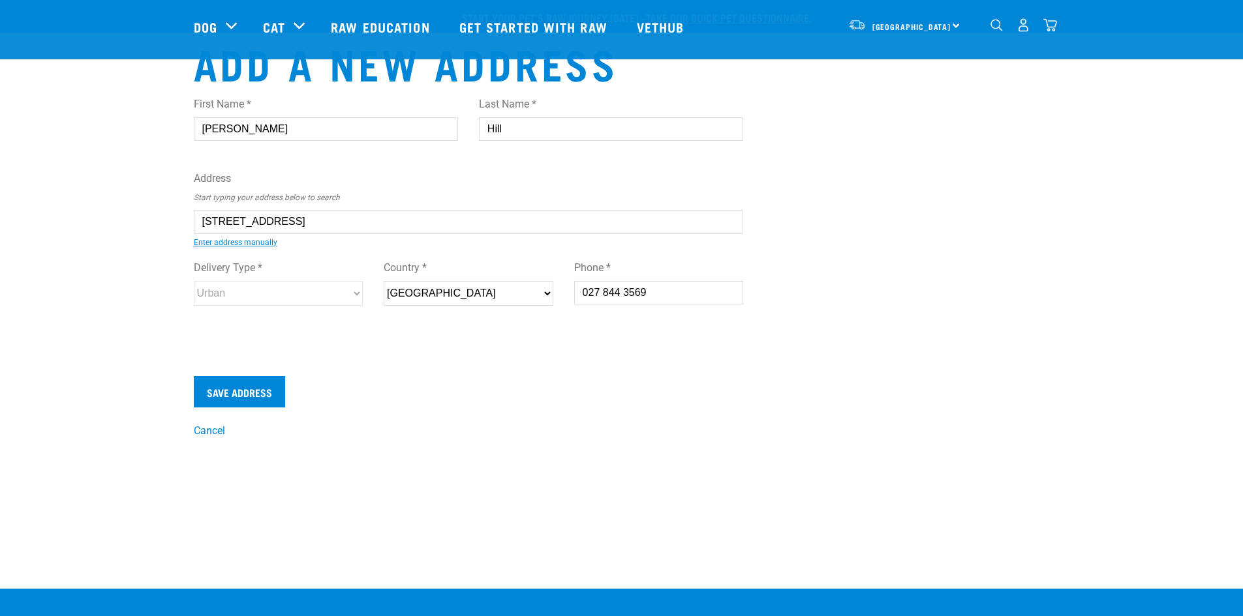
select select "STL"
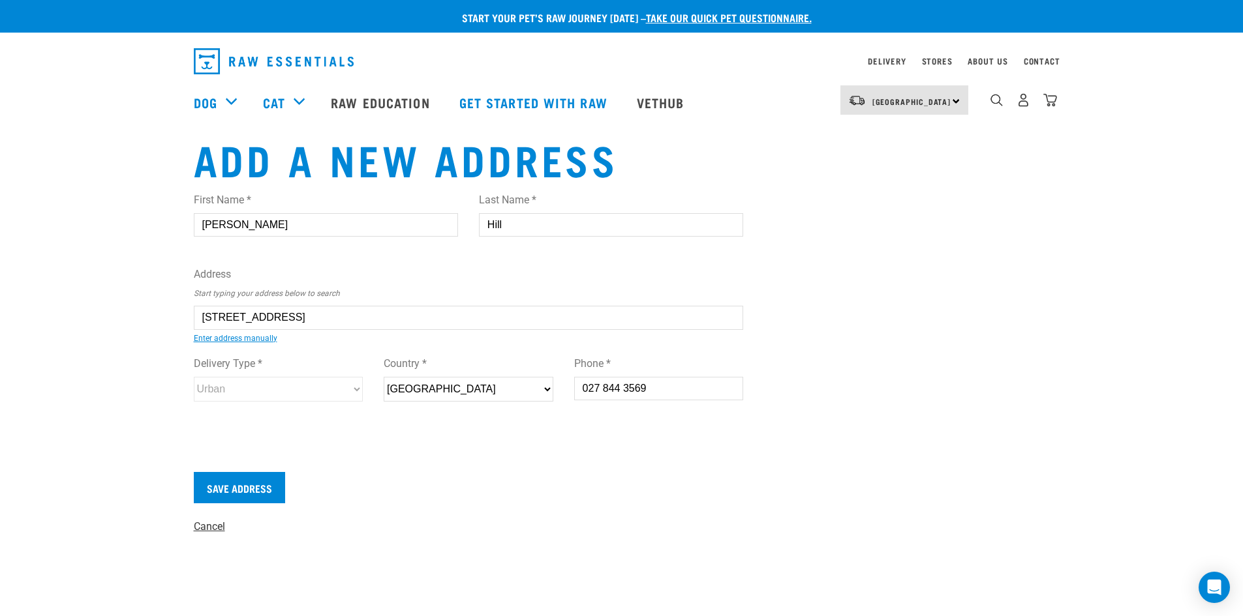
click at [208, 526] on link "Cancel" at bounding box center [209, 527] width 31 height 12
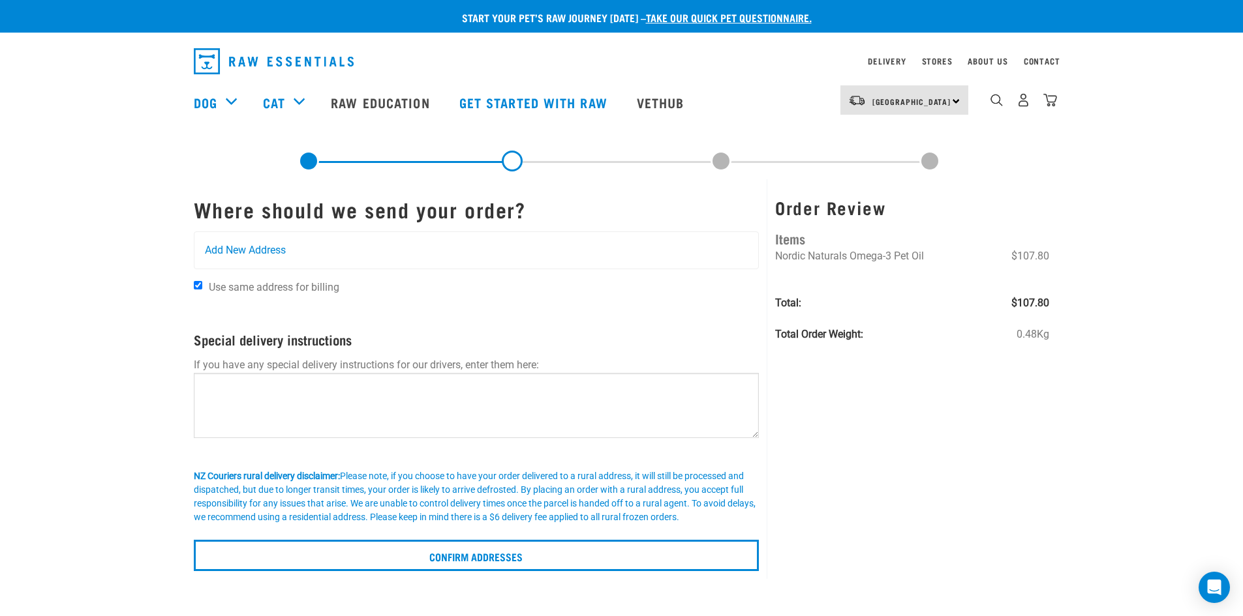
click at [195, 286] on input "Use same address for billing" at bounding box center [198, 285] width 8 height 8
checkbox input "false"
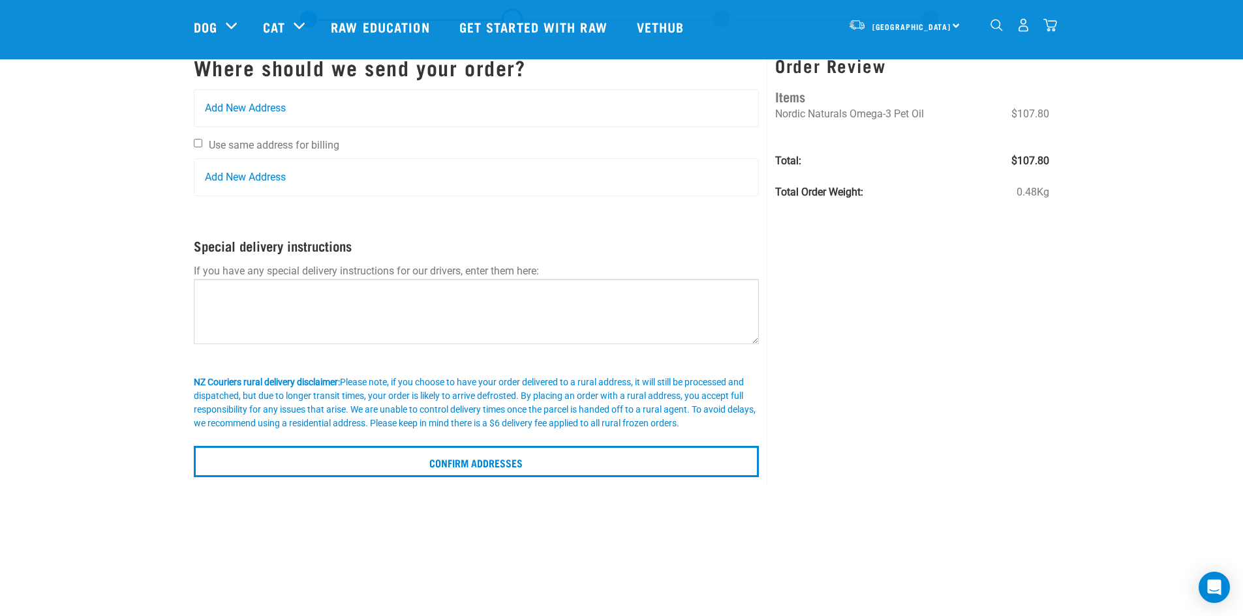
scroll to position [130, 0]
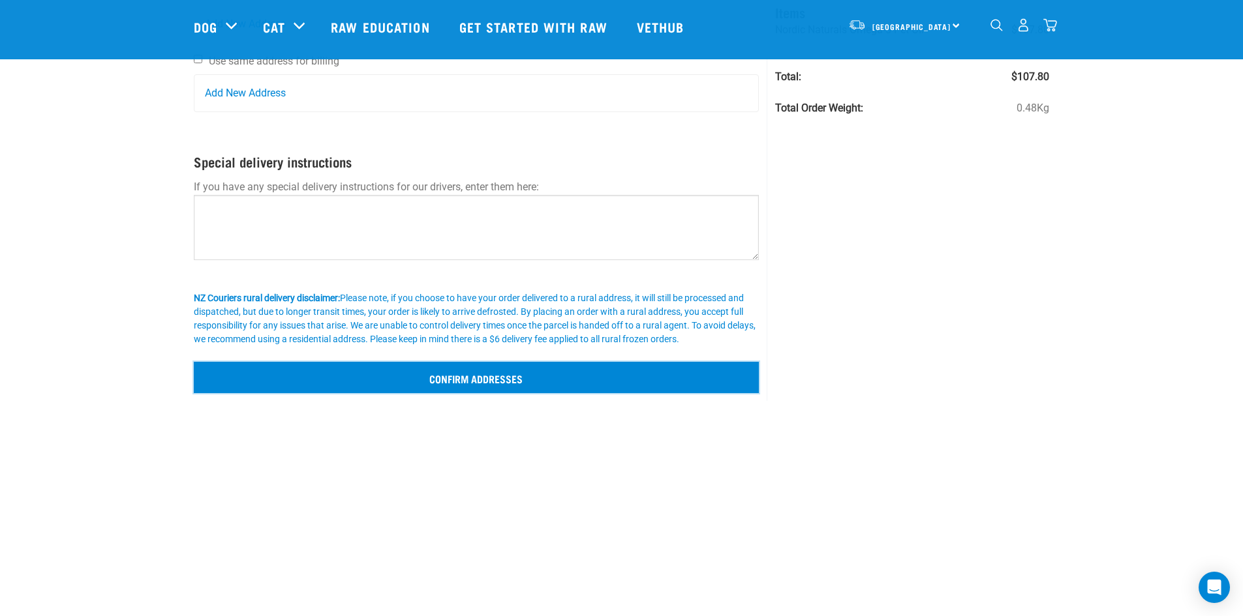
click at [476, 378] on input "Confirm addresses" at bounding box center [477, 377] width 566 height 31
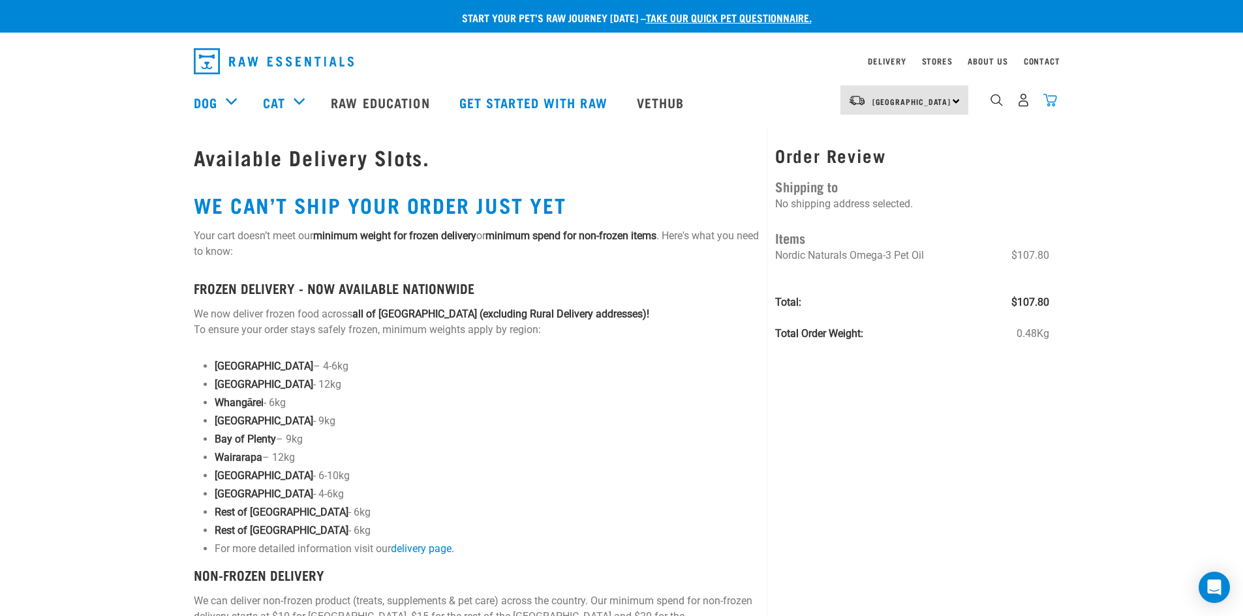
click at [1050, 105] on img "dropdown navigation" at bounding box center [1050, 100] width 14 height 14
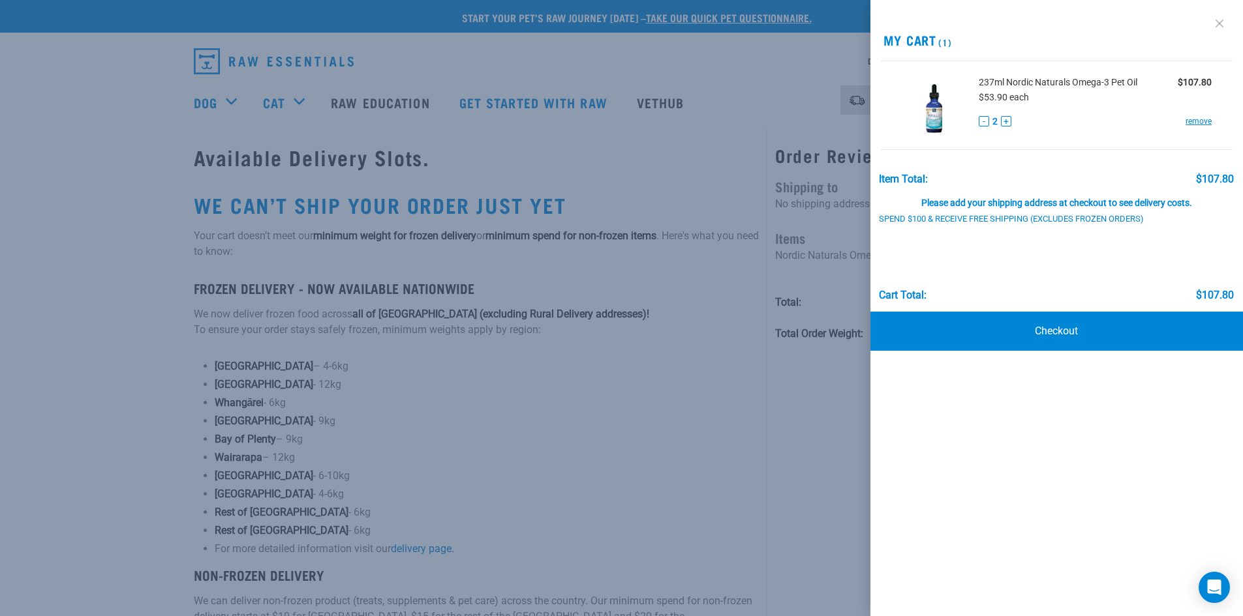
click at [1220, 23] on link at bounding box center [1219, 23] width 21 height 21
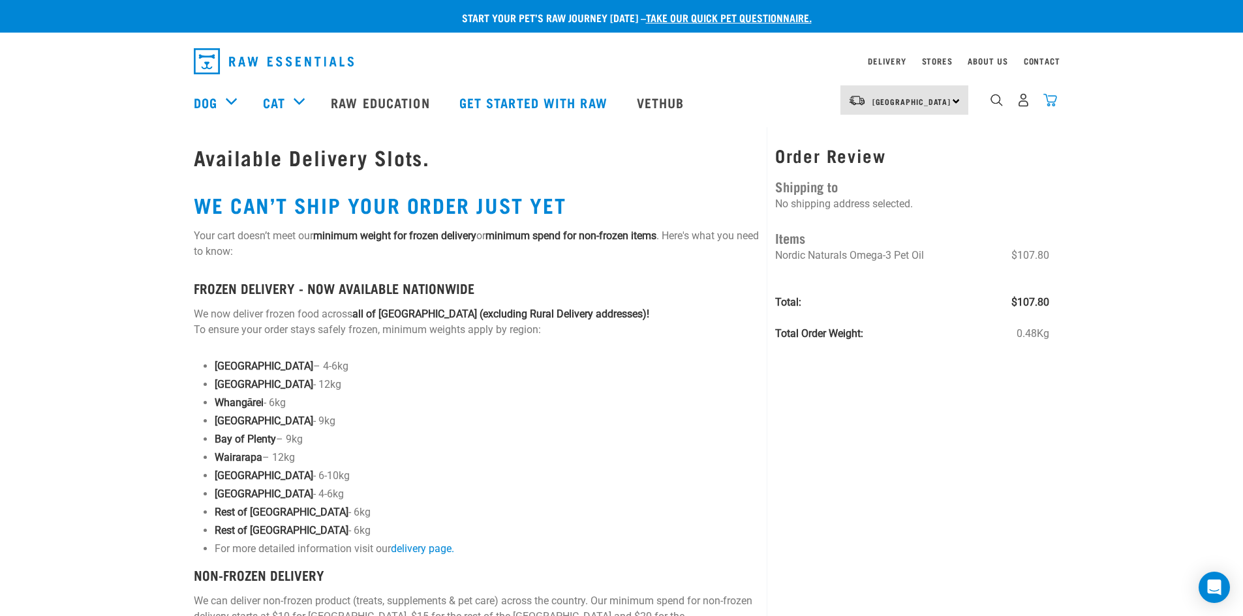
click at [1052, 103] on img "dropdown navigation" at bounding box center [1050, 100] width 14 height 14
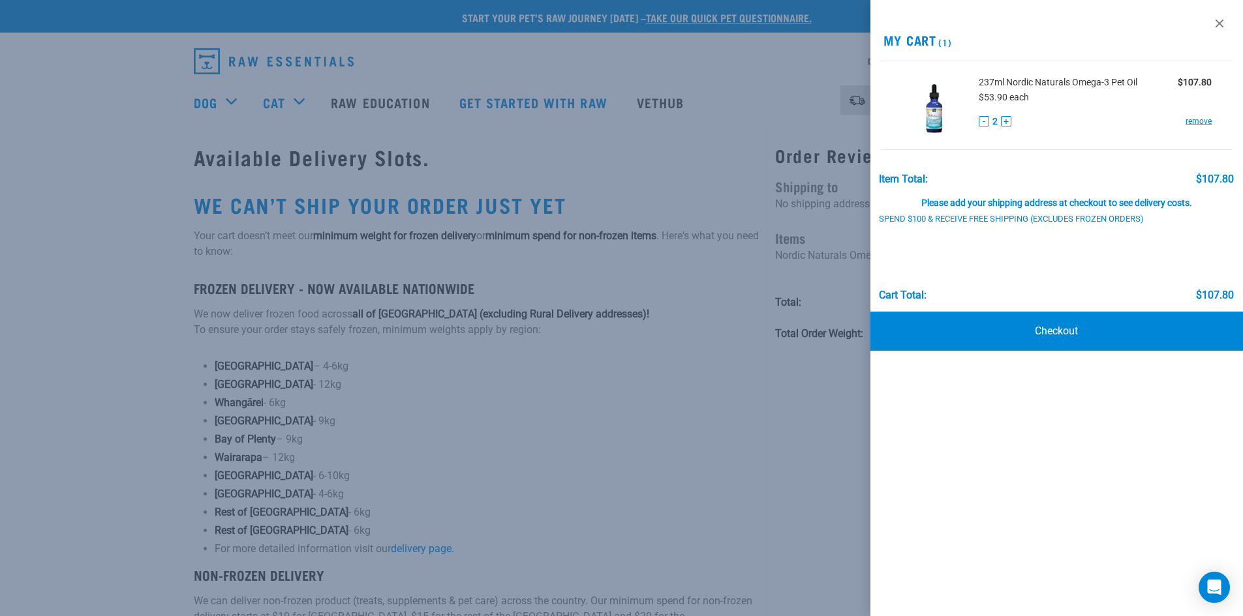
drag, startPoint x: 759, startPoint y: 462, endPoint x: 1083, endPoint y: 401, distance: 329.3
click at [763, 462] on div at bounding box center [621, 308] width 1243 height 616
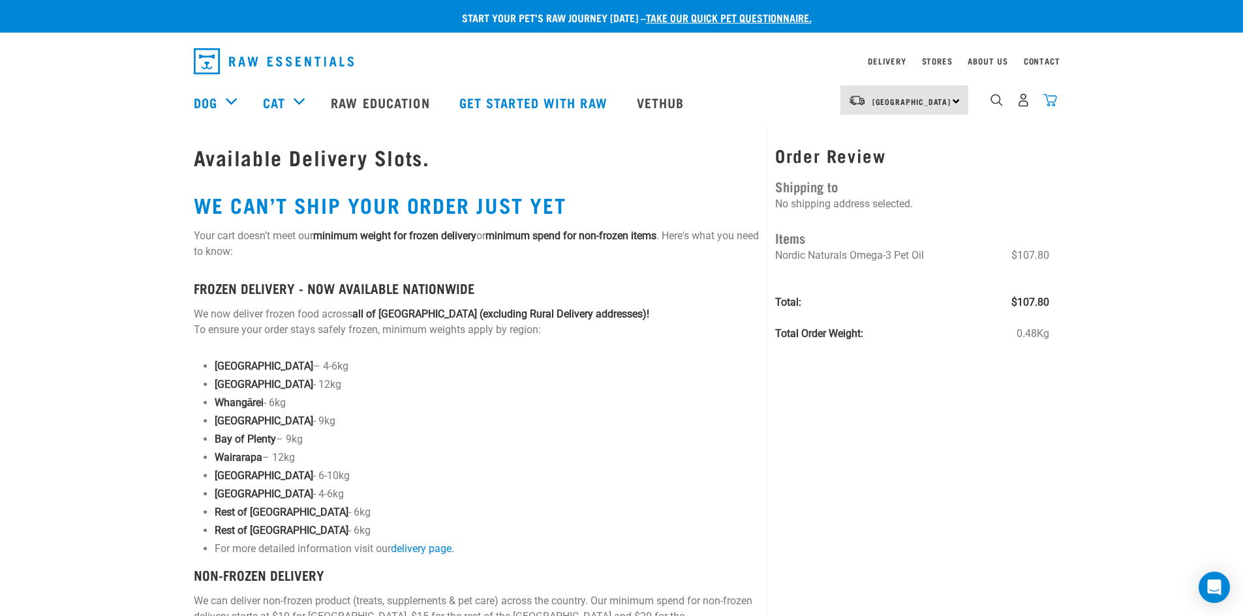
click at [1053, 100] on img "dropdown navigation" at bounding box center [1050, 100] width 14 height 14
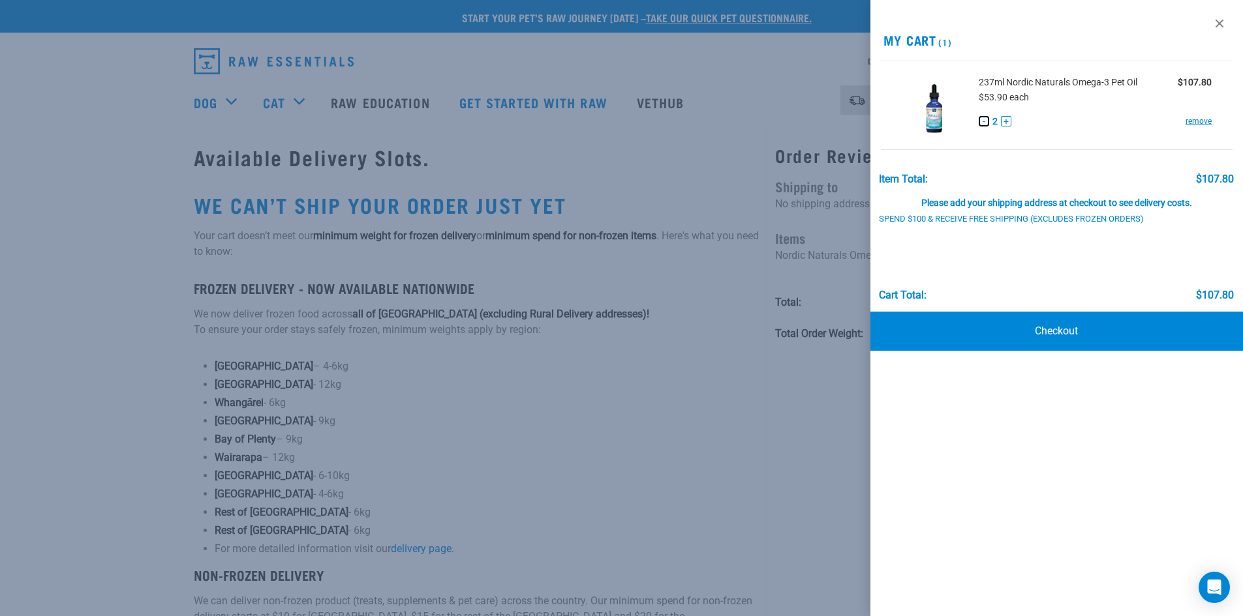
click at [983, 121] on button "-" at bounding box center [983, 121] width 10 height 10
drag, startPoint x: 1060, startPoint y: 329, endPoint x: 1042, endPoint y: 335, distance: 19.4
click at [1059, 329] on link "Checkout" at bounding box center [1056, 331] width 373 height 39
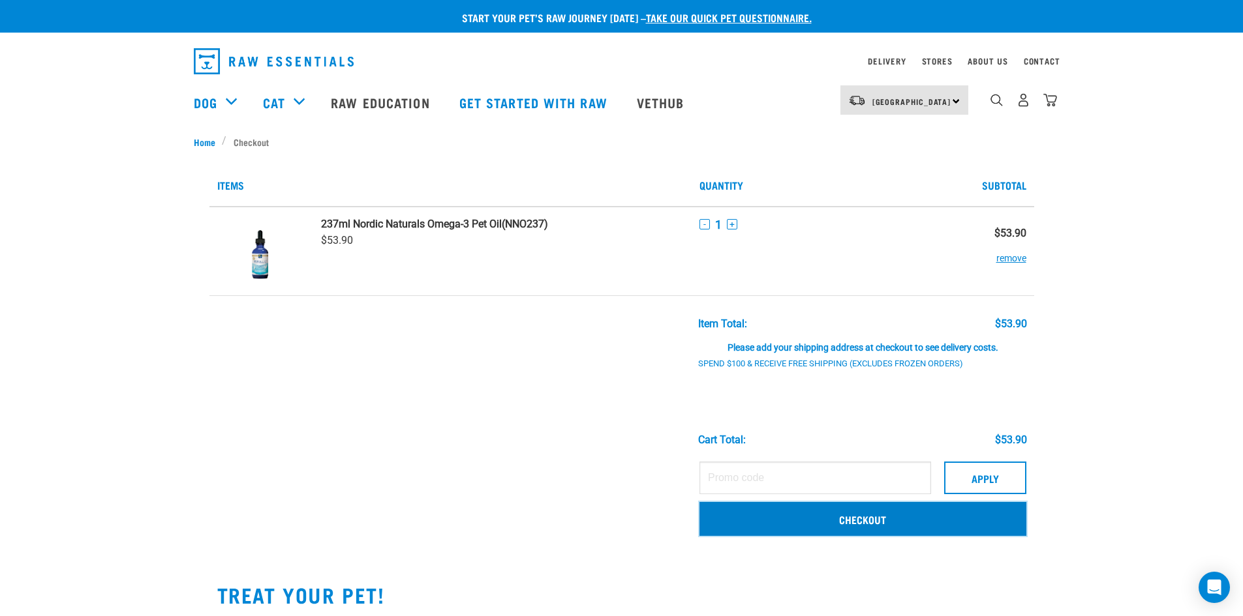
drag, startPoint x: 865, startPoint y: 515, endPoint x: 842, endPoint y: 495, distance: 30.5
click at [865, 515] on link "Checkout" at bounding box center [862, 519] width 327 height 34
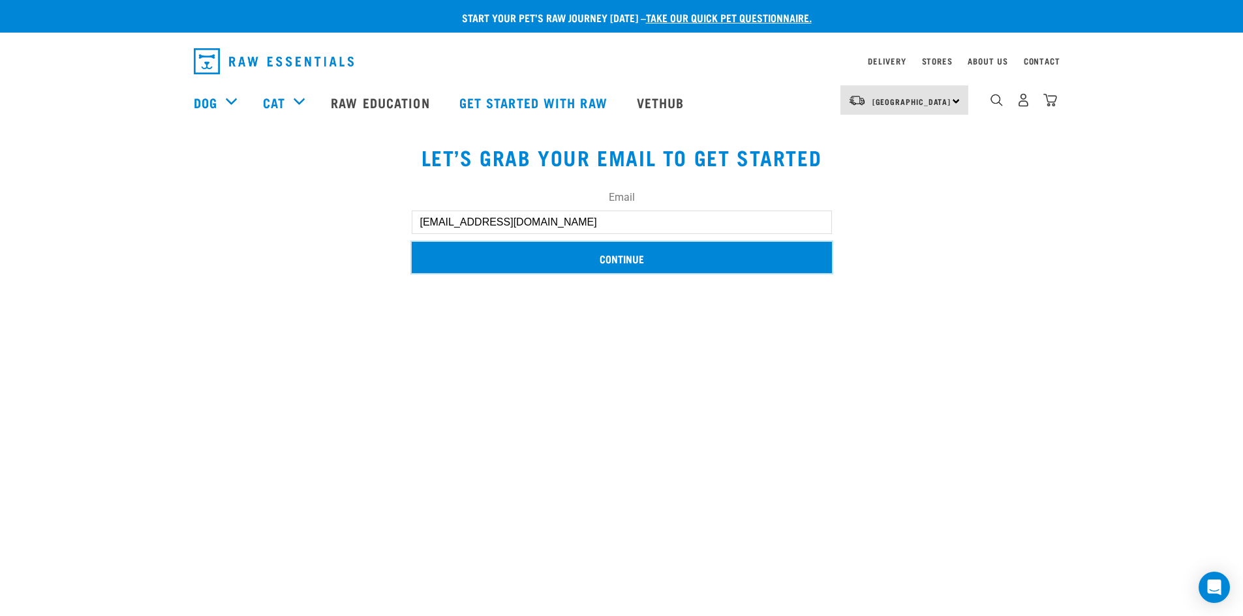
click at [621, 258] on input "Continue" at bounding box center [622, 257] width 420 height 31
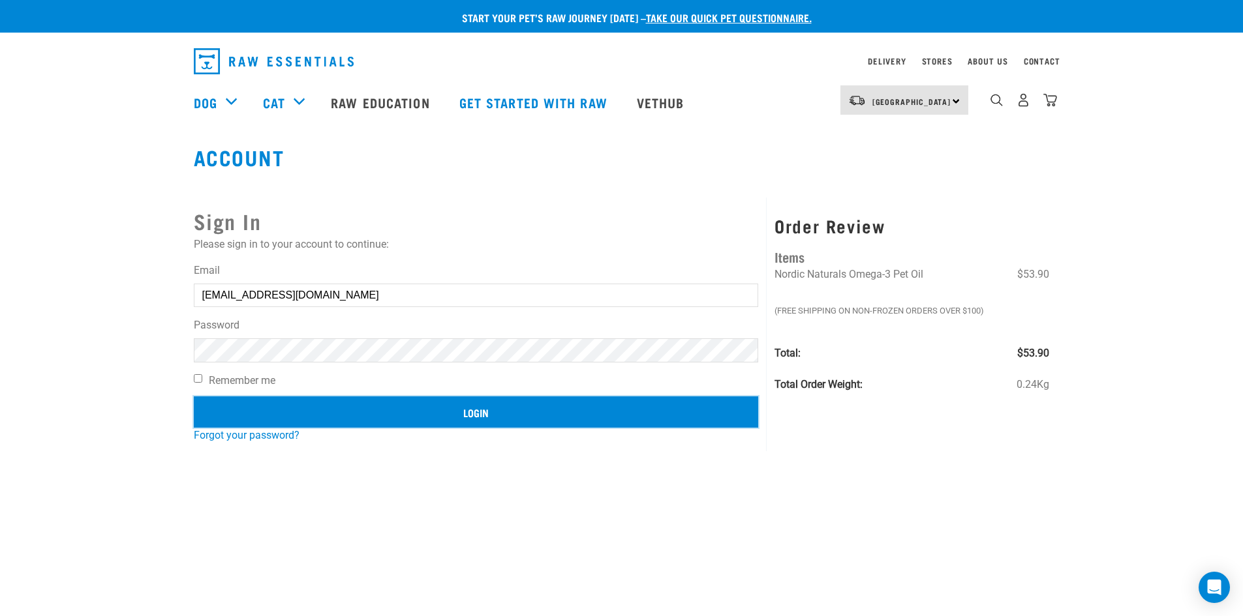
click at [471, 410] on input "Login" at bounding box center [476, 412] width 565 height 31
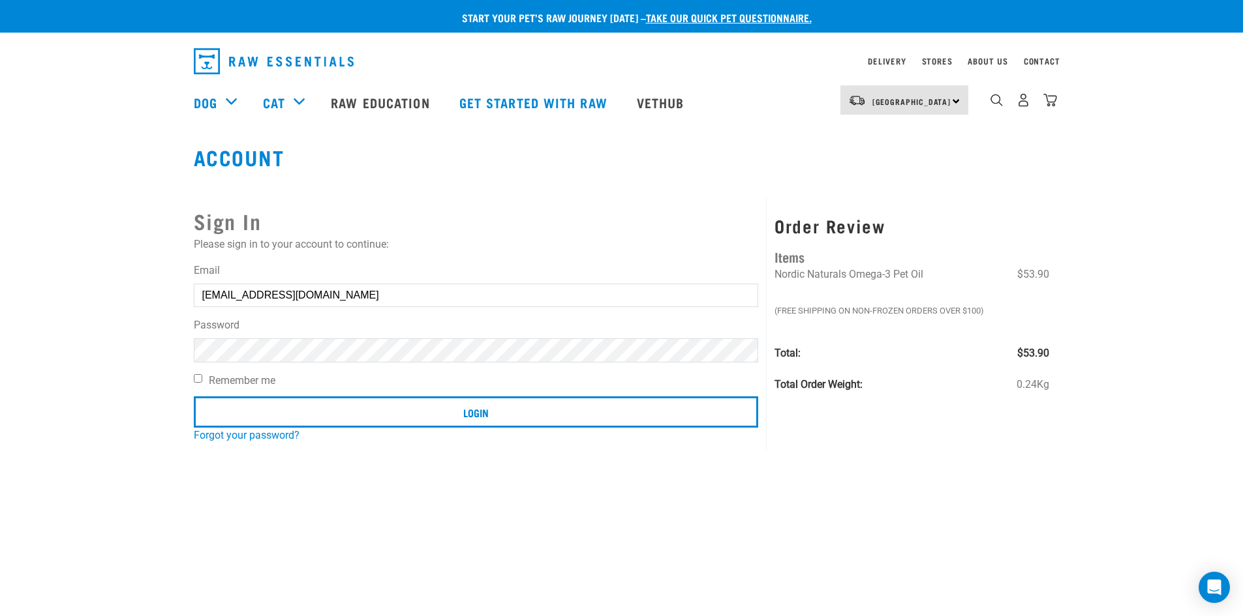
click at [30, 284] on button "delete" at bounding box center [23, 277] width 13 height 13
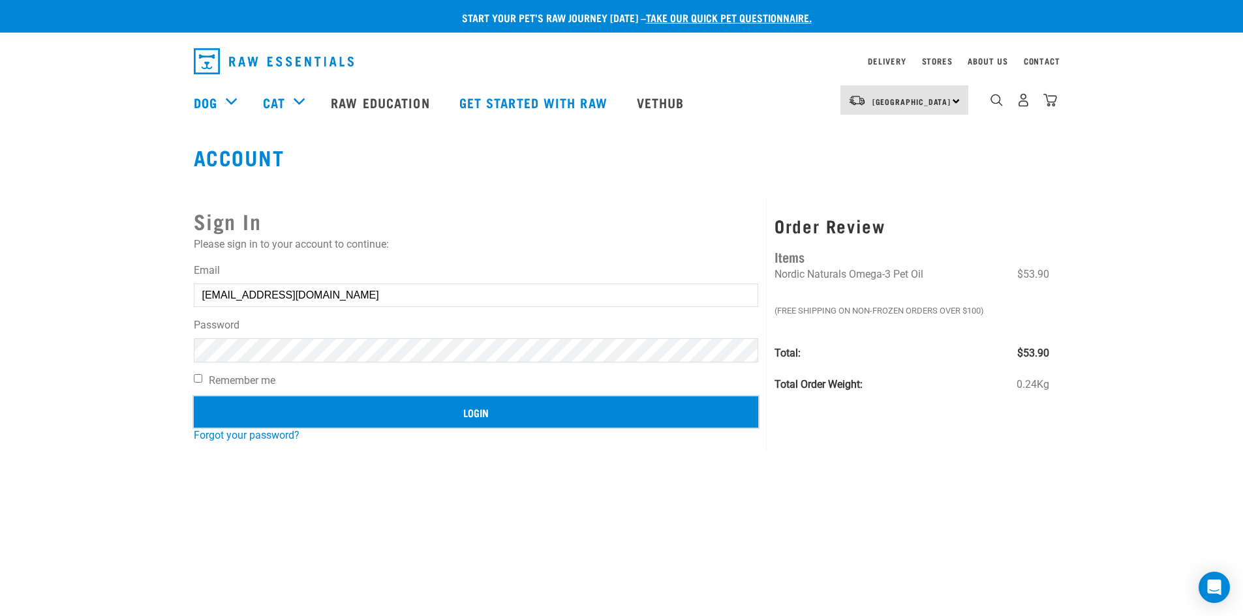
click at [478, 406] on input "Login" at bounding box center [476, 412] width 565 height 31
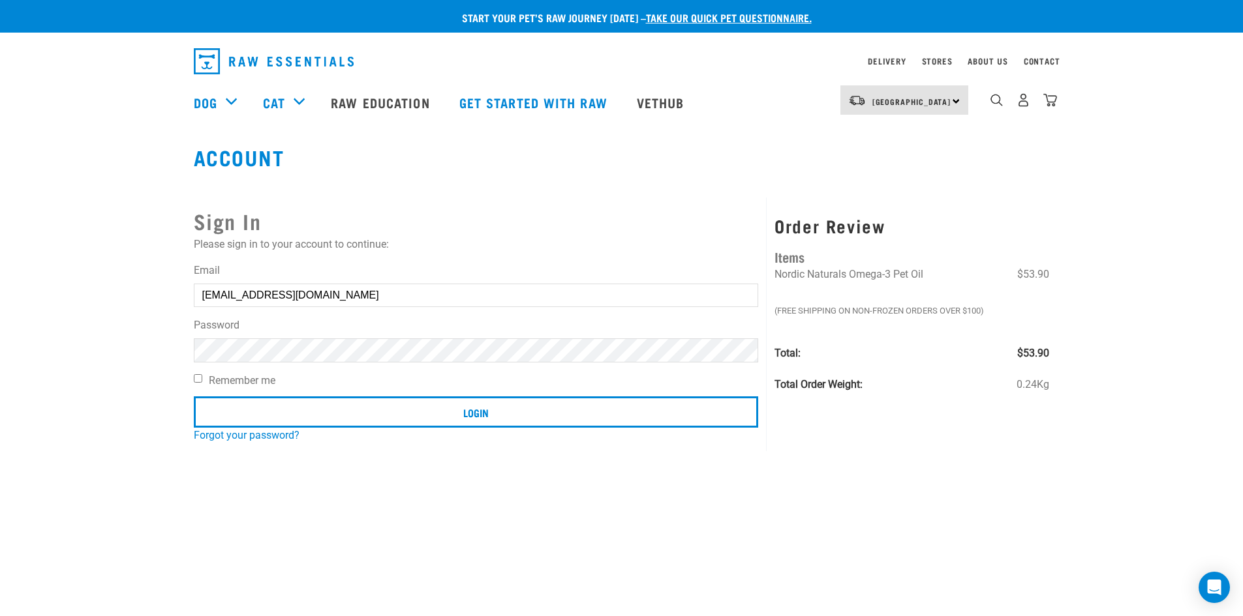
click at [30, 284] on button "delete" at bounding box center [23, 277] width 13 height 13
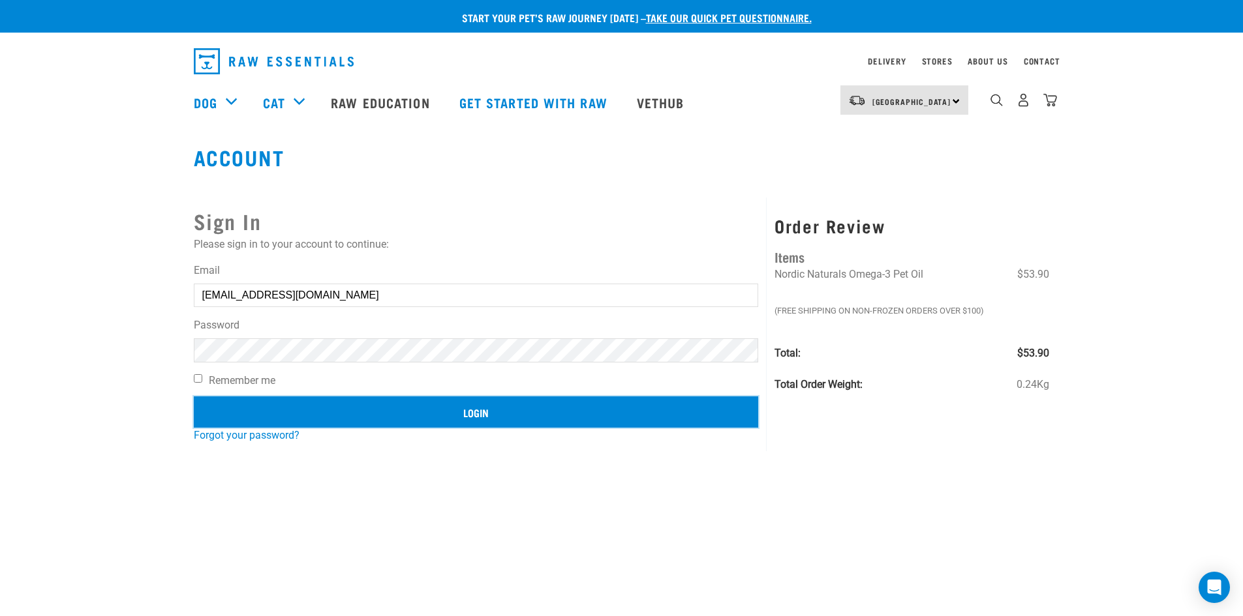
click at [479, 410] on input "Login" at bounding box center [476, 412] width 565 height 31
